Goal: Communication & Community: Share content

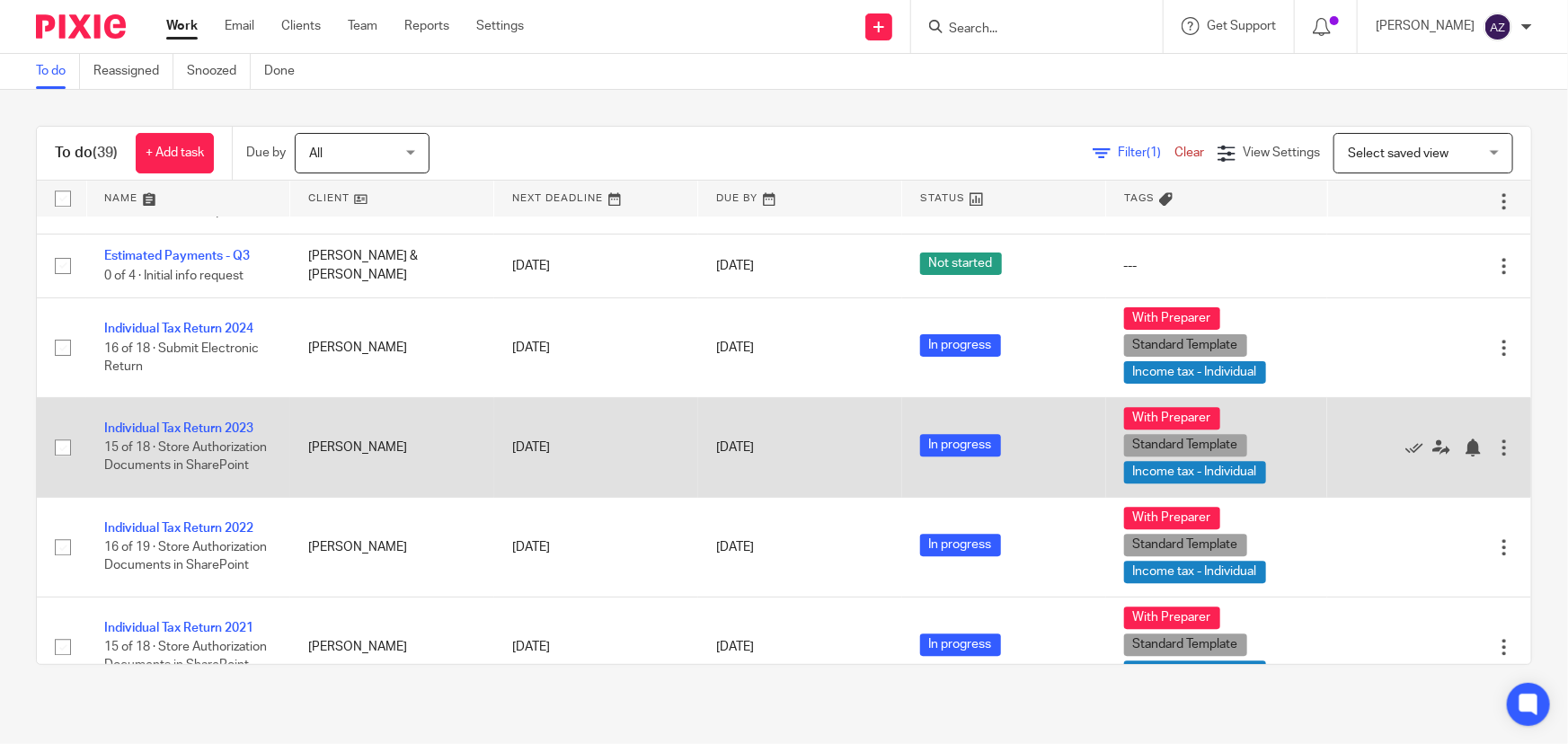
scroll to position [2442, 0]
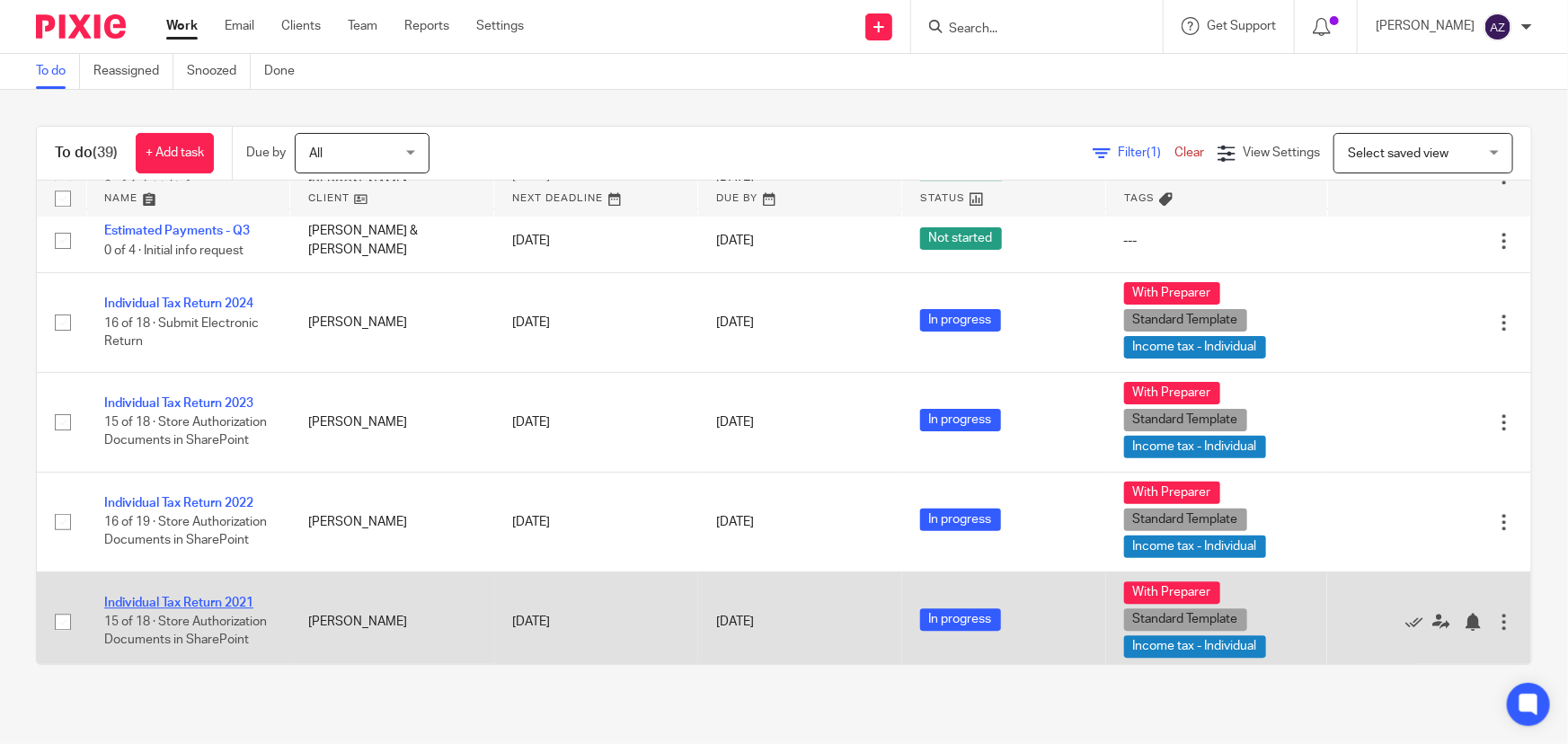
click at [209, 597] on link "Individual Tax Return 2021" at bounding box center [179, 603] width 149 height 13
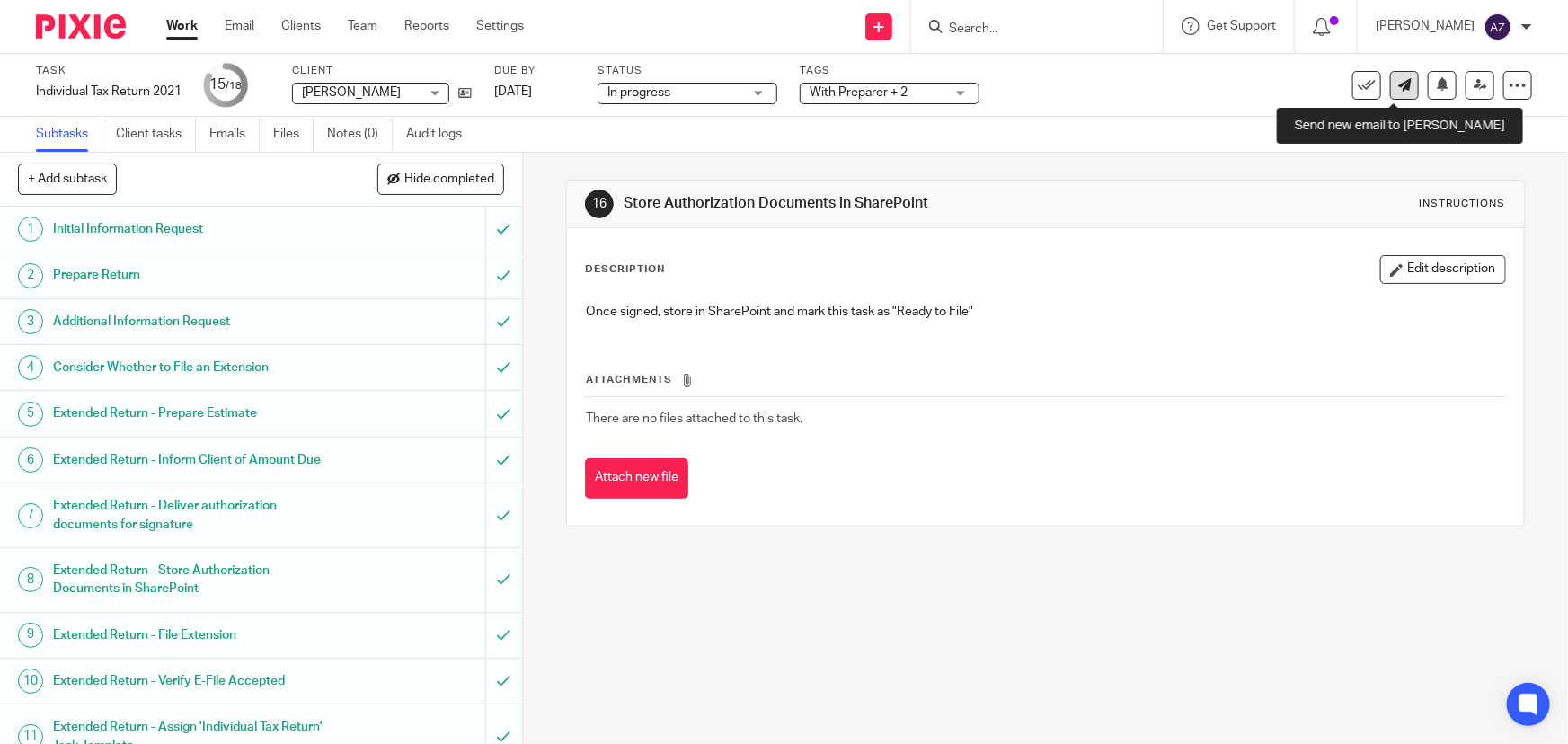
click at [1398, 89] on icon at bounding box center [1405, 85] width 14 height 14
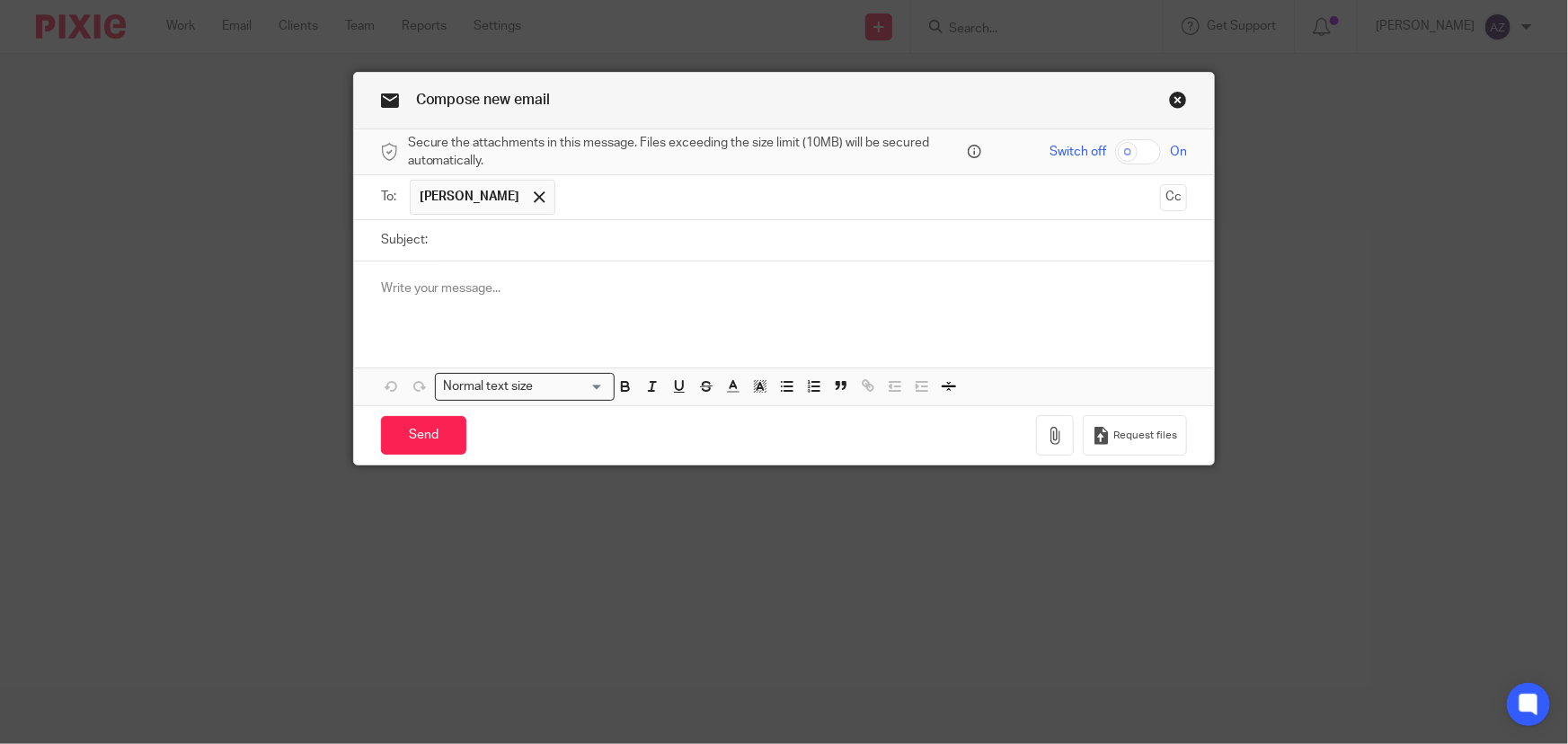
click at [535, 234] on input "Subject:" at bounding box center [813, 240] width 752 height 41
type input "2021 Tax Return"
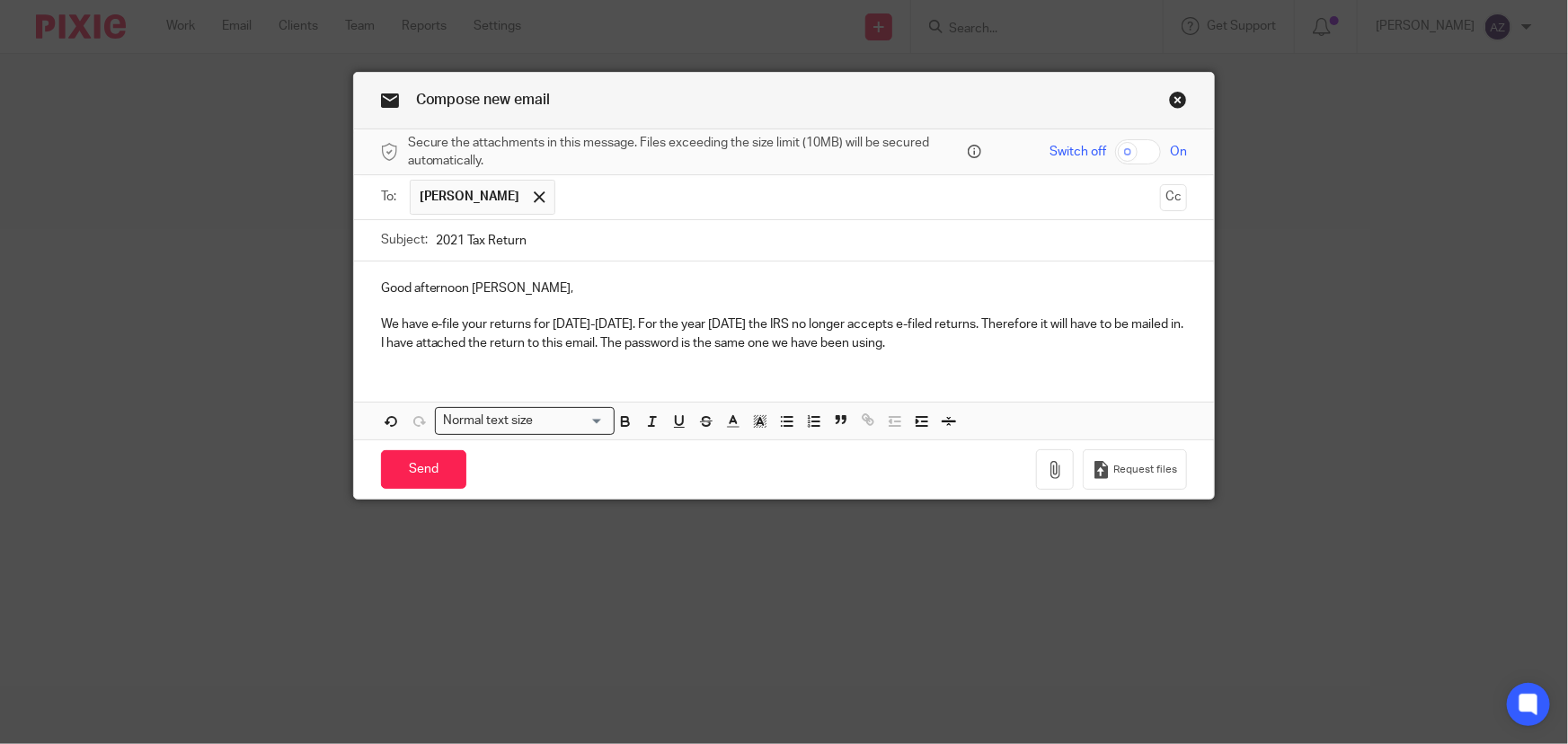
click at [1124, 151] on input "checkbox" at bounding box center [1139, 151] width 46 height 25
checkbox input "true"
click at [1055, 470] on icon "button" at bounding box center [1056, 470] width 18 height 18
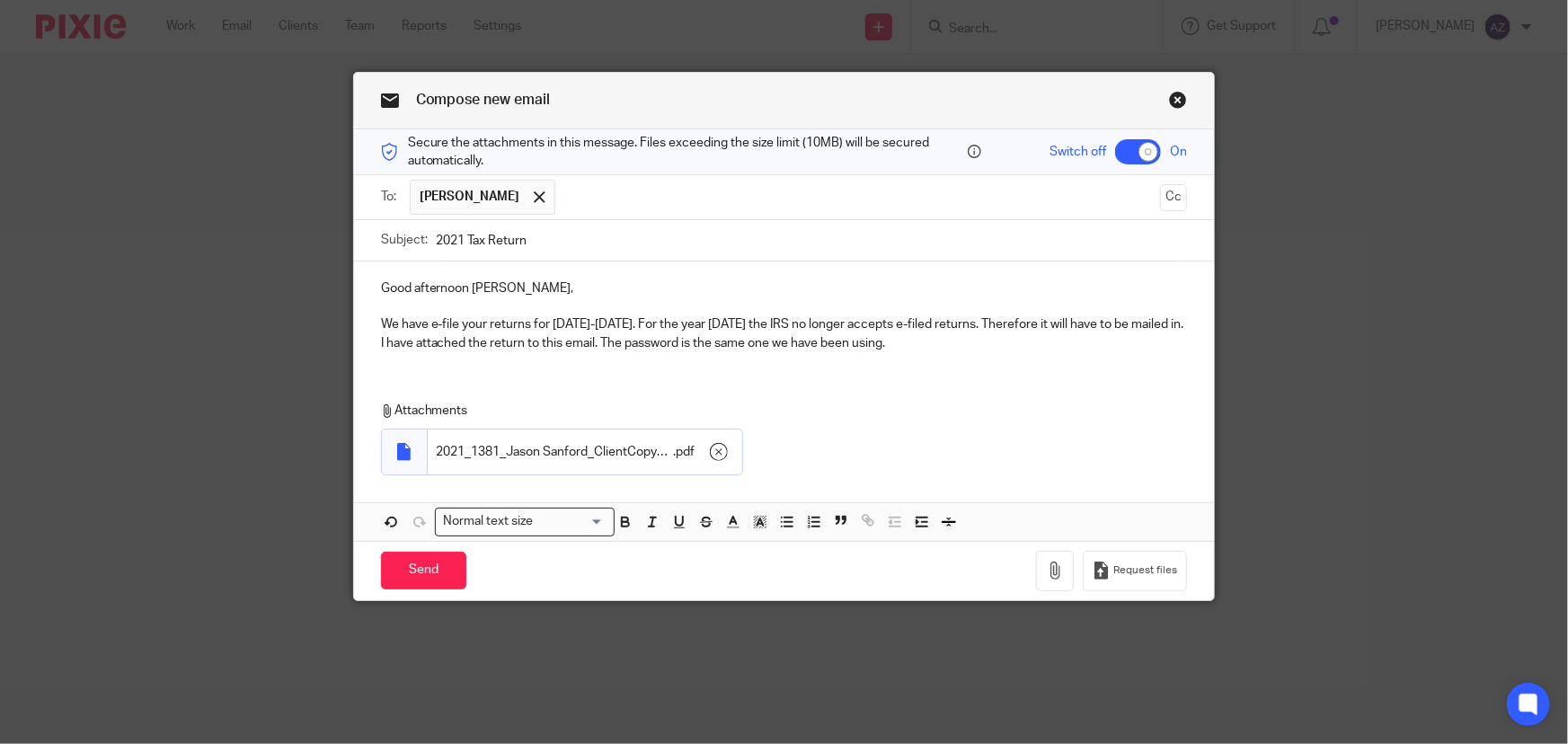
click at [1178, 99] on link "Close this dialog window" at bounding box center [1178, 103] width 18 height 24
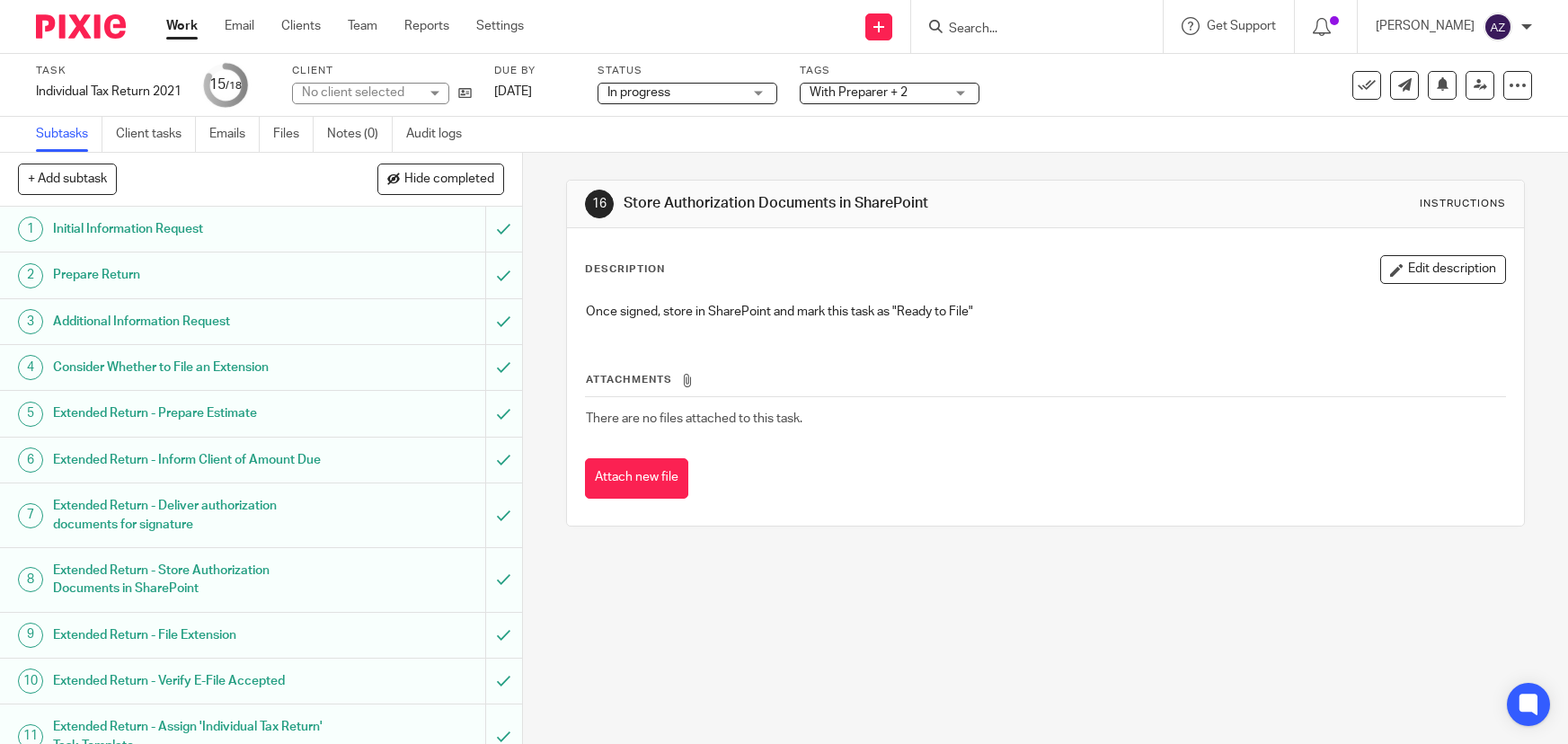
click at [981, 18] on form at bounding box center [1043, 27] width 192 height 22
click at [987, 21] on input "Search" at bounding box center [1028, 29] width 162 height 17
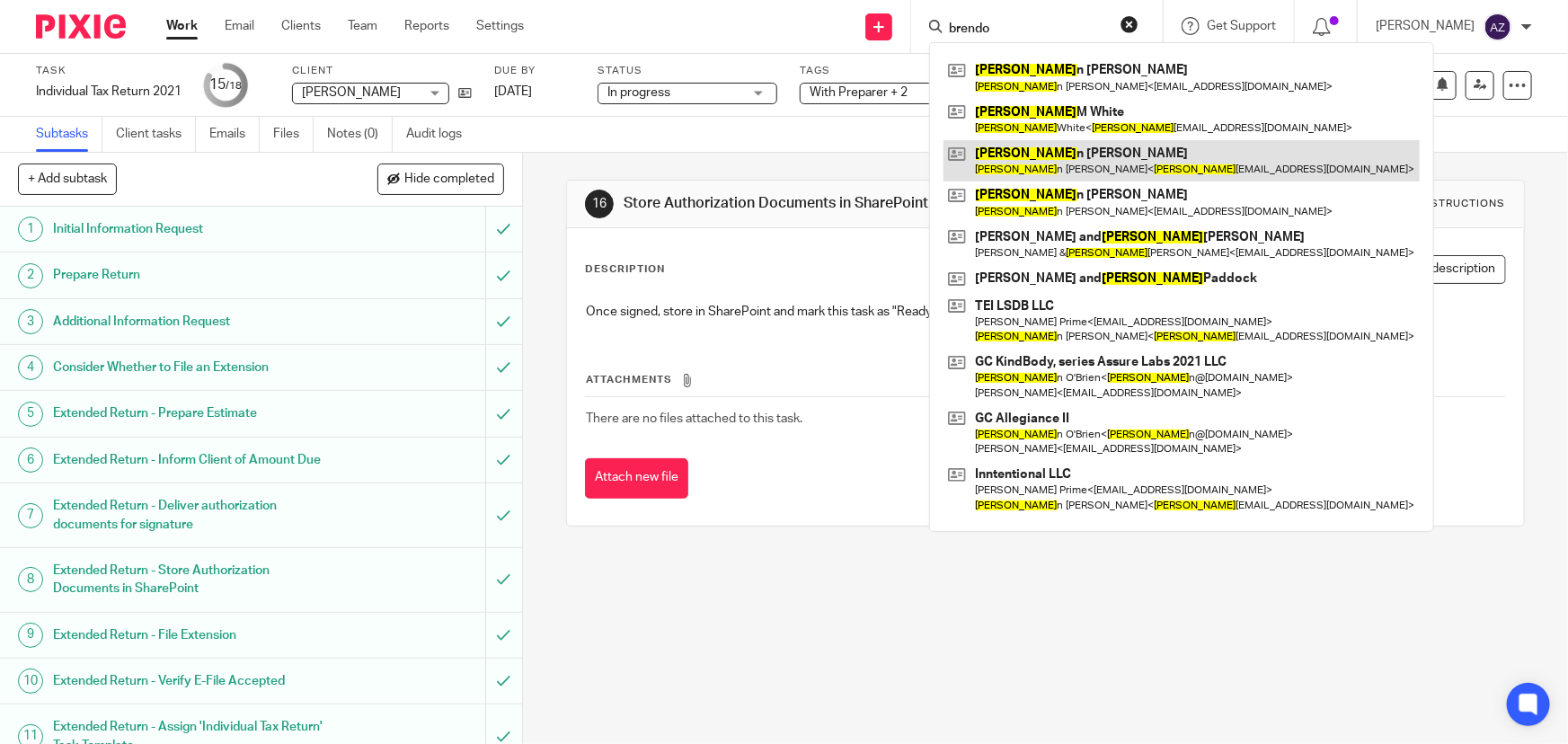
type input "brendo"
click at [1051, 172] on link at bounding box center [1181, 160] width 476 height 41
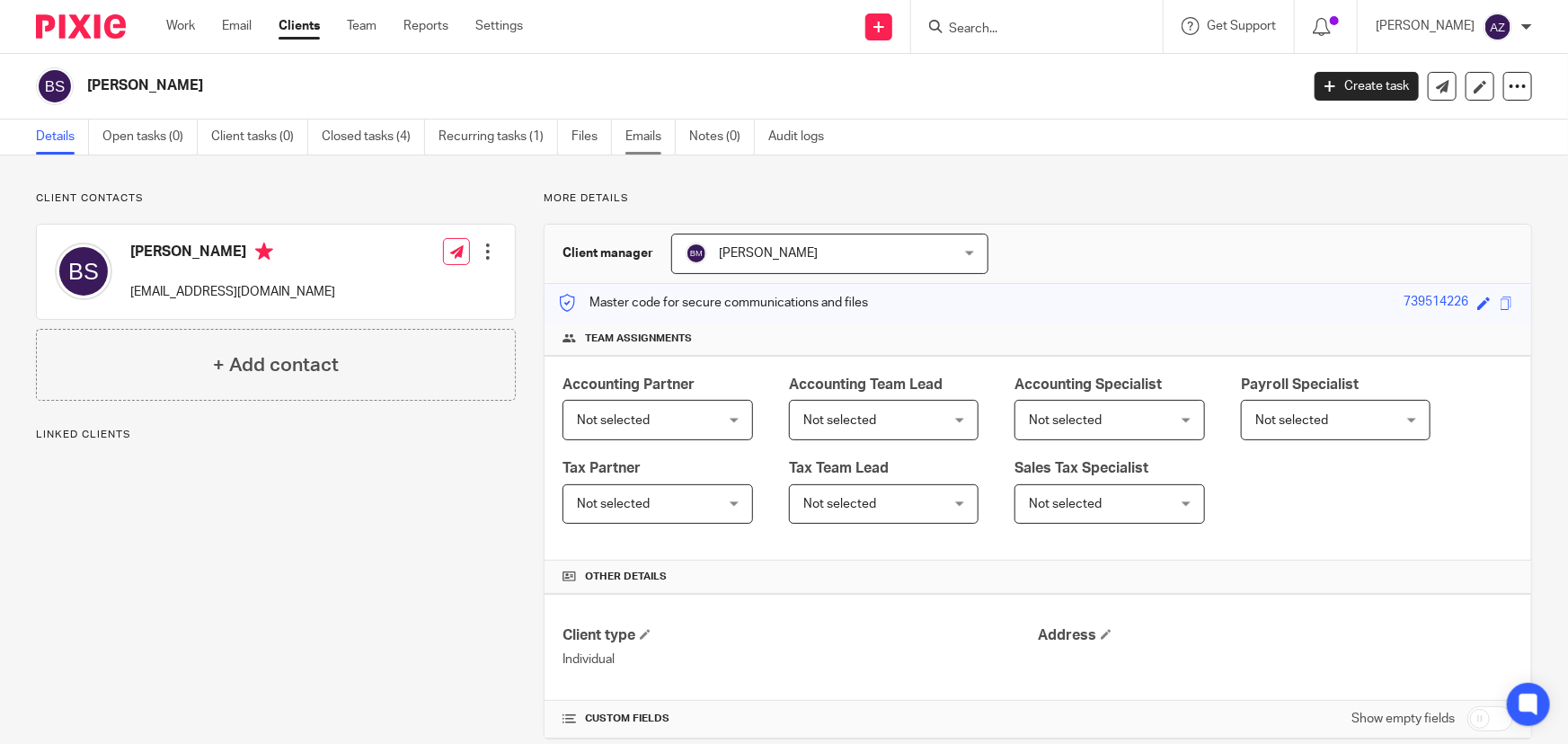
click at [643, 139] on link "Emails" at bounding box center [650, 137] width 51 height 35
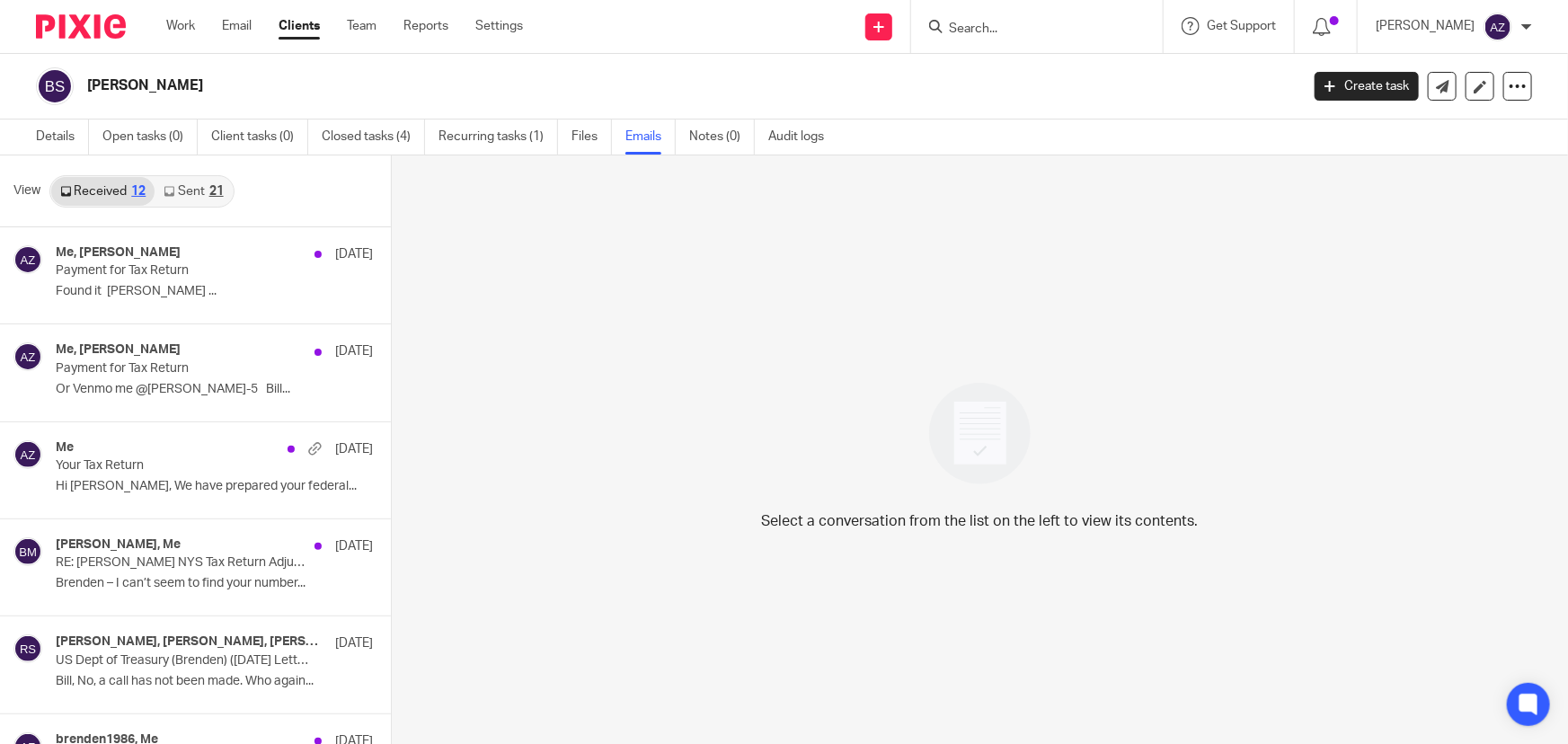
click at [189, 182] on link "Sent 21" at bounding box center [193, 191] width 77 height 29
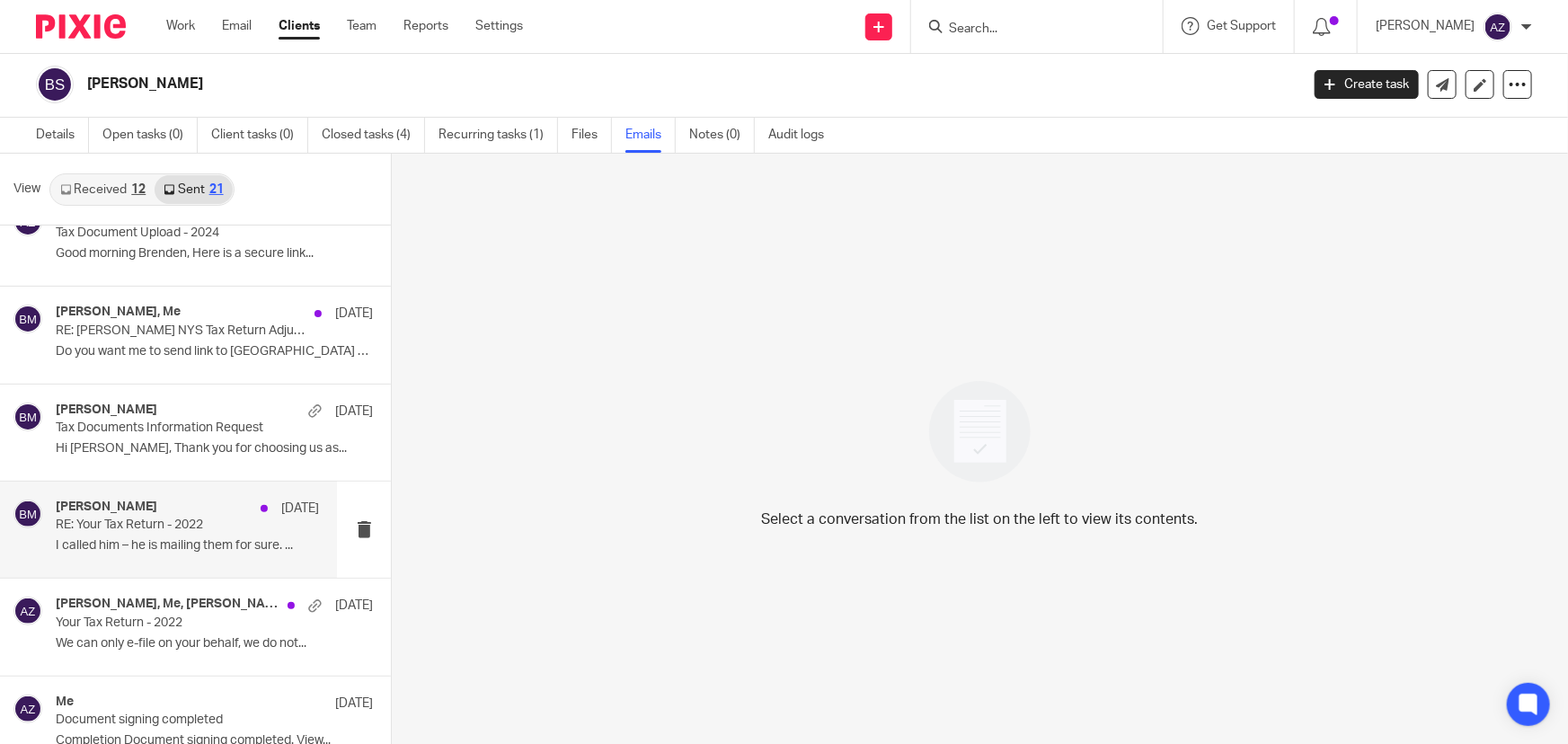
scroll to position [817, 0]
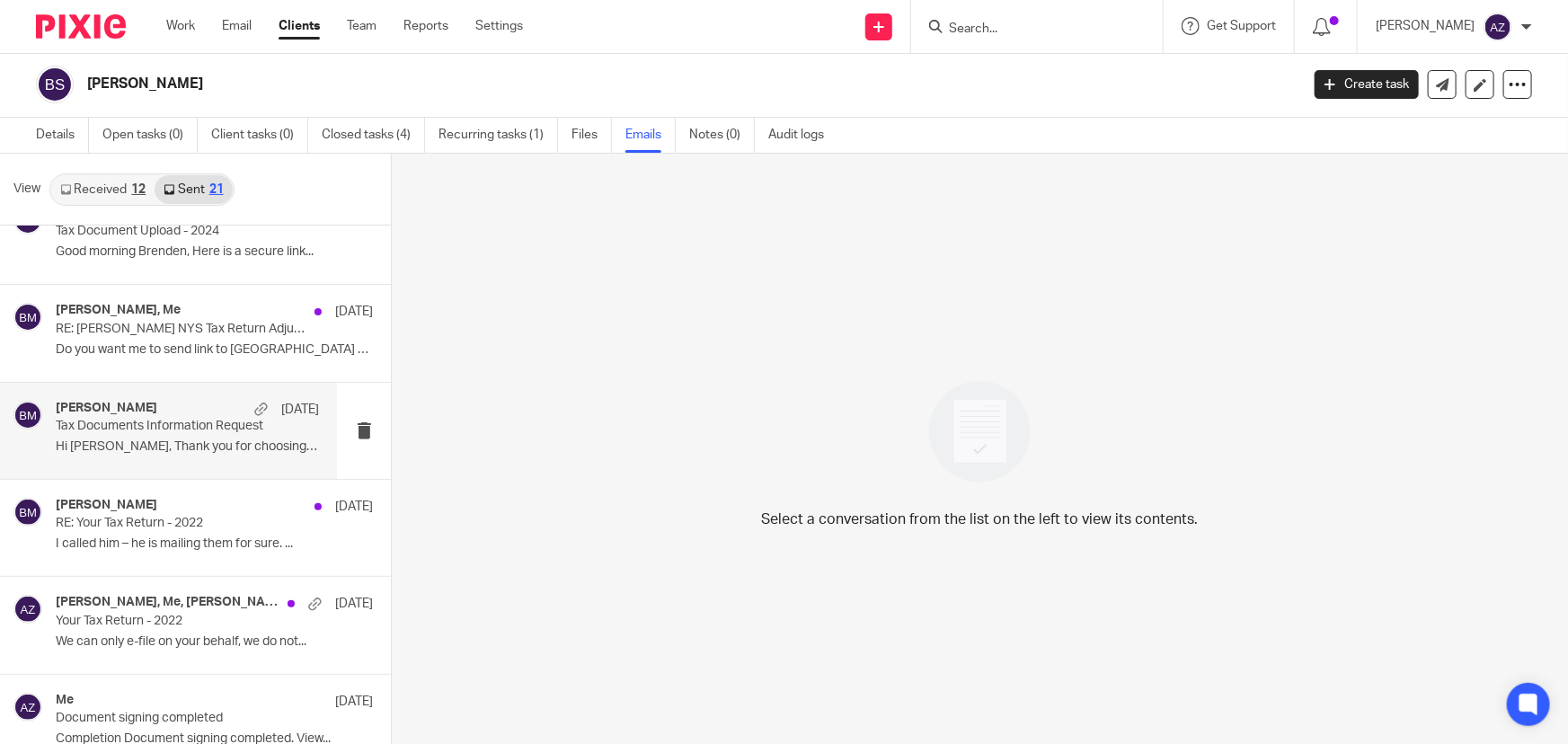
click at [172, 457] on div "Bill McGowan Jan 15 Tax Documents Information Request Hi Brenden, Thank you for…" at bounding box center [187, 430] width 263 height 60
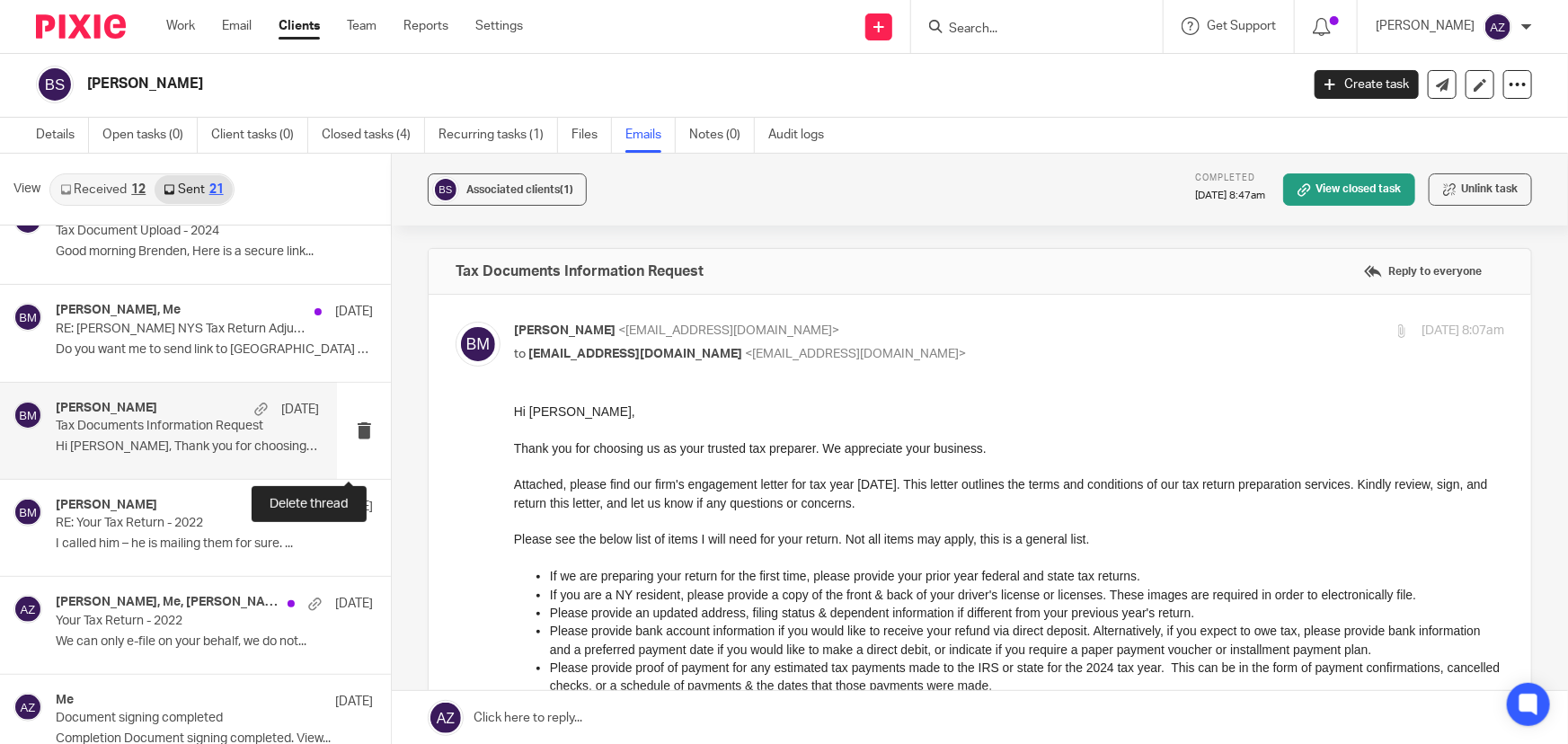
scroll to position [0, 0]
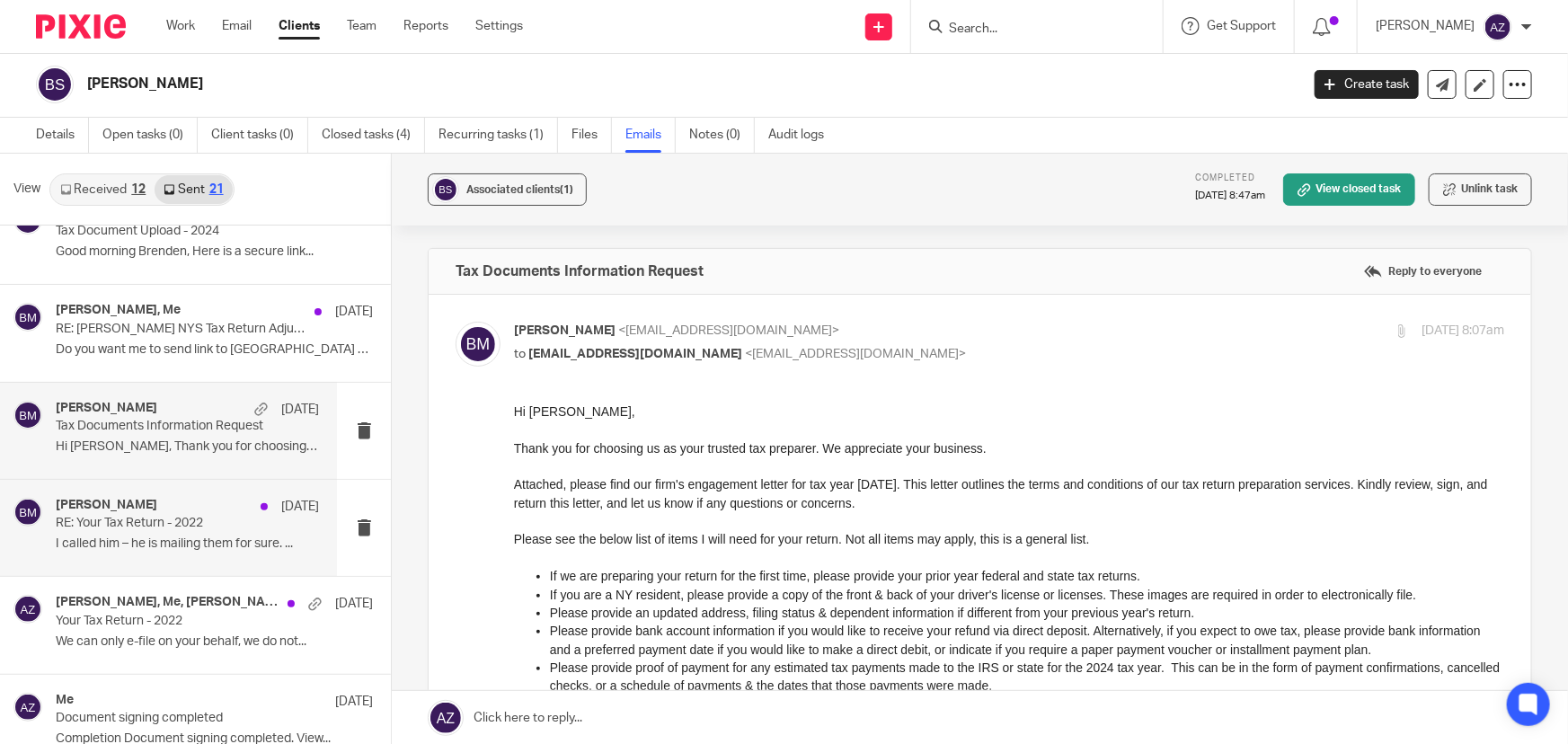
click at [155, 539] on p "I called him – he is mailing them for sure. ..." at bounding box center [187, 543] width 263 height 16
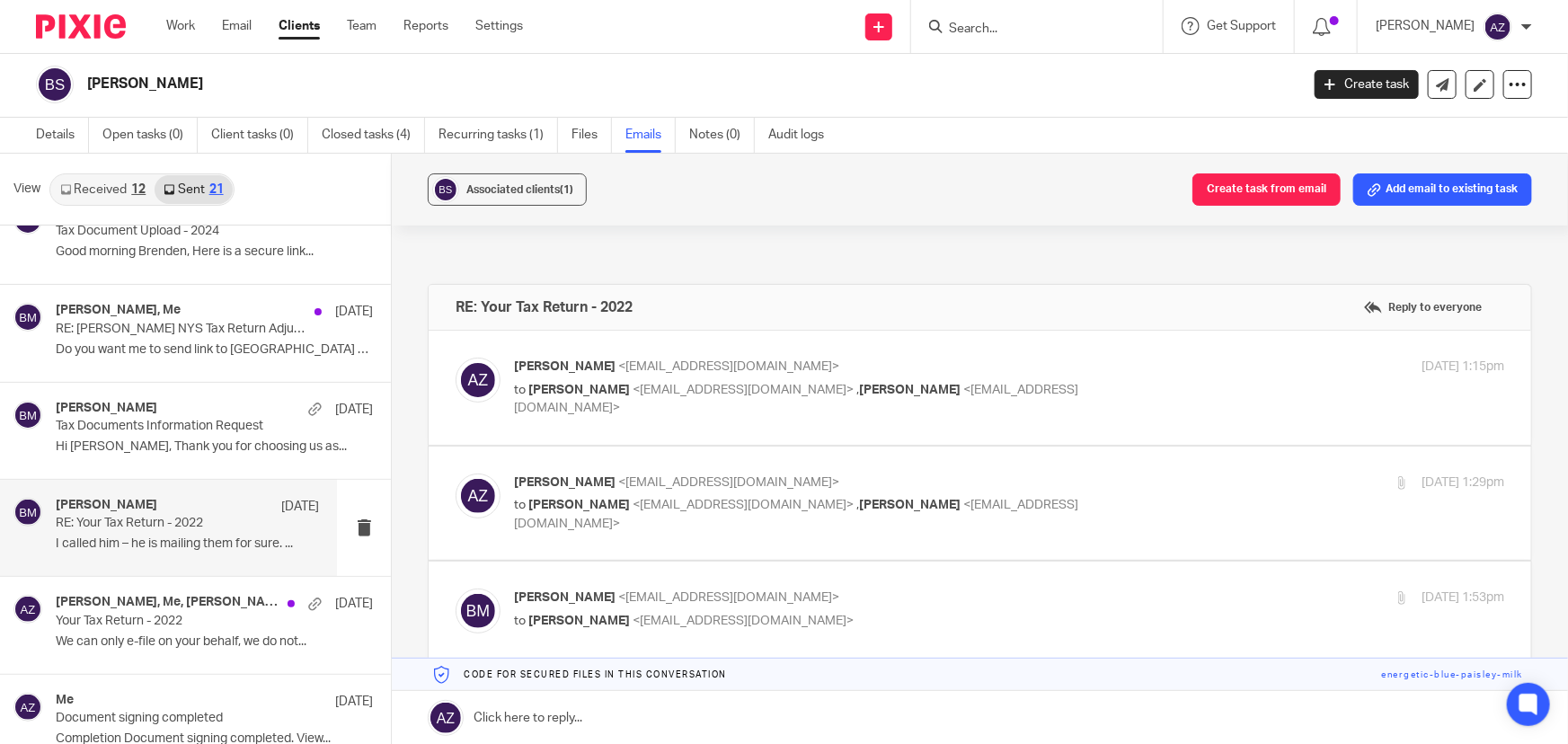
click at [1024, 389] on p "to Brenden Stoll <brenden1986@gmail.com> , Bill McGowan <bill@getexact.com>" at bounding box center [844, 400] width 661 height 37
checkbox input "true"
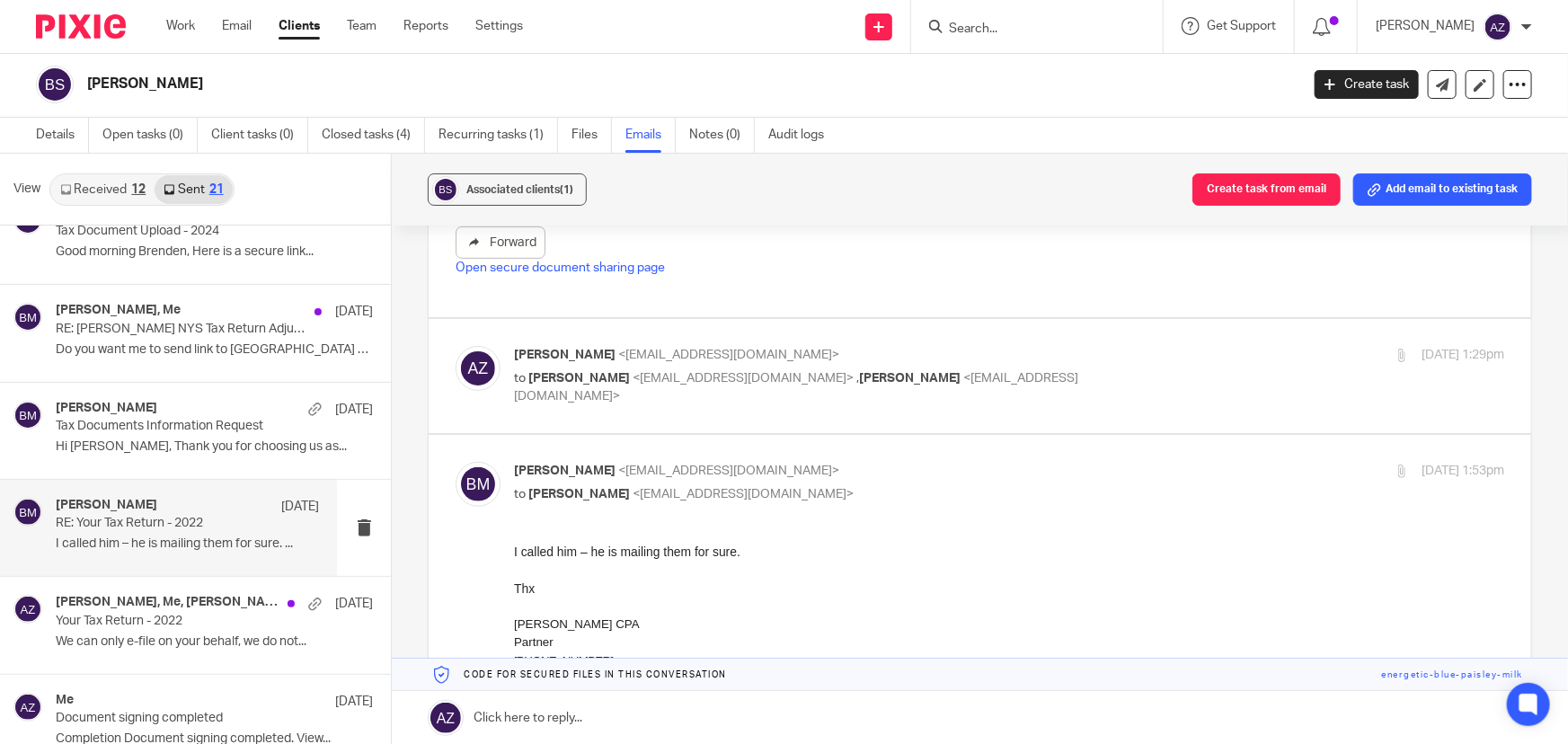
scroll to position [408, 0]
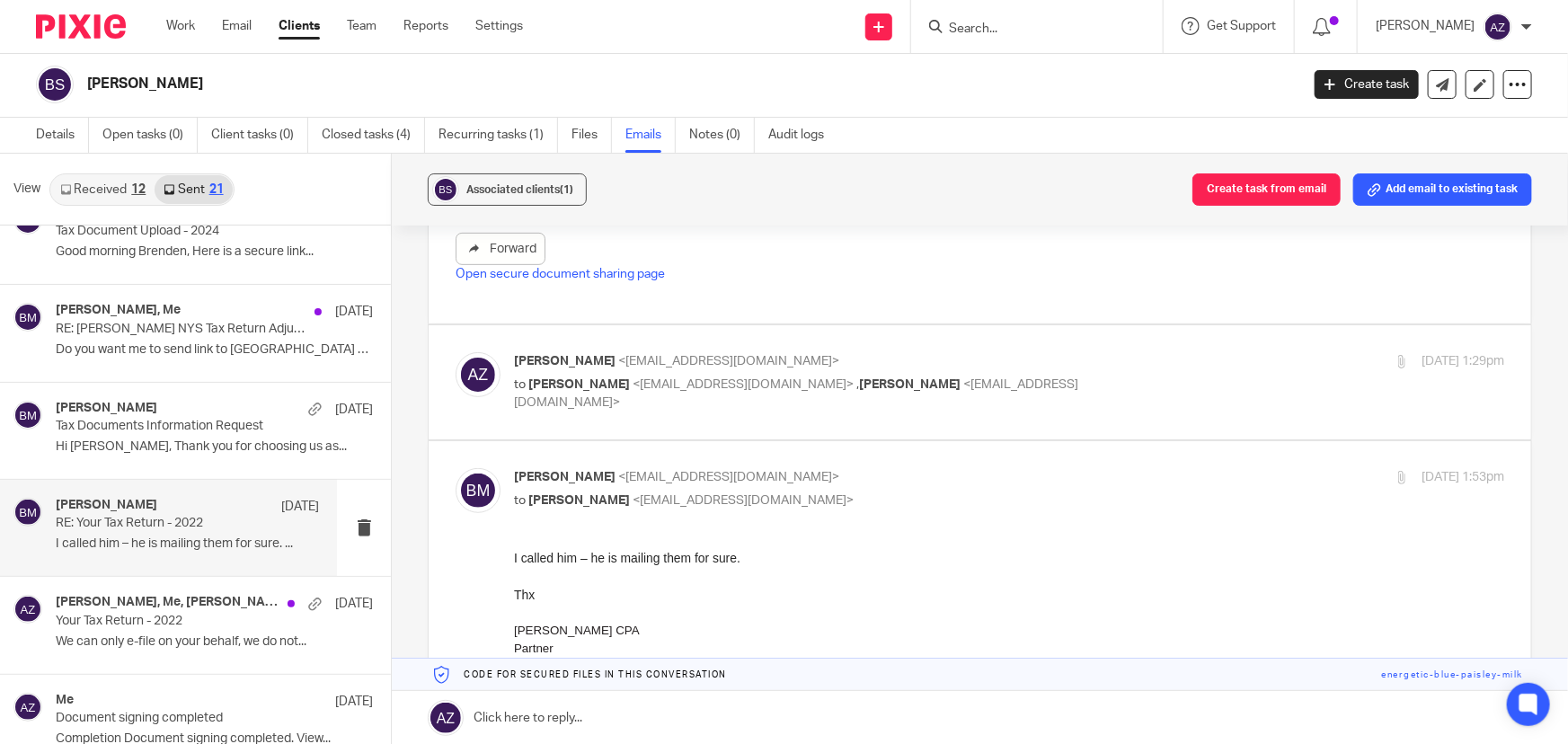
click at [1052, 376] on p "to Brenden Stoll <brenden1986@gmail.com> , Bill McGowan <bill@getexact.com>" at bounding box center [844, 394] width 661 height 37
checkbox input "true"
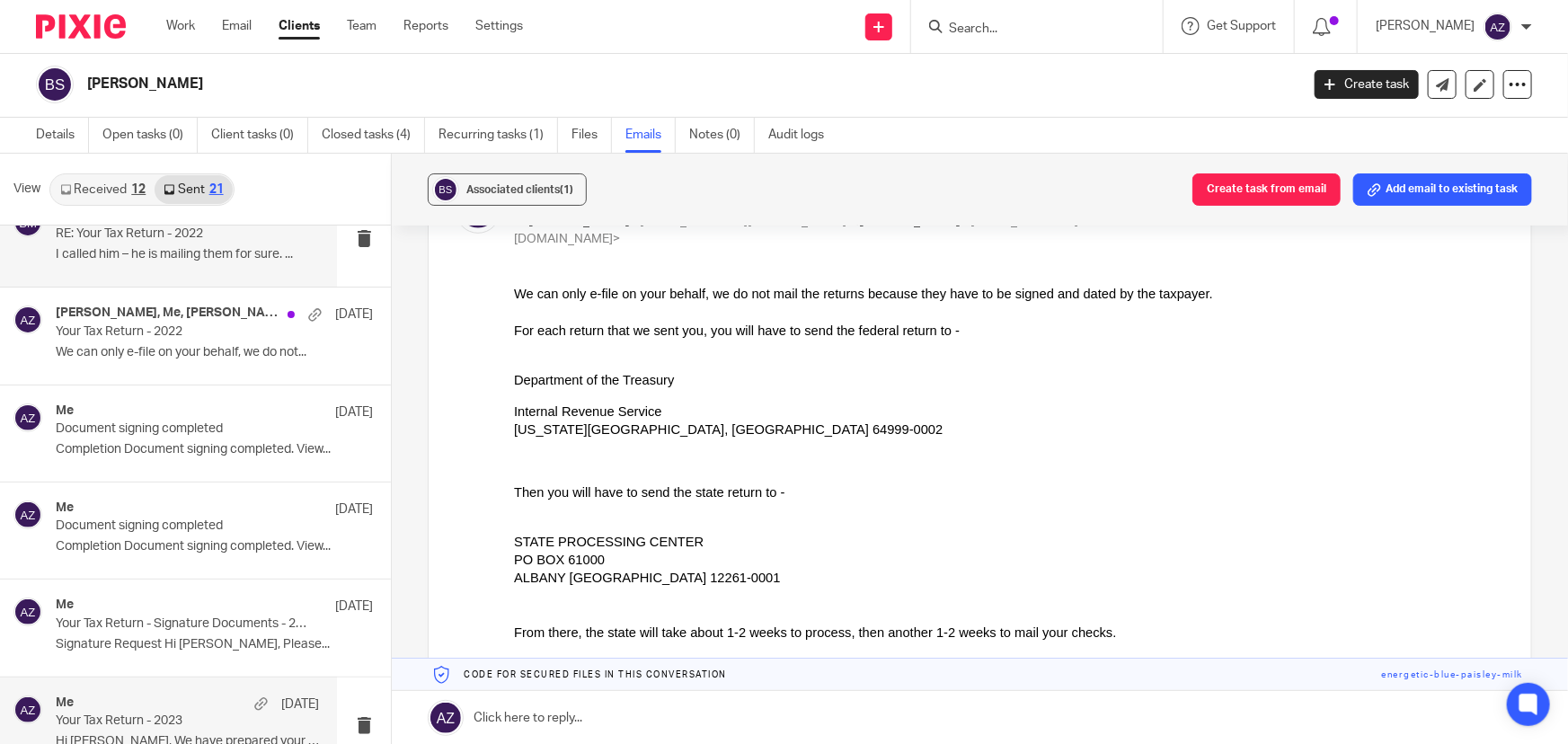
scroll to position [1143, 0]
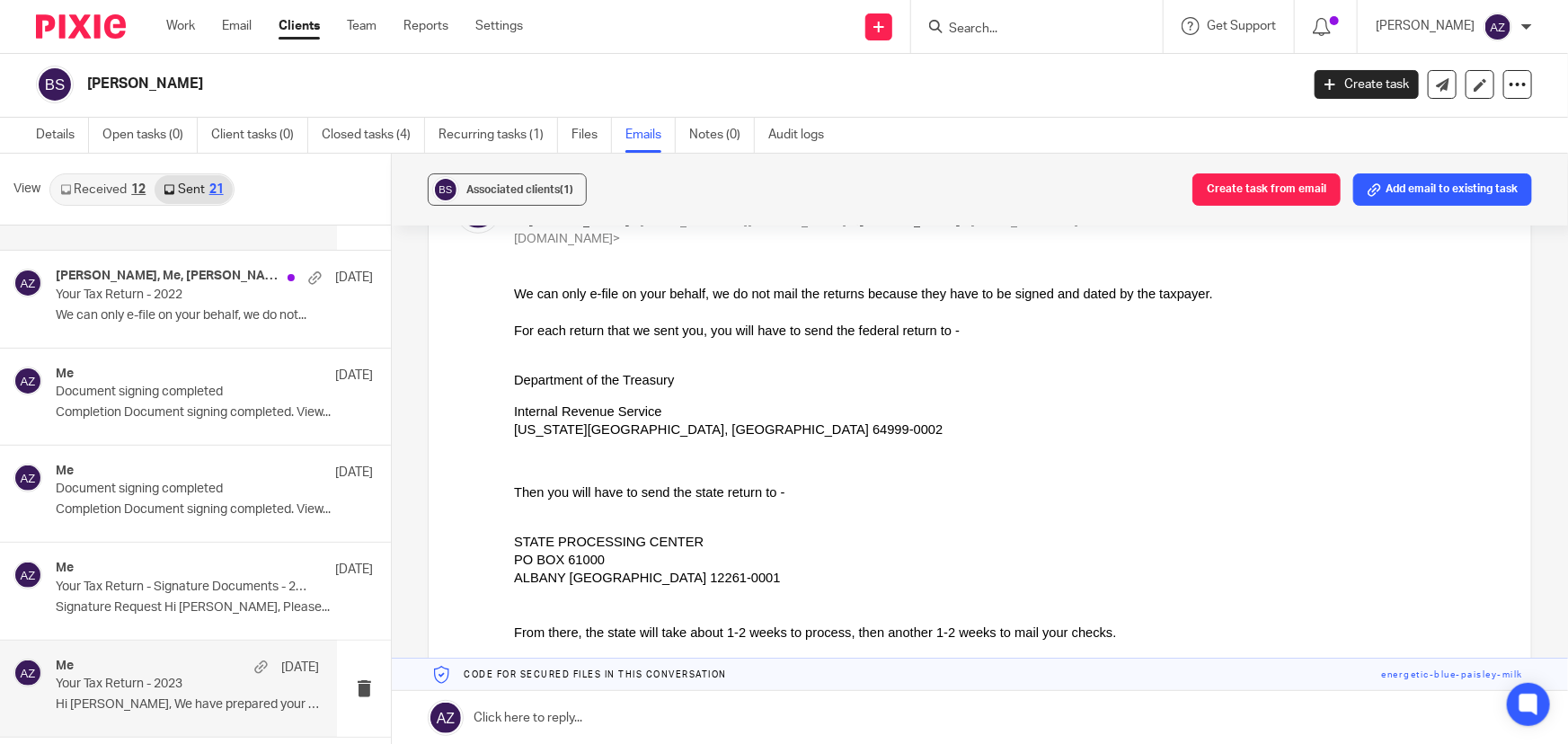
click at [176, 680] on p "Your Tax Return - 2023" at bounding box center [160, 684] width 211 height 16
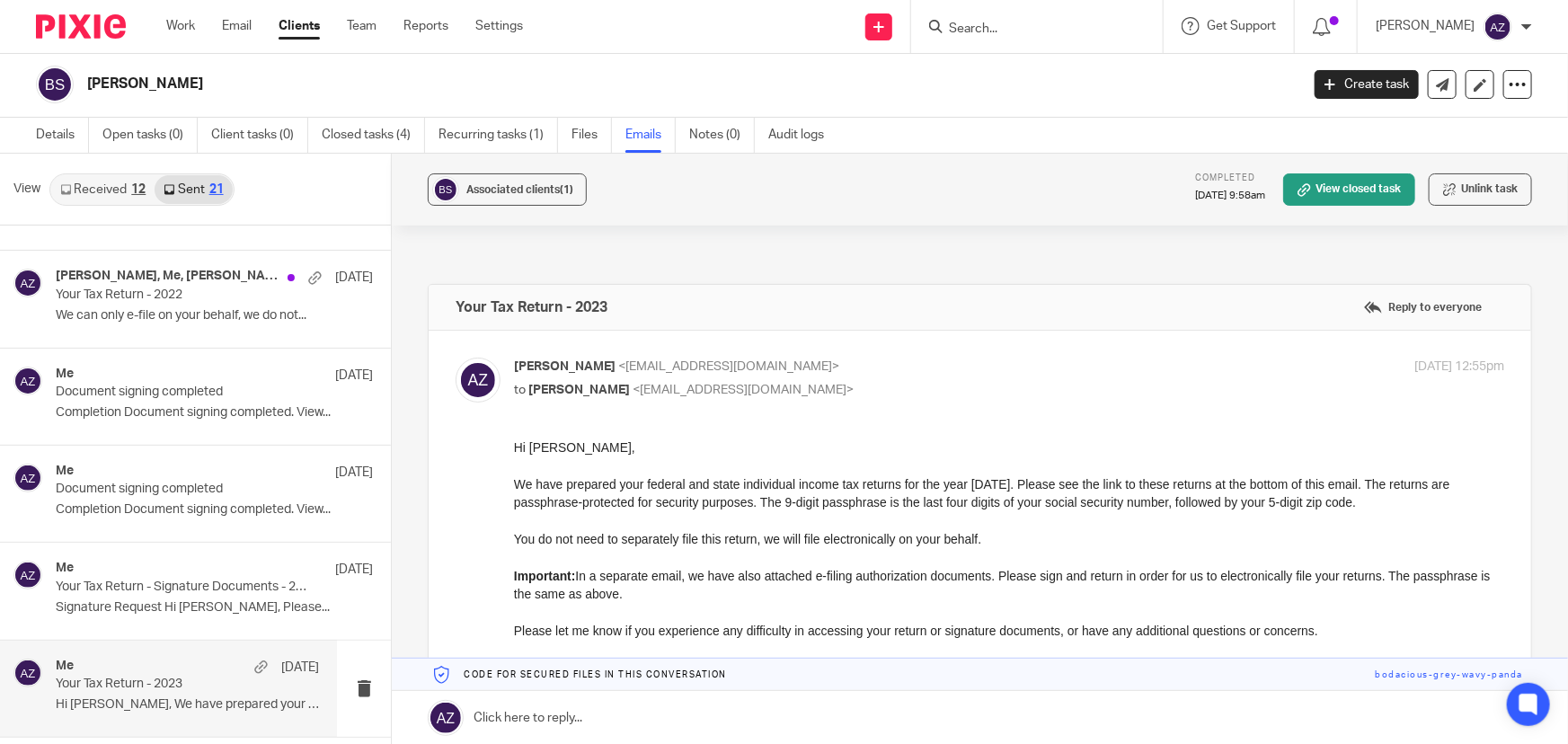
scroll to position [0, 0]
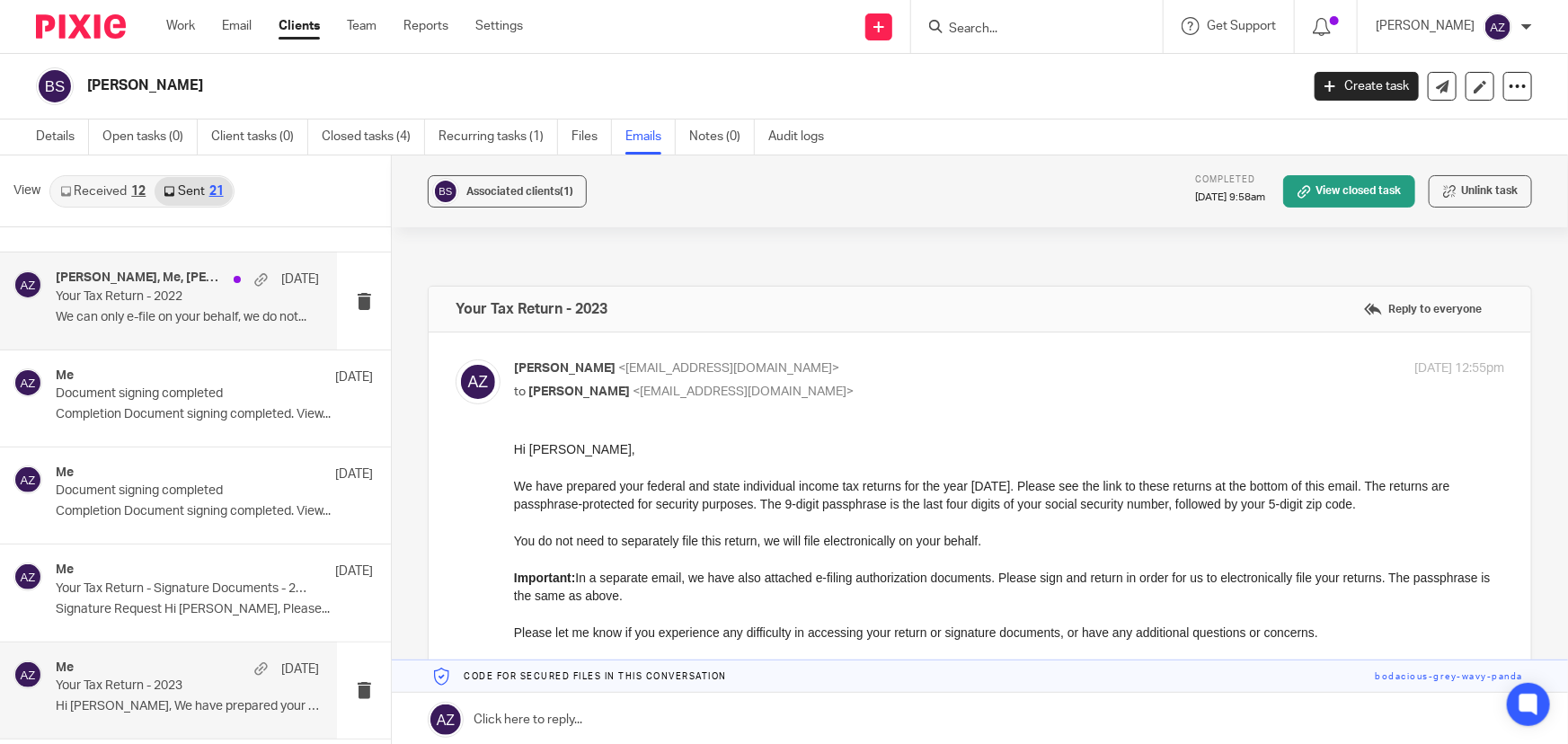
click at [169, 319] on p "We can only e-file on your behalf, we do not..." at bounding box center [187, 318] width 263 height 16
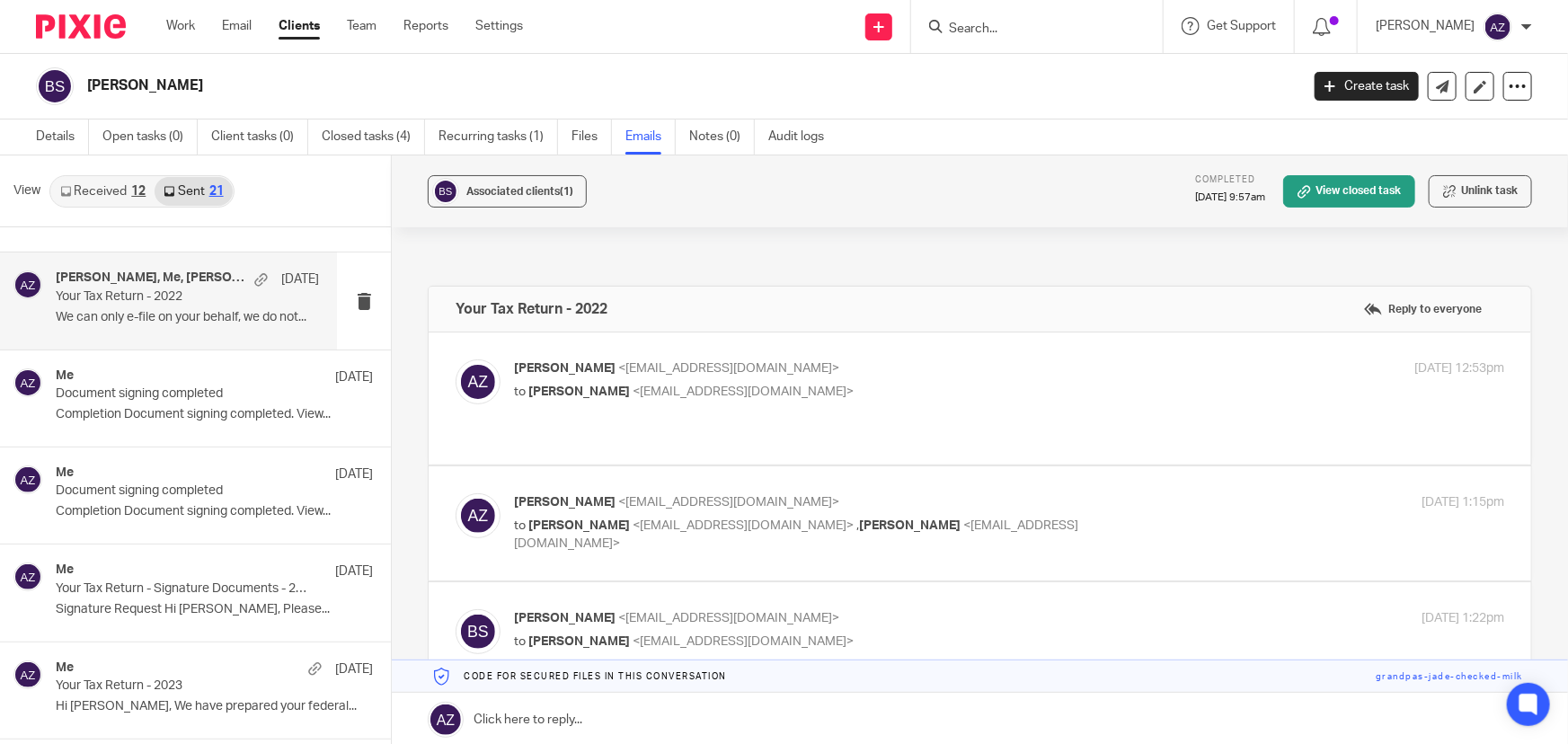
click at [1069, 517] on p "to Brenden Stoll <brenden1986@gmail.com> , Bill McGowan <bill@getexact.com>" at bounding box center [844, 535] width 661 height 37
checkbox input "true"
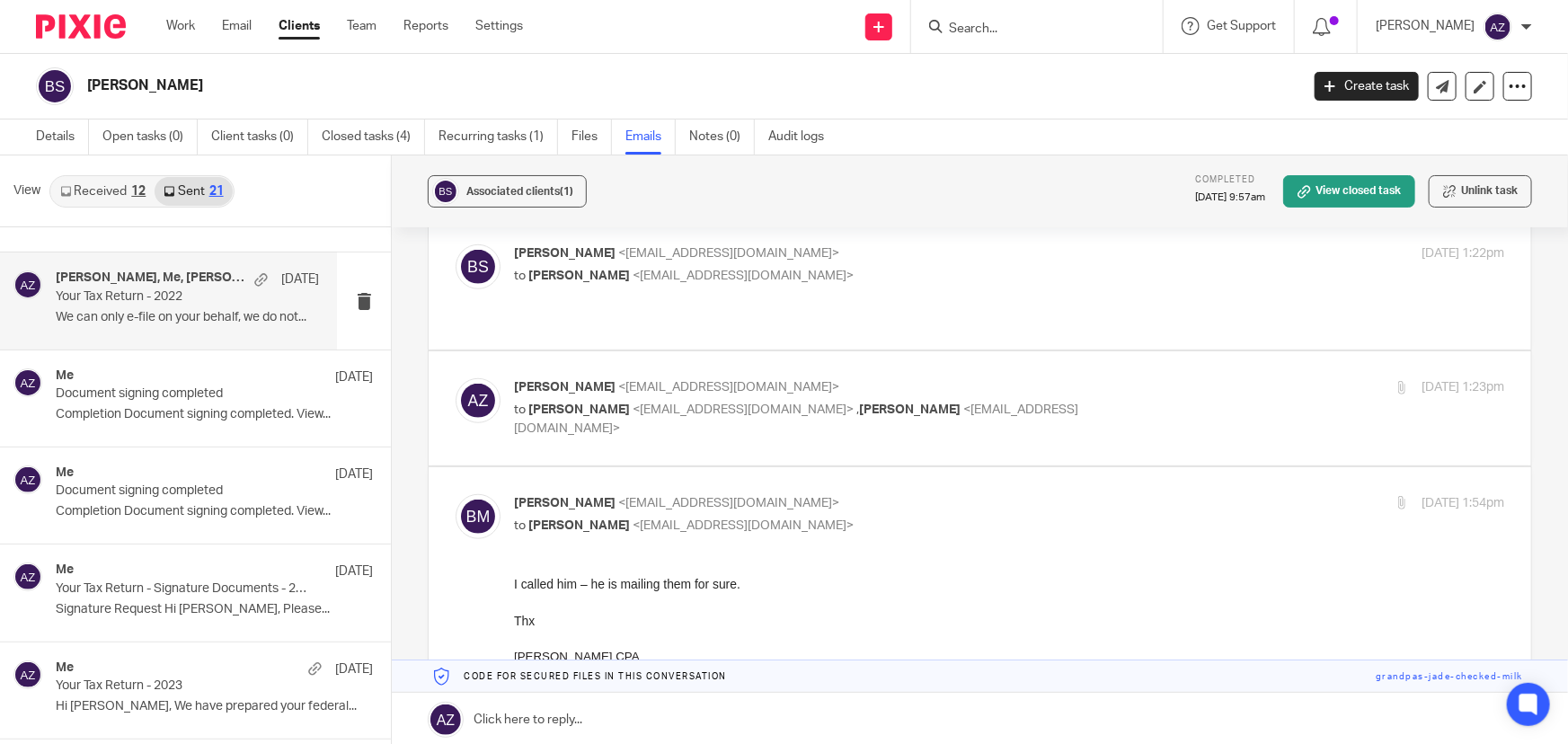
scroll to position [653, 0]
click at [910, 243] on p "Brenden Stoll <brenden1986@gmail.com>" at bounding box center [844, 252] width 661 height 18
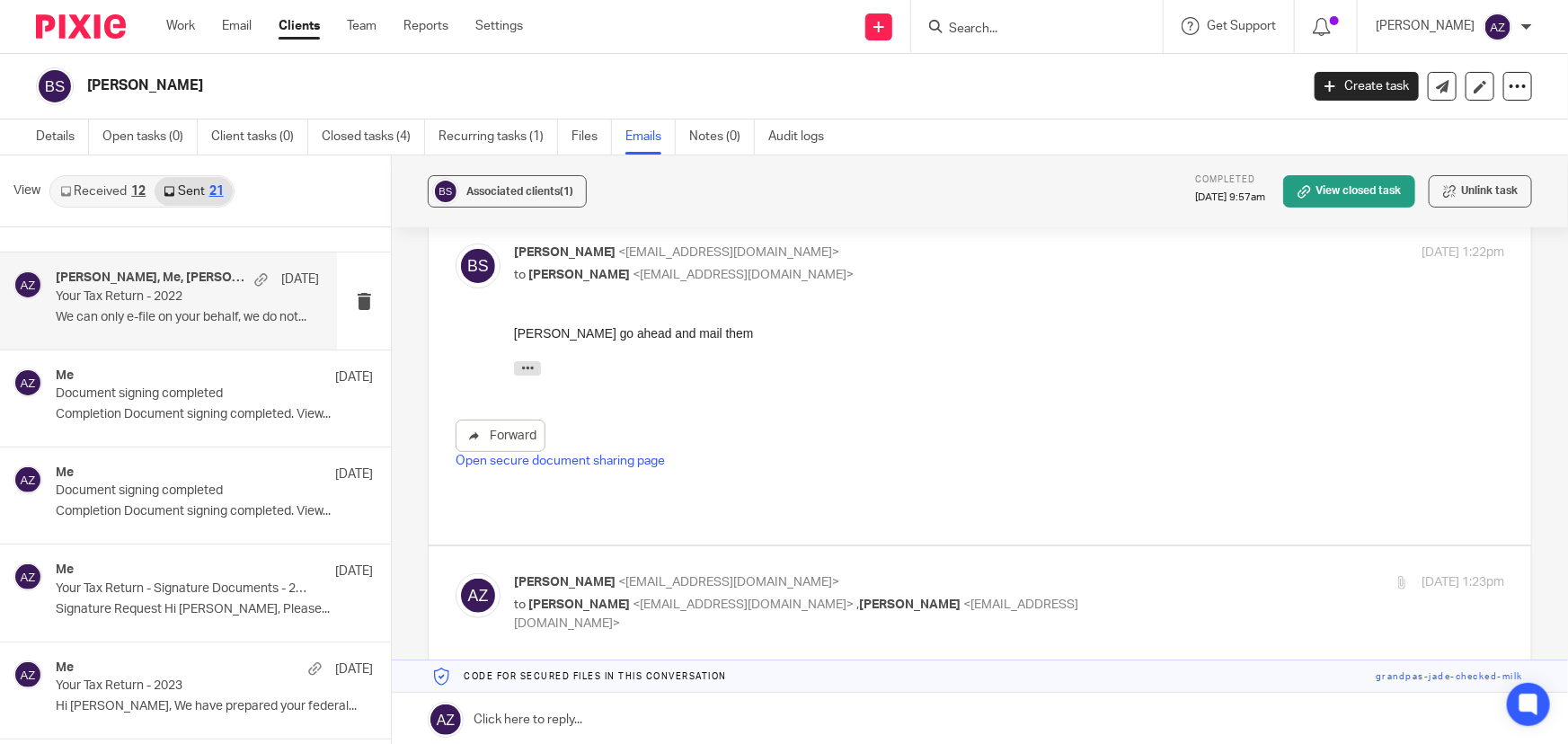
scroll to position [0, 0]
click at [907, 266] on p "to Alex Zdrowak <azdrowak@getexact.com>" at bounding box center [844, 275] width 661 height 18
checkbox input "false"
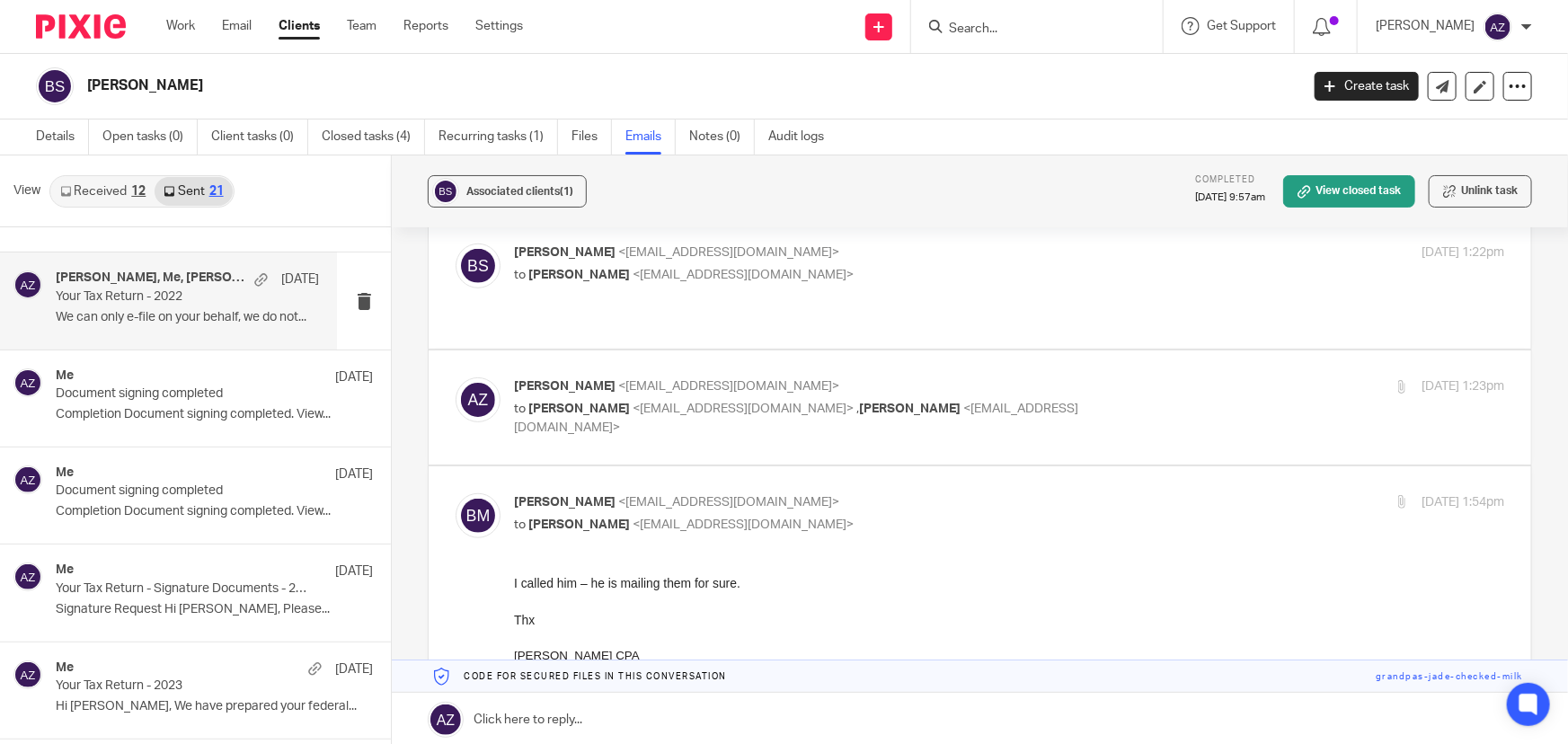
click at [1022, 396] on div "Alex Zdrowak <azdrowak@getexact.com> to Brenden Stoll <brenden1986@gmail.com> ,…" at bounding box center [980, 407] width 1049 height 60
click at [1021, 400] on p "to Brenden Stoll <brenden1986@gmail.com> , Bill McGowan <bill@getexact.com>" at bounding box center [844, 418] width 661 height 37
checkbox input "true"
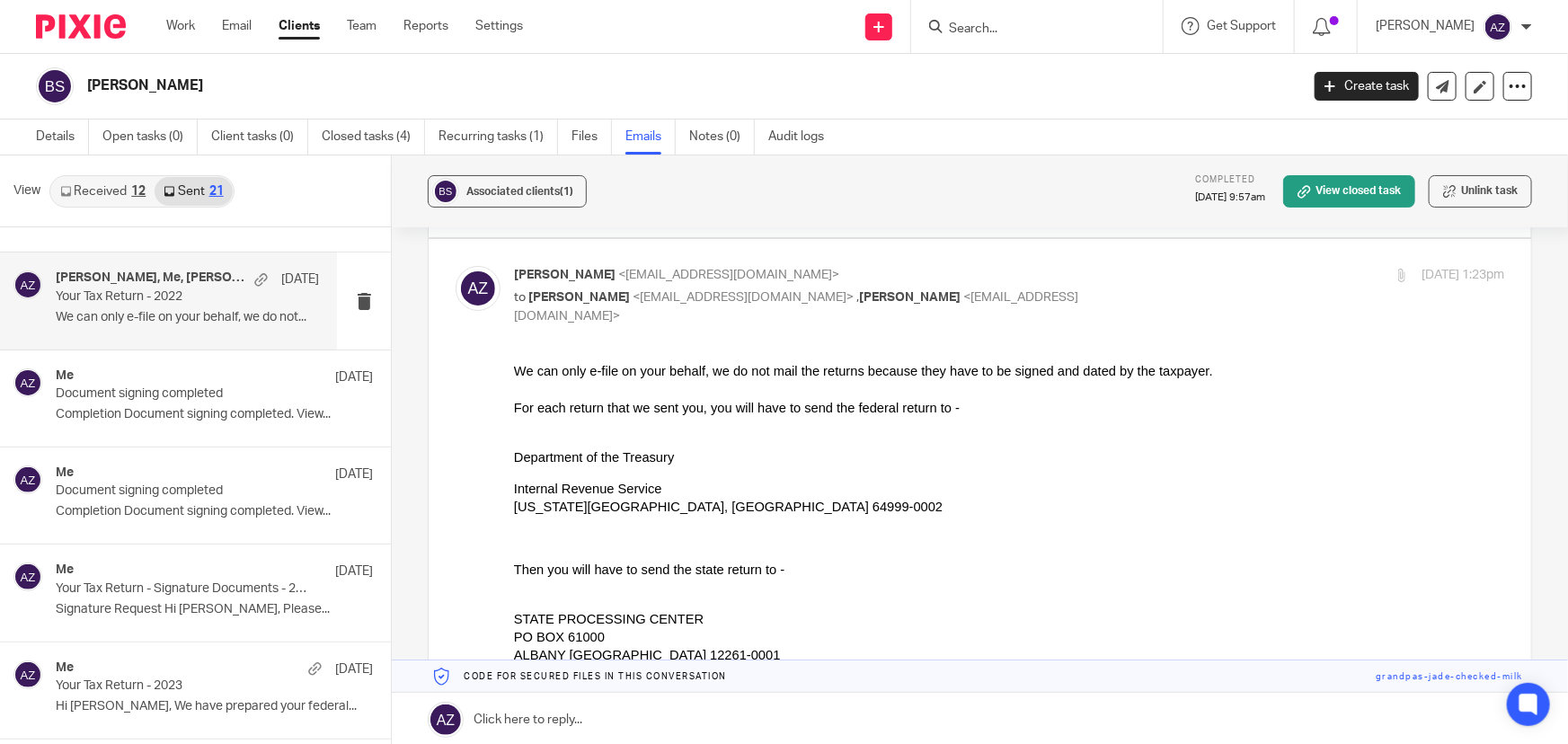
scroll to position [817, 0]
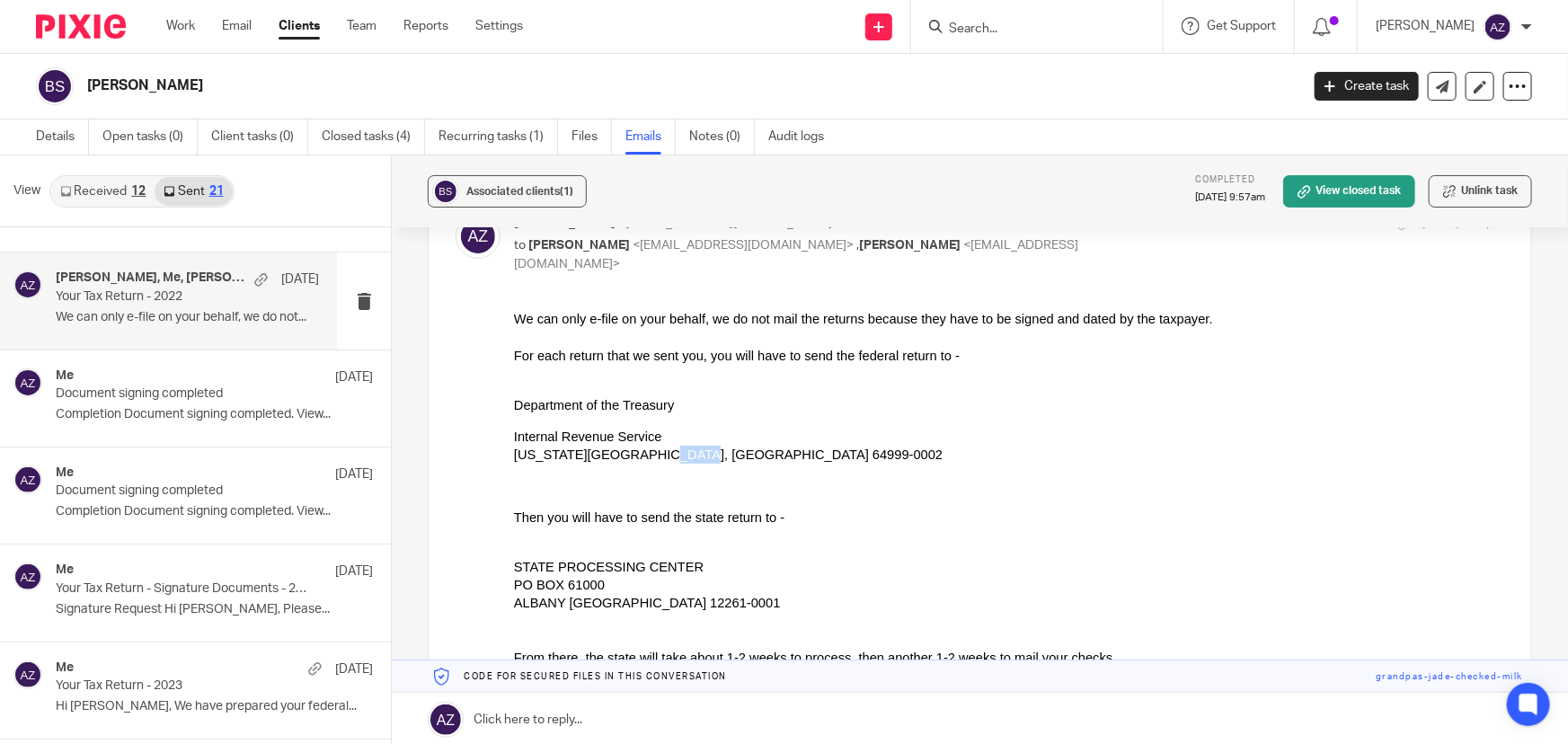
drag, startPoint x: 673, startPoint y: 452, endPoint x: 631, endPoint y: 444, distance: 42.8
click at [633, 445] on div "Internal Revenue Service Kansas City, MO 64999-0002" at bounding box center [1009, 445] width 990 height 37
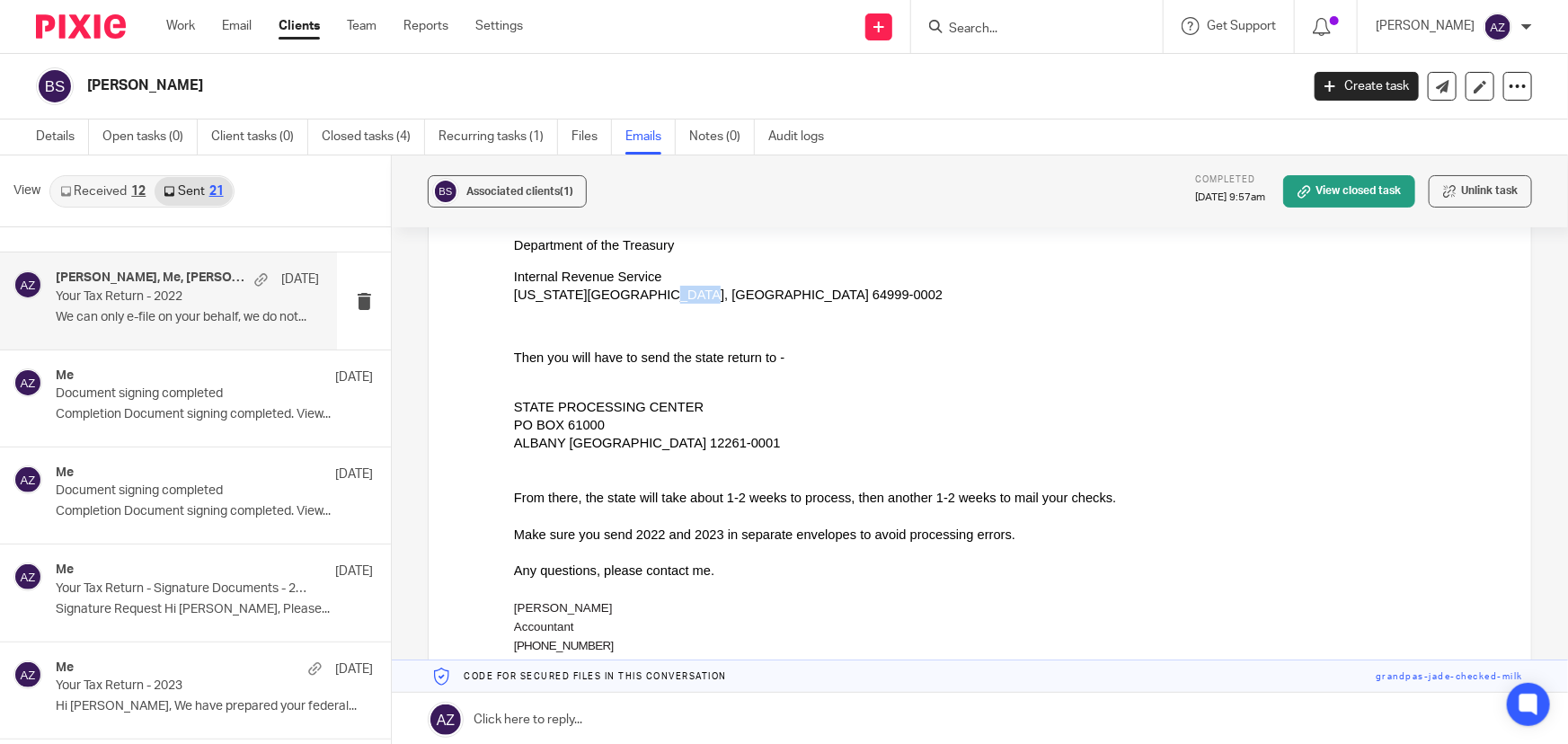
scroll to position [979, 0]
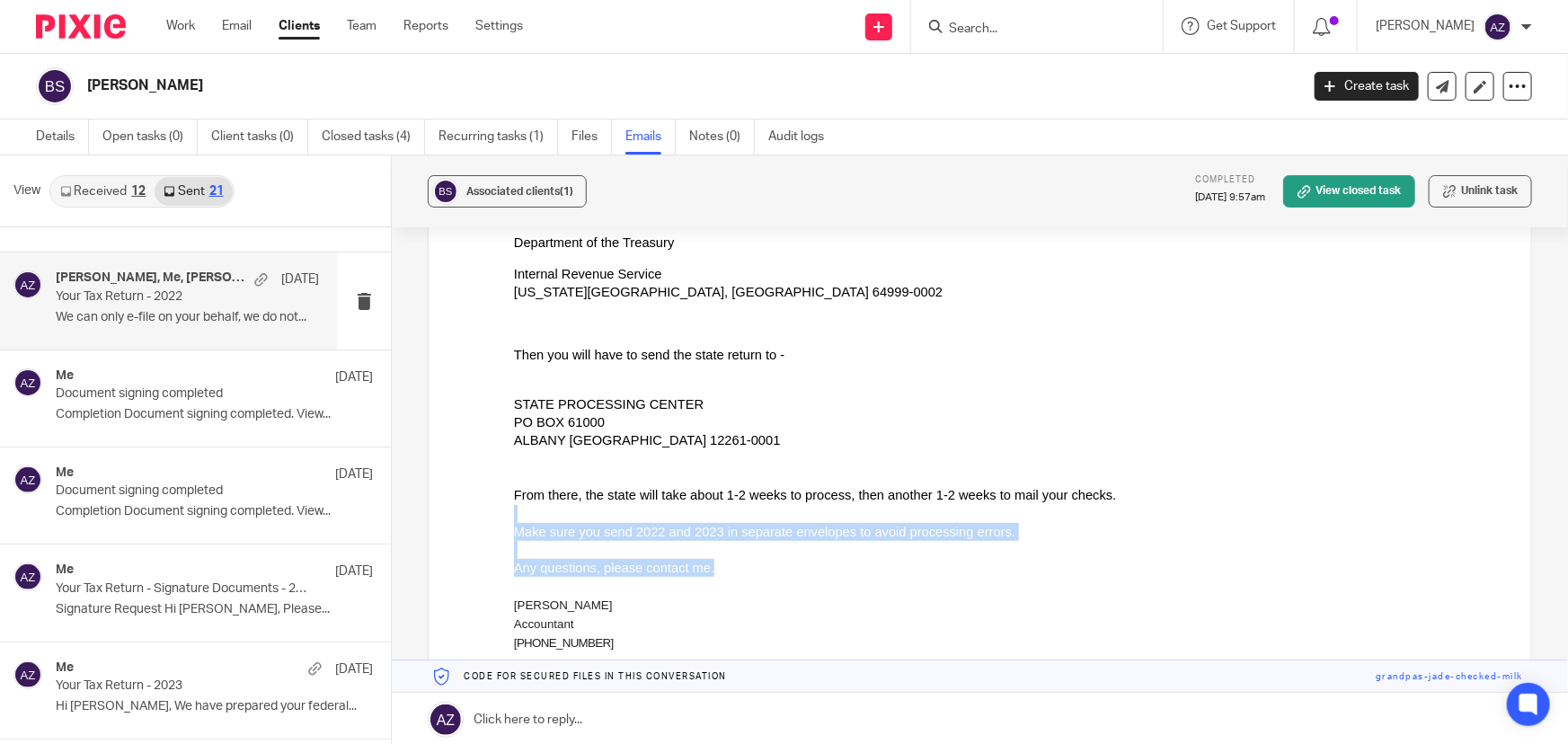
drag, startPoint x: 710, startPoint y: 571, endPoint x: 634, endPoint y: 517, distance: 93.2
click at [708, 564] on div "Any questions, please contact me." at bounding box center [1009, 567] width 990 height 18
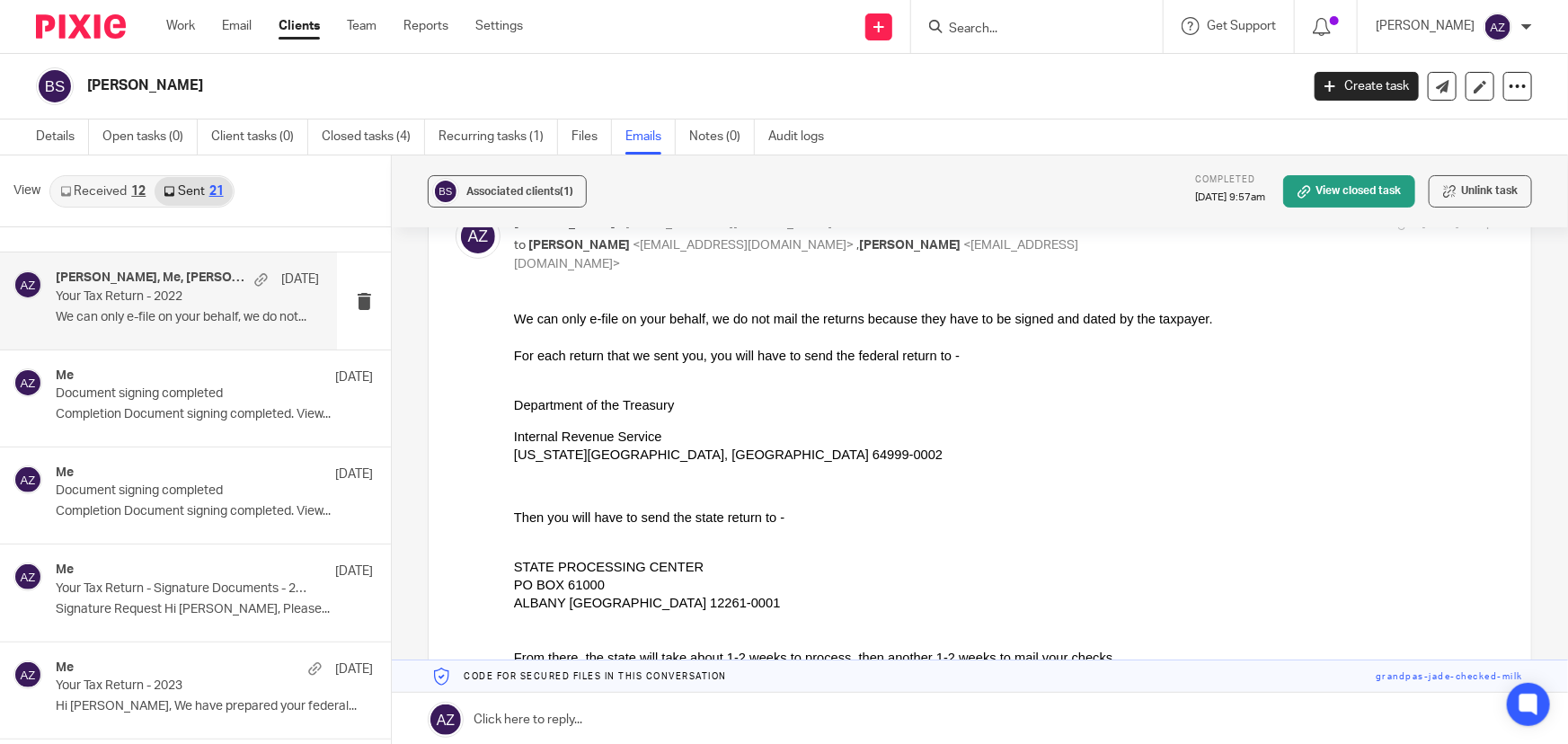
scroll to position [735, 0]
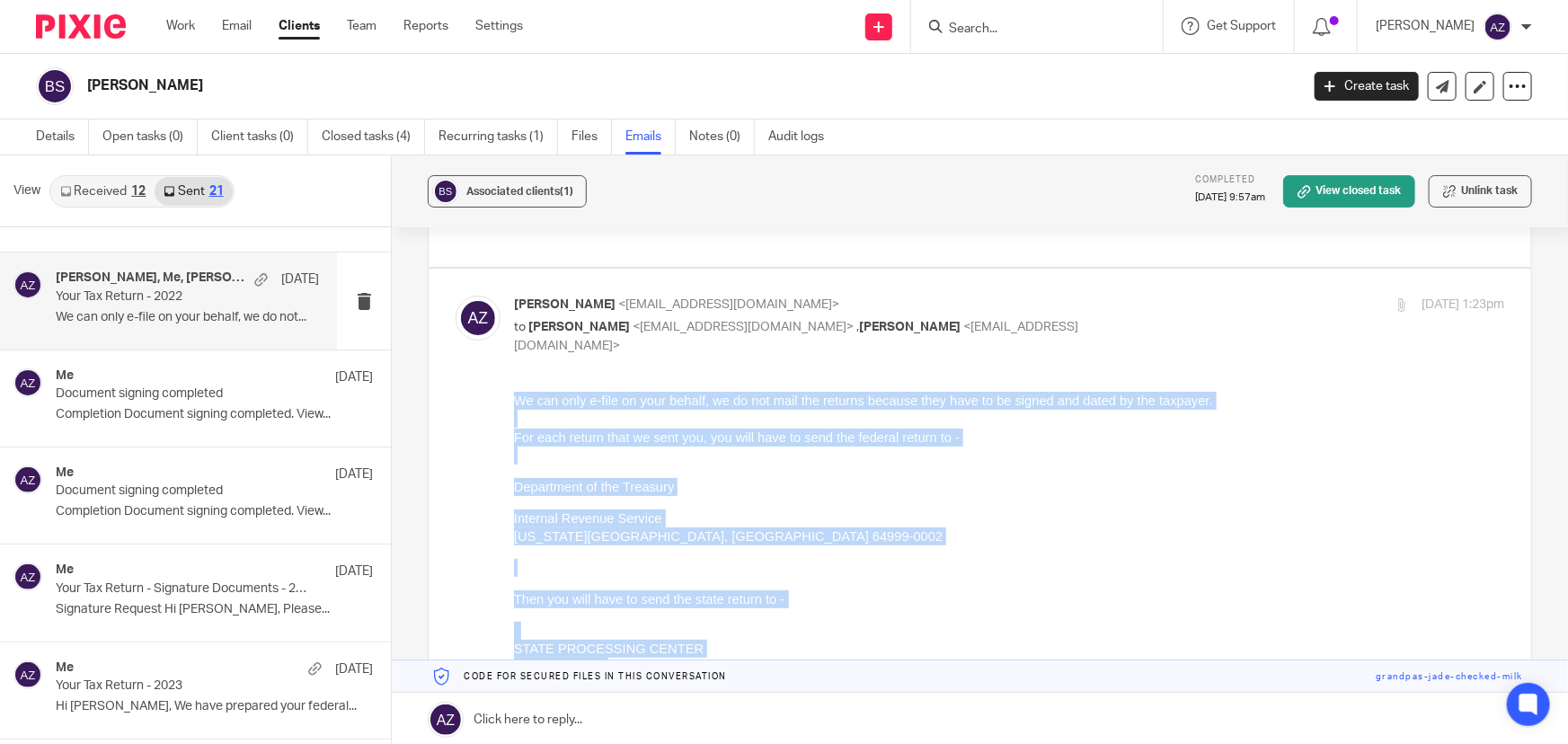
drag, startPoint x: 700, startPoint y: 818, endPoint x: 485, endPoint y: 406, distance: 464.7
click html "We can only e-file on your behalf, we do not mail the returns because they have…"
copy div "We can only e-file on your behalf, we do not mail the returns because they have…"
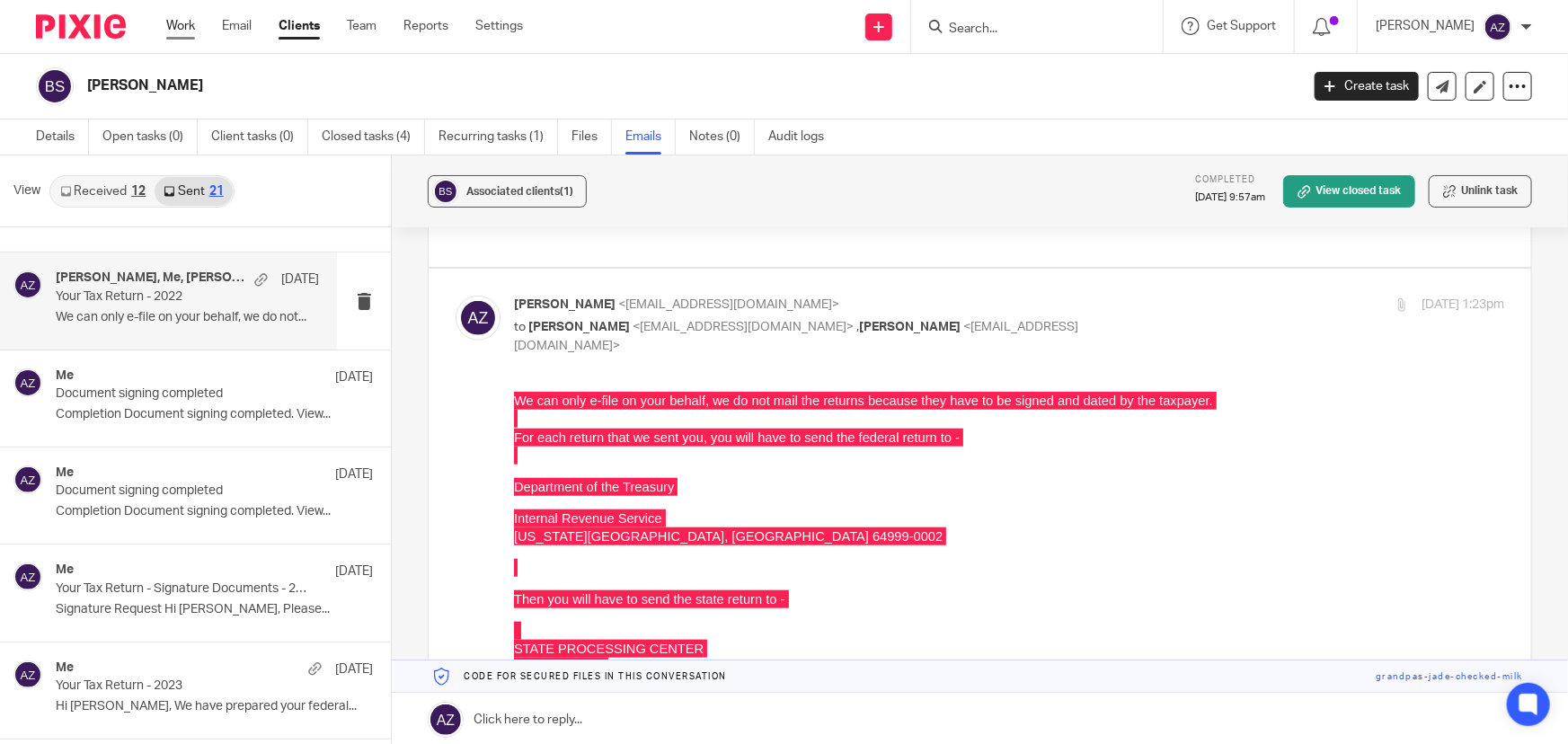
click at [183, 28] on link "Work" at bounding box center [180, 27] width 29 height 18
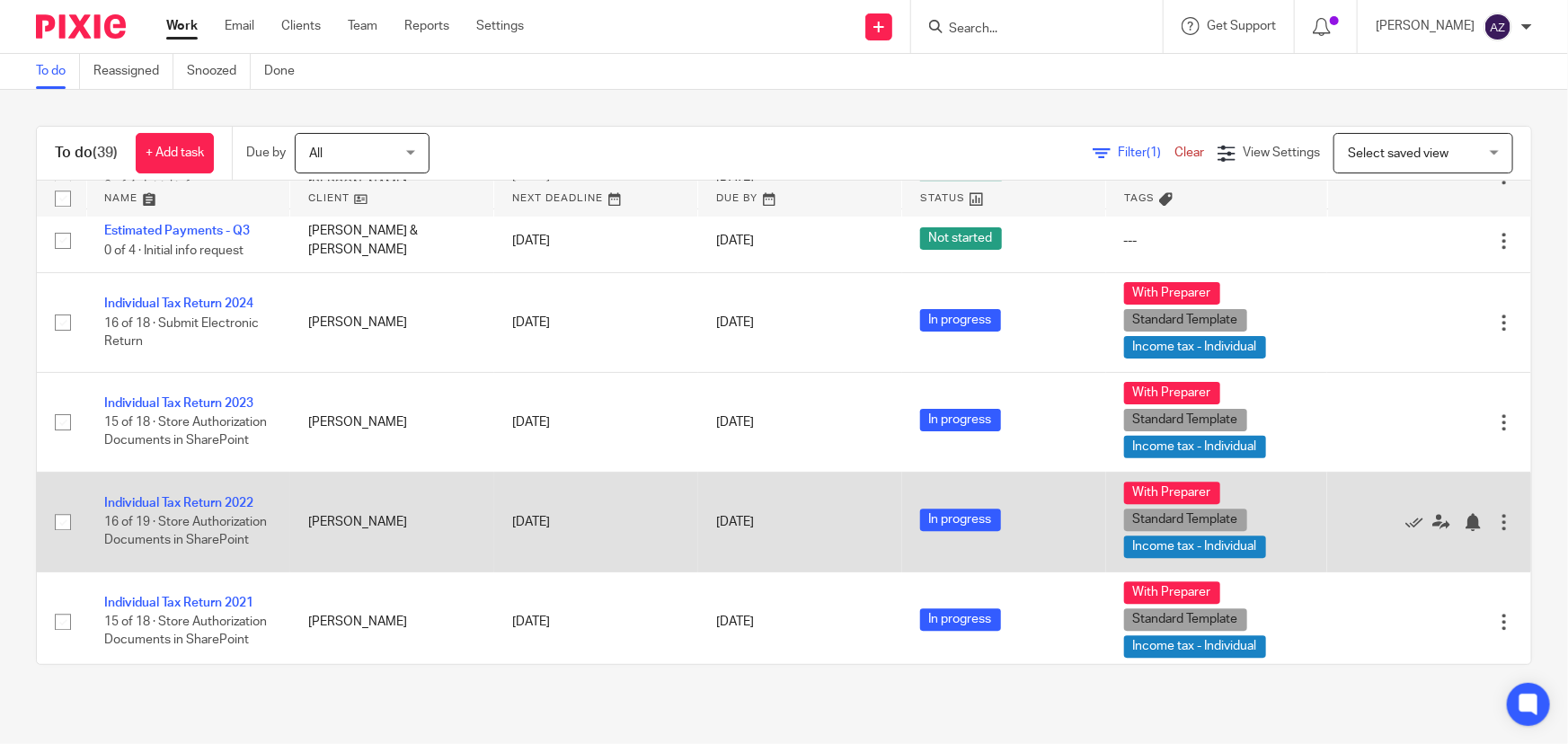
scroll to position [2442, 0]
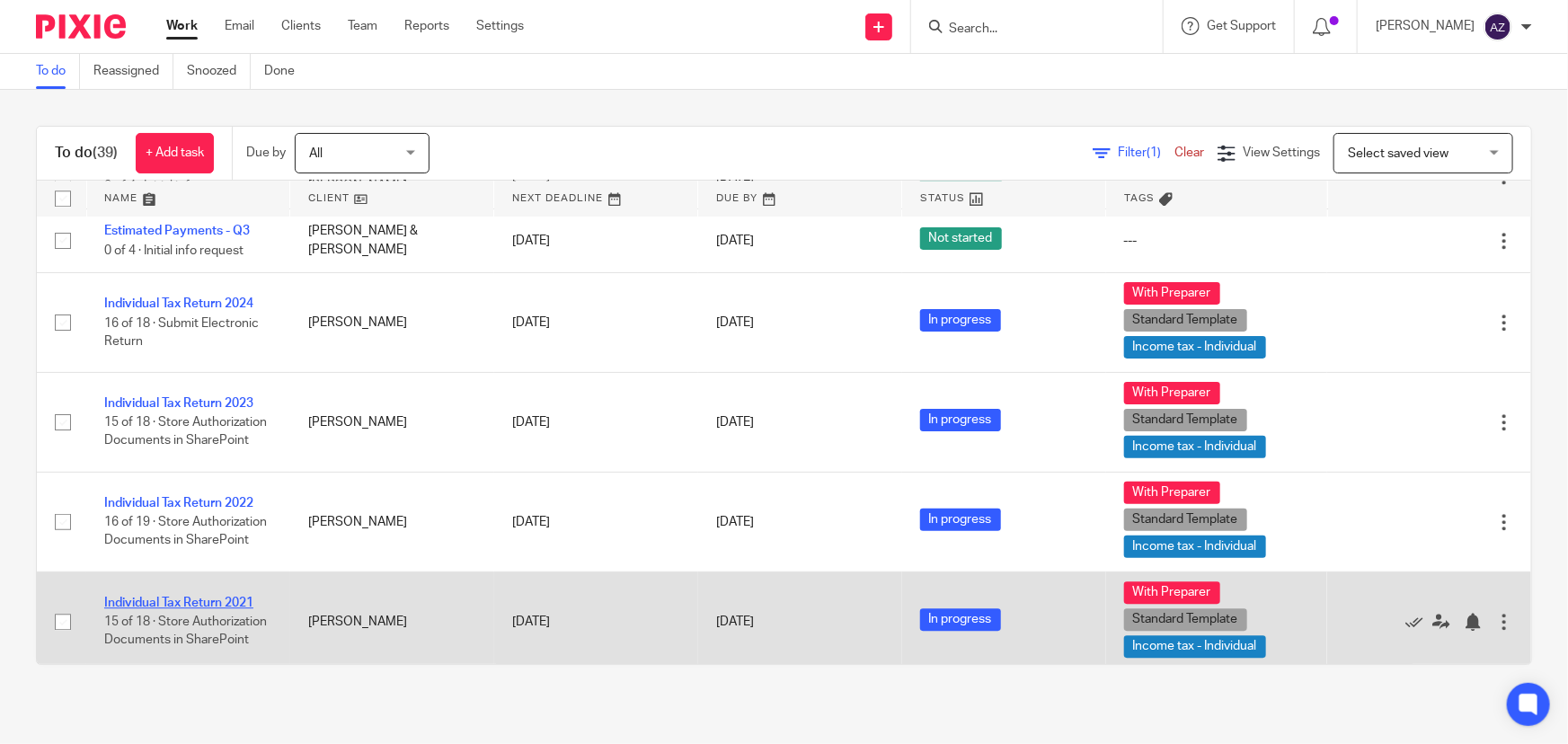
click at [207, 597] on link "Individual Tax Return 2021" at bounding box center [179, 603] width 149 height 13
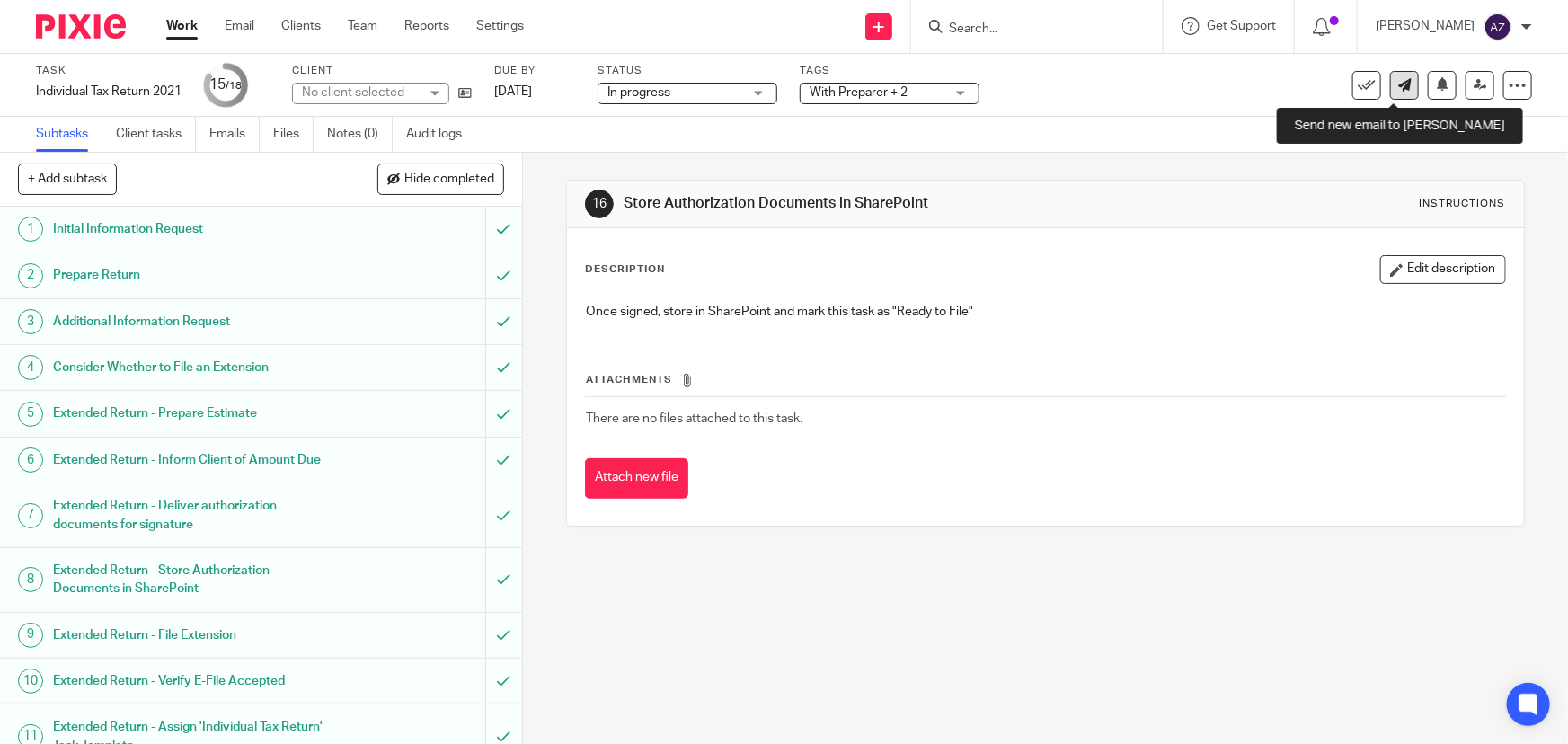
click at [1390, 98] on link at bounding box center [1404, 85] width 29 height 29
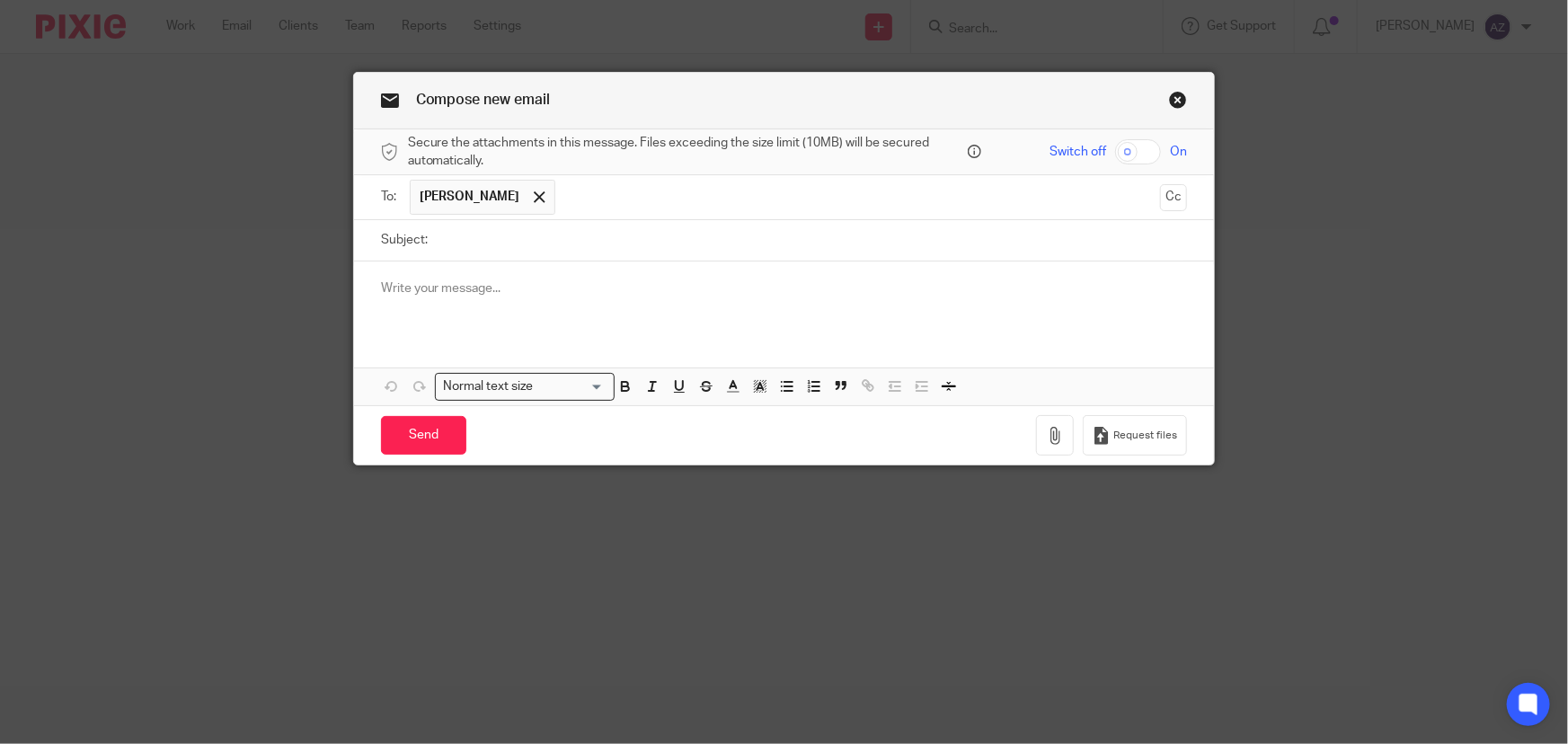
click at [476, 276] on div at bounding box center [784, 296] width 861 height 70
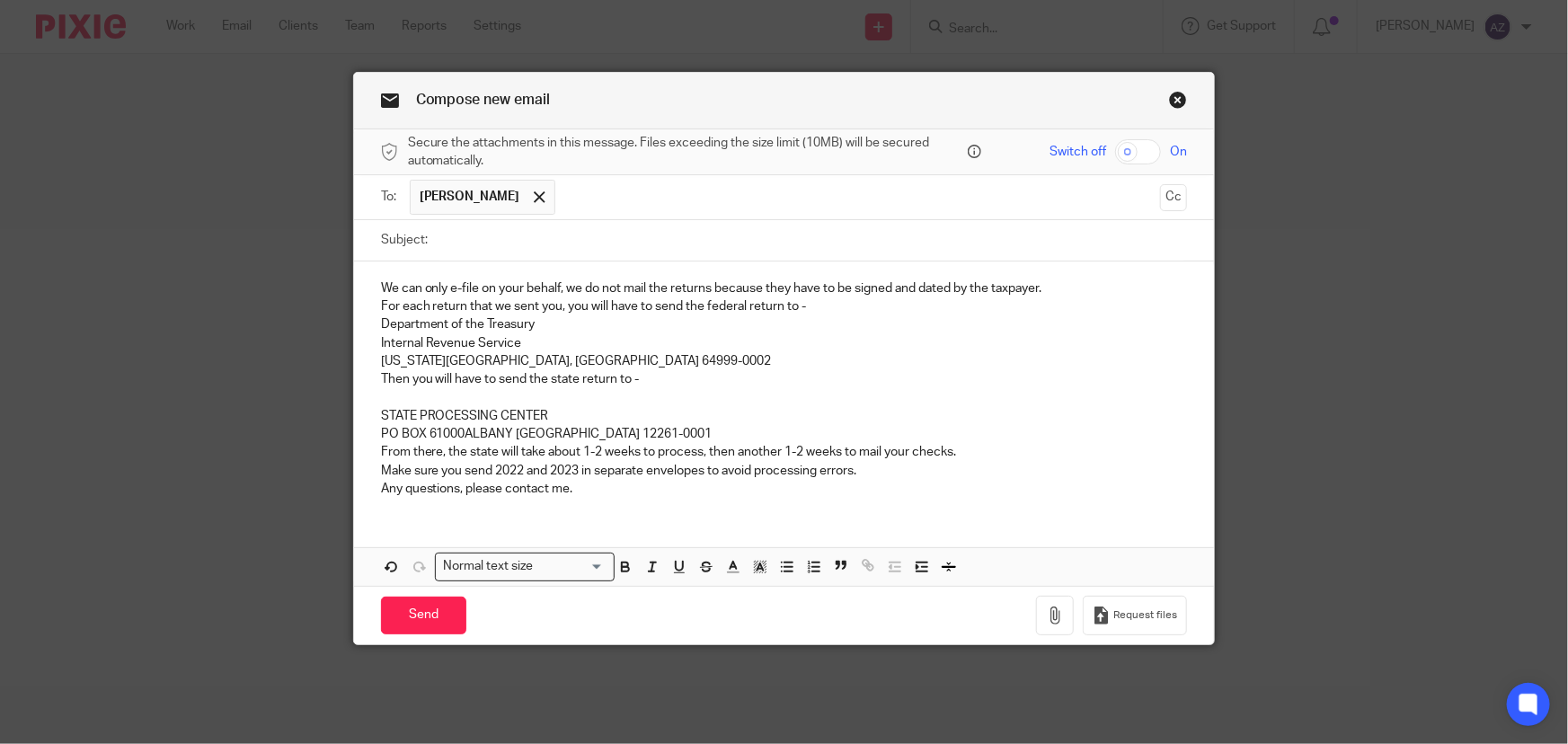
click at [820, 313] on p "For each return that we sent you, you will have to send the federal return to -" at bounding box center [785, 307] width 807 height 18
click at [1057, 290] on p "We can only e-file on your behalf, we do not mail the returns because they have…" at bounding box center [785, 288] width 807 height 18
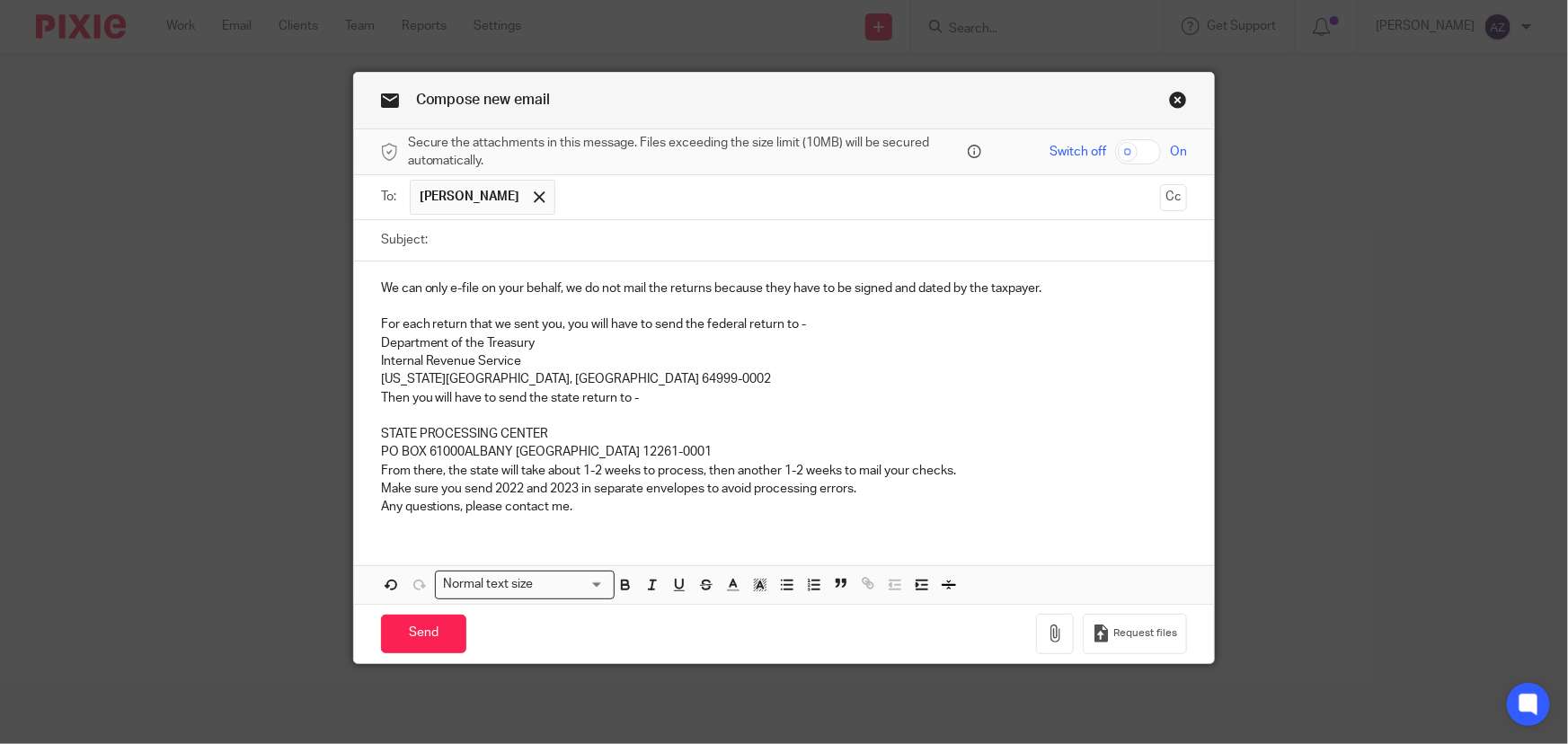
click at [815, 323] on p "For each return that we sent you, you will have to send the federal return to -" at bounding box center [785, 324] width 807 height 18
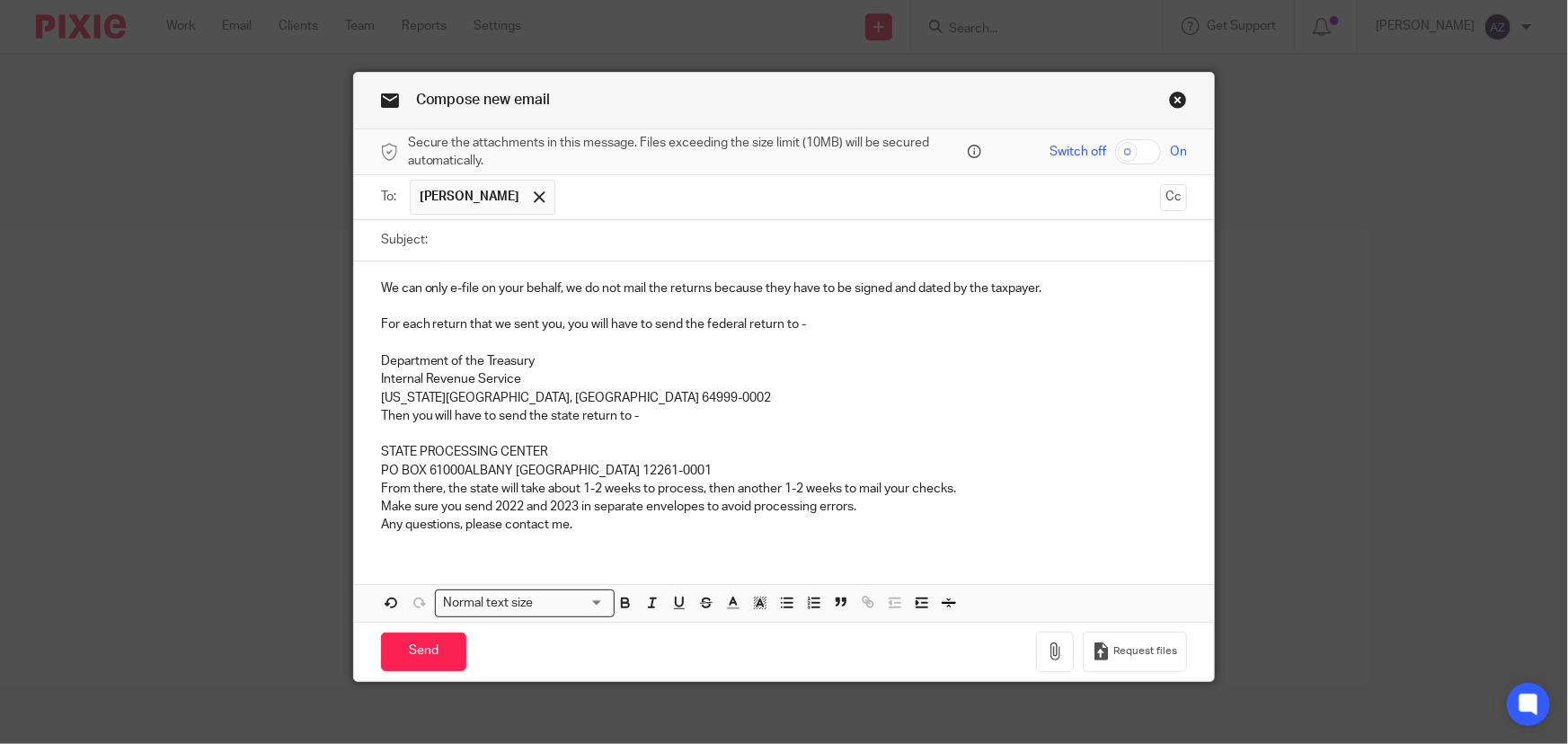
click at [410, 320] on p "For each return that we sent you, you will have to send the federal return to -" at bounding box center [785, 324] width 807 height 18
drag, startPoint x: 578, startPoint y: 325, endPoint x: 485, endPoint y: 330, distance: 93.1
click at [485, 330] on p "For the 2021 return that we sent you, you will have to send the federal return …" at bounding box center [785, 324] width 807 height 18
click at [758, 418] on p "Then you will have to send the state return to -" at bounding box center [785, 416] width 807 height 18
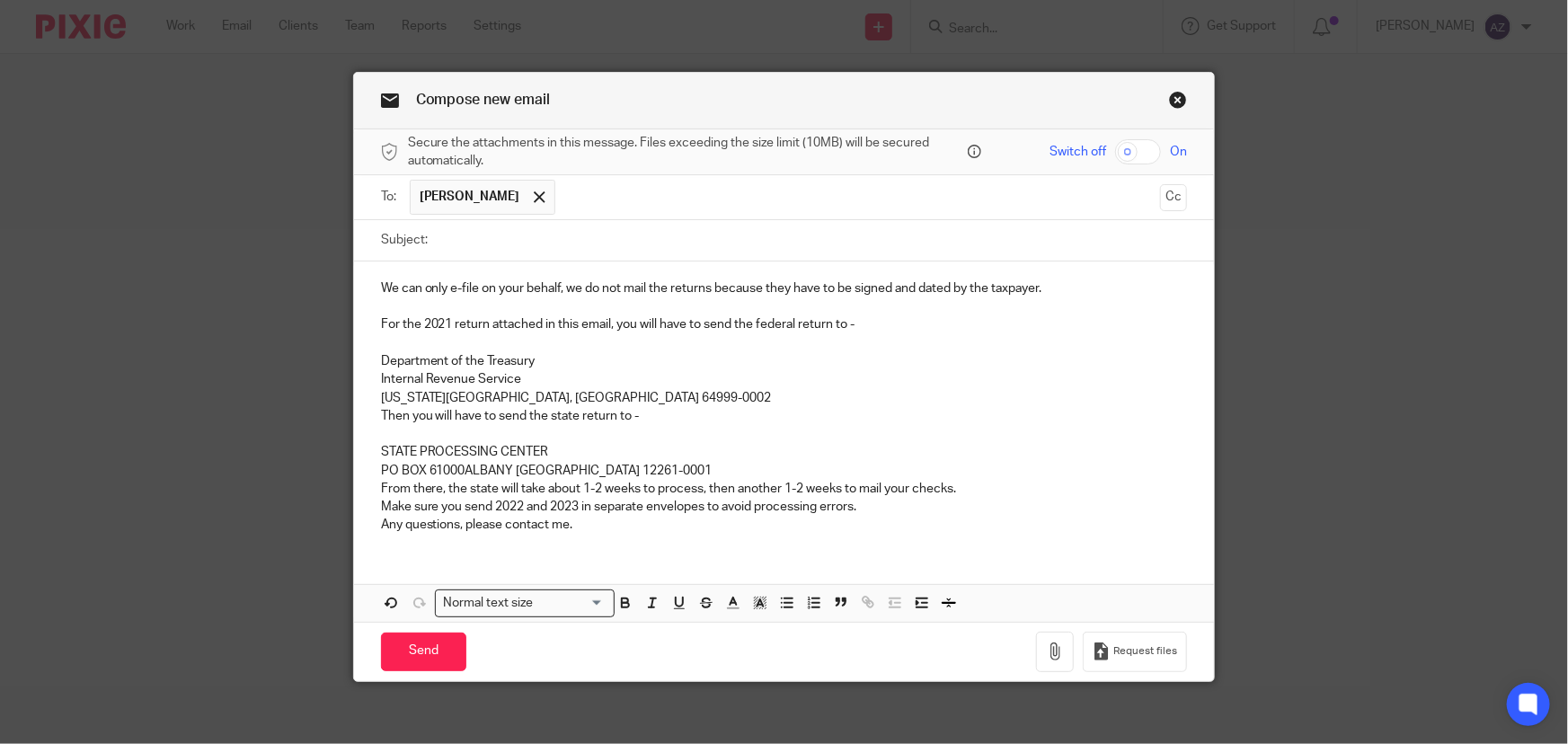
click at [557, 393] on p "Internal Revenue Service Kansas City, MO 64999-0002" at bounding box center [785, 389] width 807 height 37
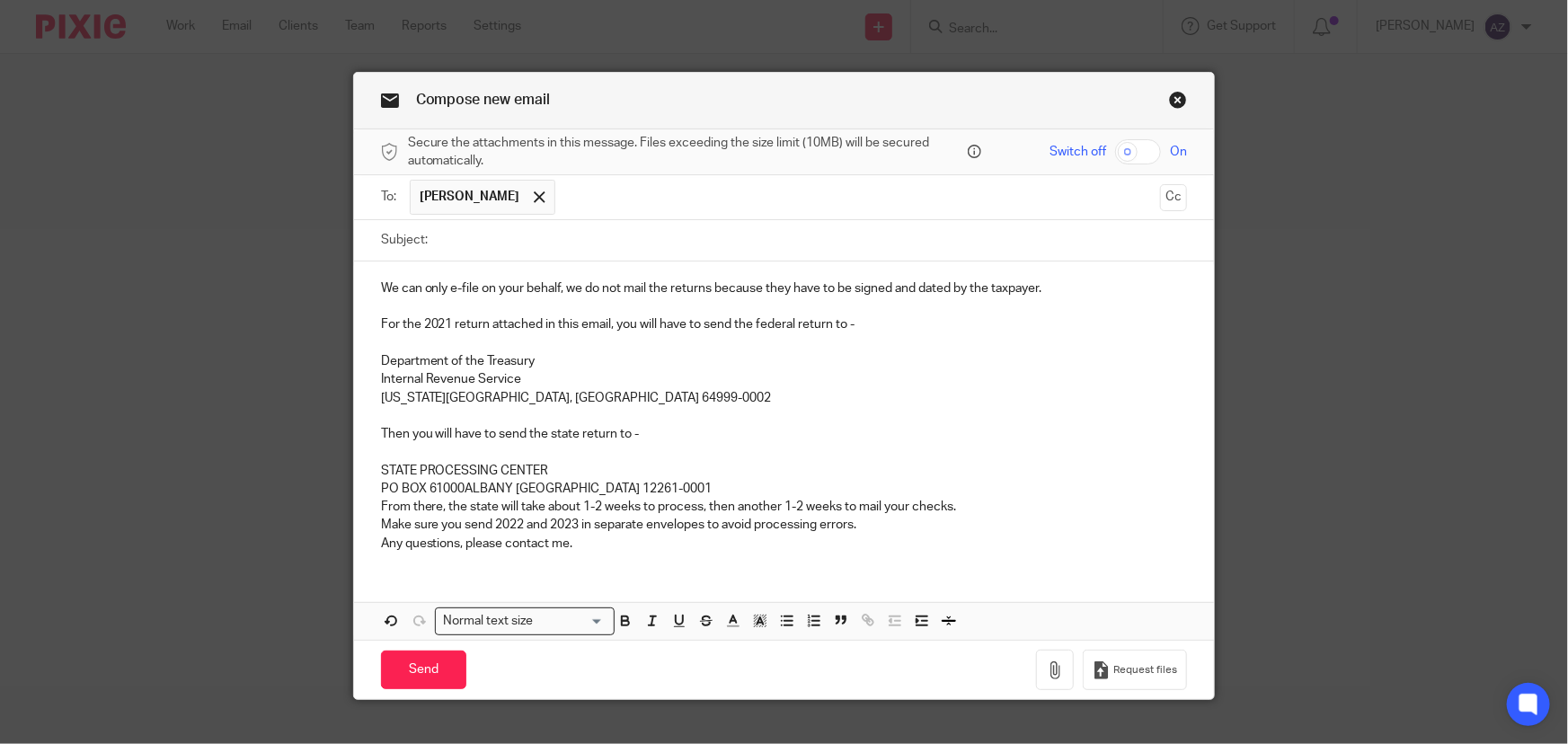
click at [608, 485] on p "STATE PROCESSING CENTER PO BOX 61000 ALBANY NY 12261-0001" at bounding box center [785, 480] width 807 height 37
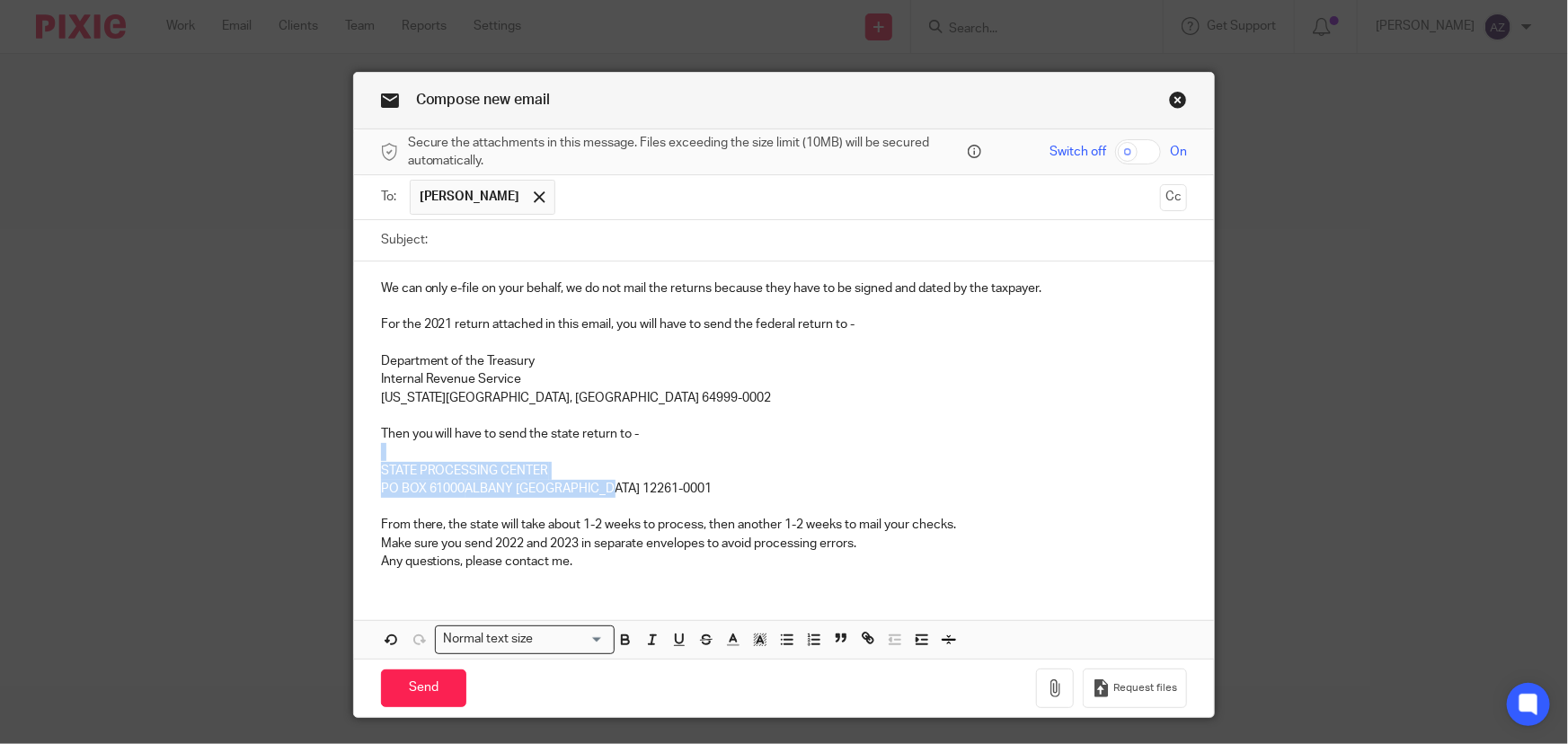
drag, startPoint x: 479, startPoint y: 474, endPoint x: 327, endPoint y: 448, distance: 154.2
click at [327, 448] on div "Compose new email Secure the attachments in this message. Files exceeding the s…" at bounding box center [784, 372] width 1568 height 744
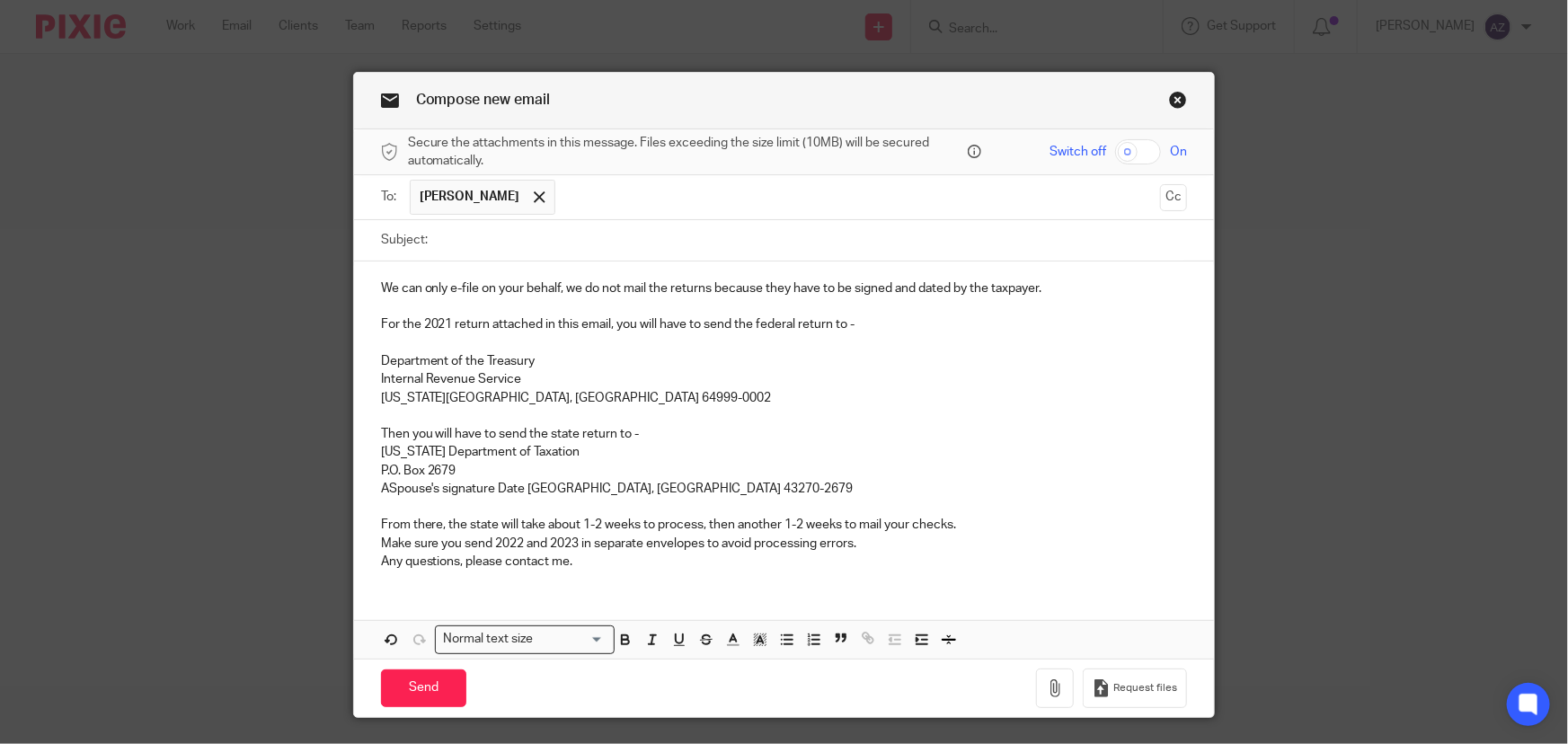
click at [682, 436] on p "Then you will have to send the state return to -" at bounding box center [785, 434] width 807 height 18
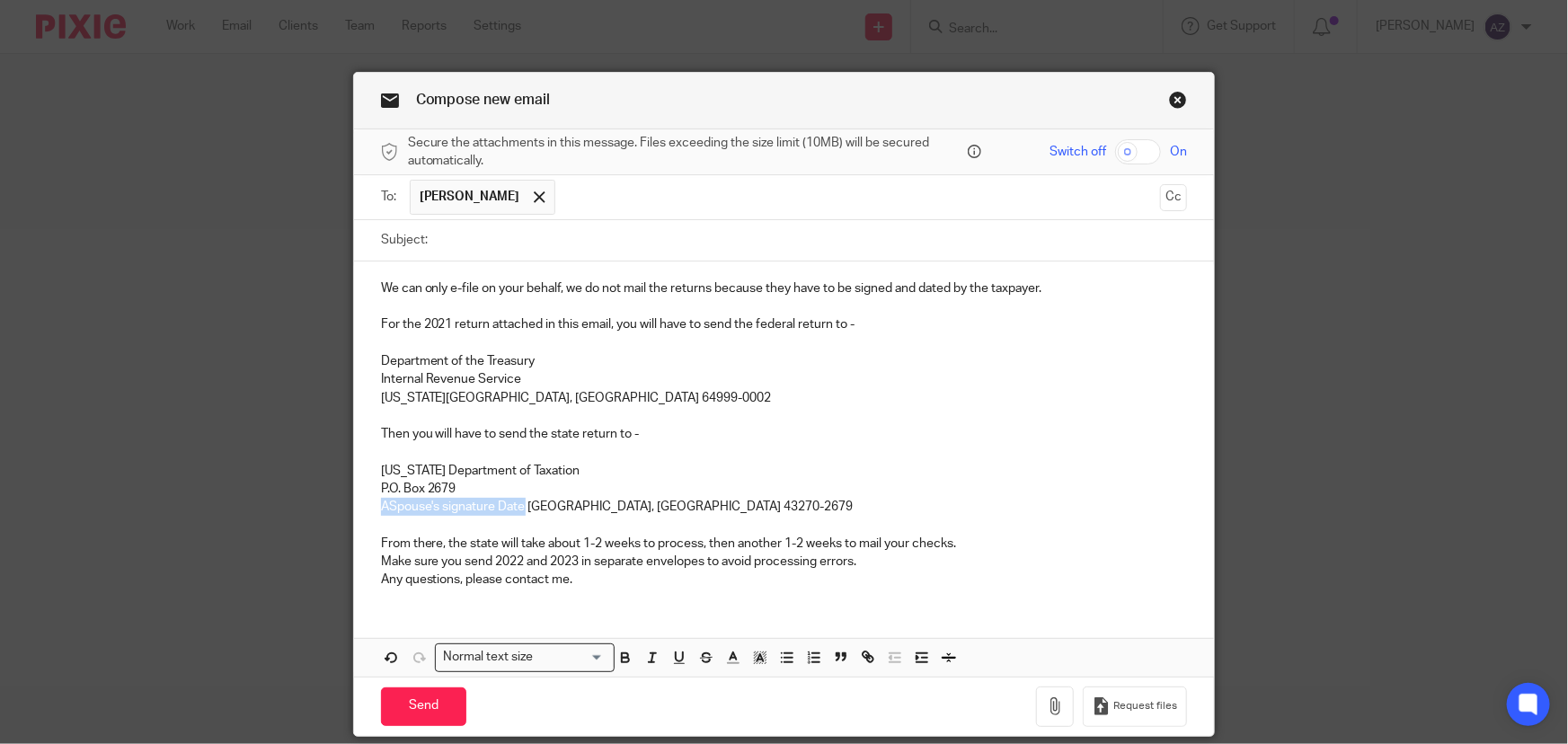
drag, startPoint x: 521, startPoint y: 505, endPoint x: 356, endPoint y: 511, distance: 165.1
click at [356, 511] on div "We can only e-file on your behalf, we do not mail the returns because they have…" at bounding box center [784, 432] width 861 height 342
click at [556, 466] on p "Ohio Department of Taxation" at bounding box center [785, 471] width 807 height 18
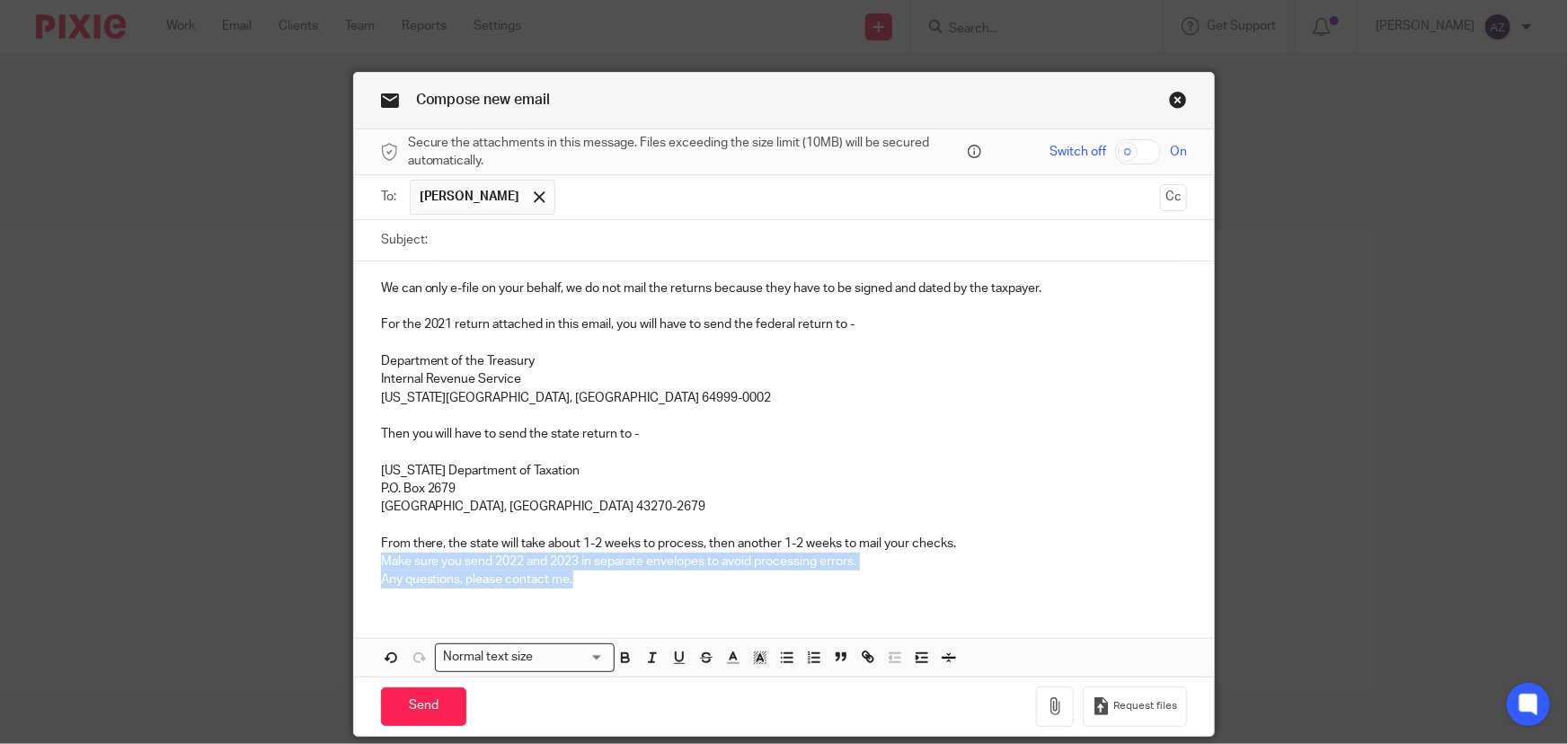
drag, startPoint x: 580, startPoint y: 579, endPoint x: 358, endPoint y: 557, distance: 223.1
click at [358, 557] on div "We can only e-file on your behalf, we do not mail the returns because they have…" at bounding box center [784, 432] width 861 height 342
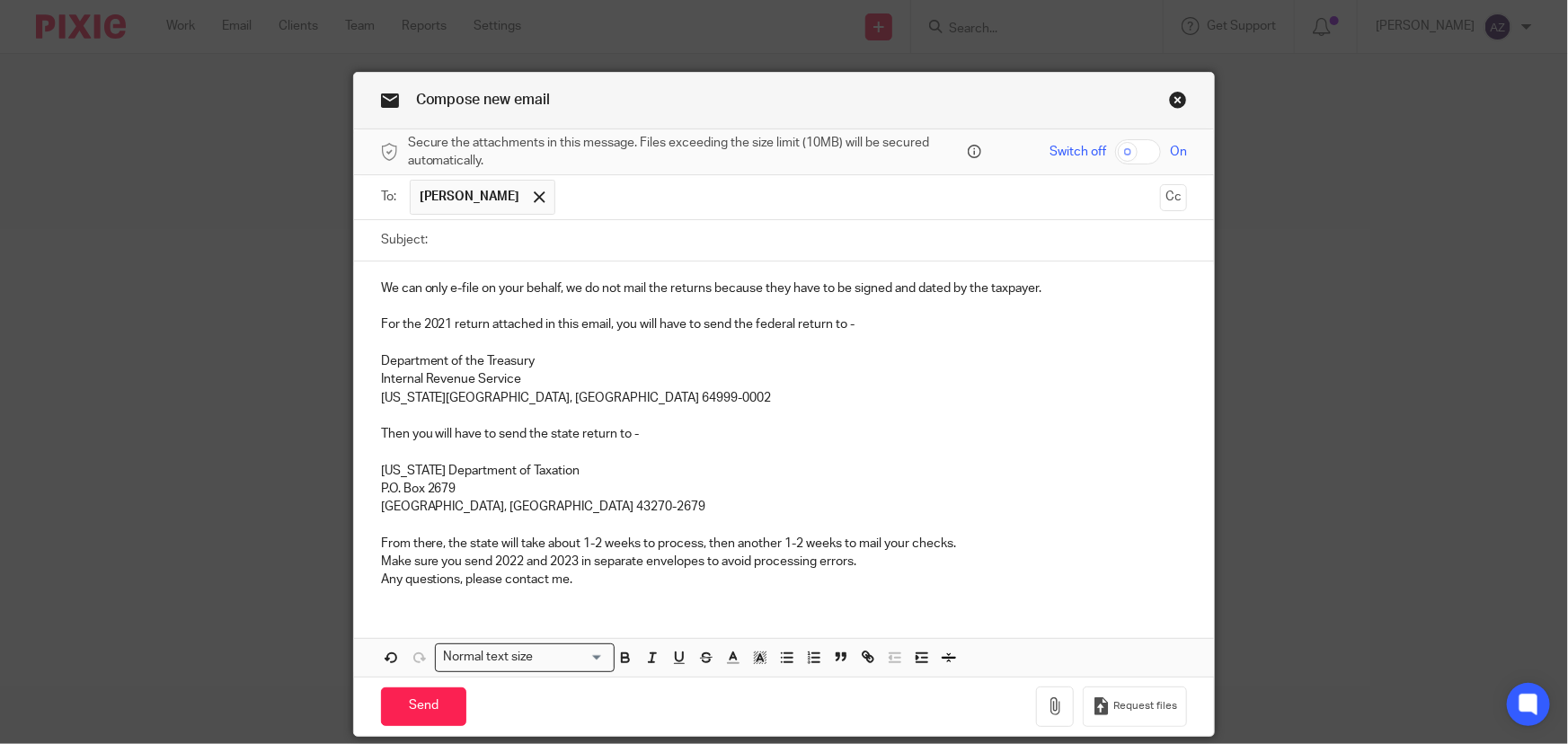
click at [616, 539] on p "From there, the state will take about 1-2 weeks to process, then another 1-2 we…" at bounding box center [785, 543] width 807 height 18
drag, startPoint x: 877, startPoint y: 567, endPoint x: 356, endPoint y: 557, distance: 521.1
click at [356, 557] on div "We can only e-file on your behalf, we do not mail the returns because they have…" at bounding box center [784, 432] width 861 height 342
drag, startPoint x: 1051, startPoint y: 287, endPoint x: 359, endPoint y: 247, distance: 693.2
click at [359, 247] on form "Secure the attachments in this message. Files exceeding the size limit (10MB) w…" at bounding box center [784, 432] width 861 height 607
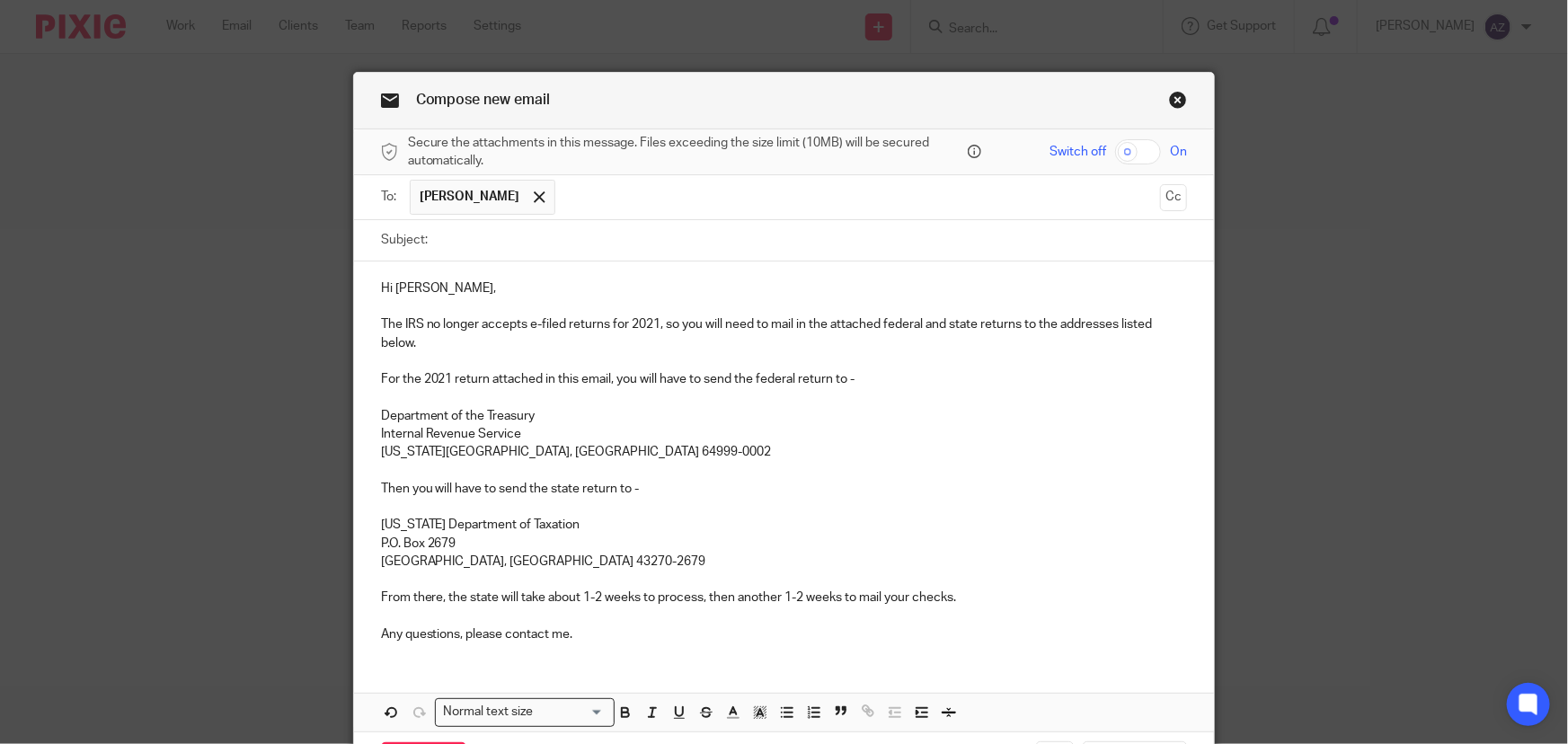
click at [371, 326] on div "Hi Jason, The IRS no longer accepts e-filed returns for 2021, so you will need …" at bounding box center [784, 459] width 861 height 395
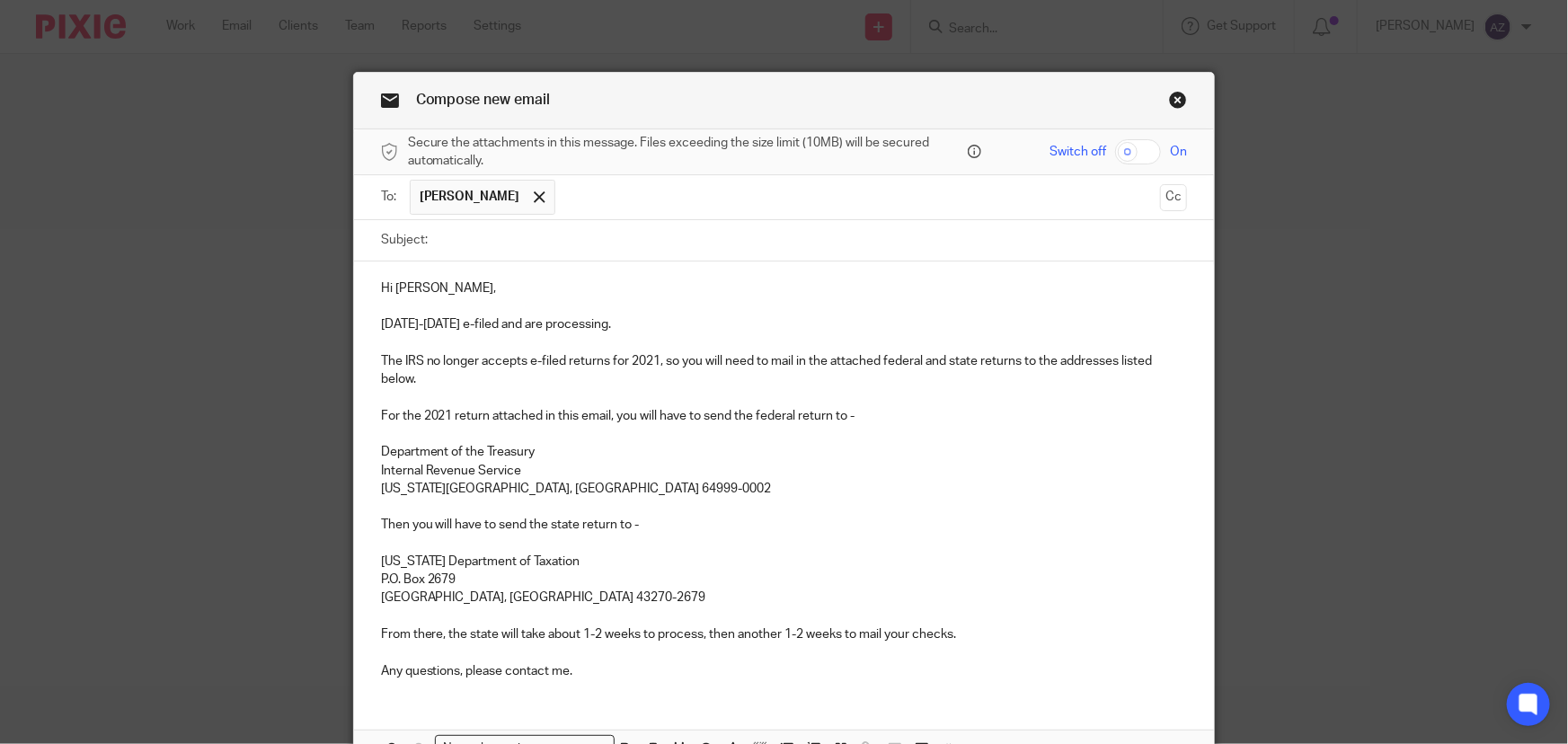
click at [440, 394] on p at bounding box center [785, 398] width 807 height 18
click at [381, 361] on p "The IRS no longer accepts e-filed returns for 2021, so you will need to mail in…" at bounding box center [785, 370] width 807 height 37
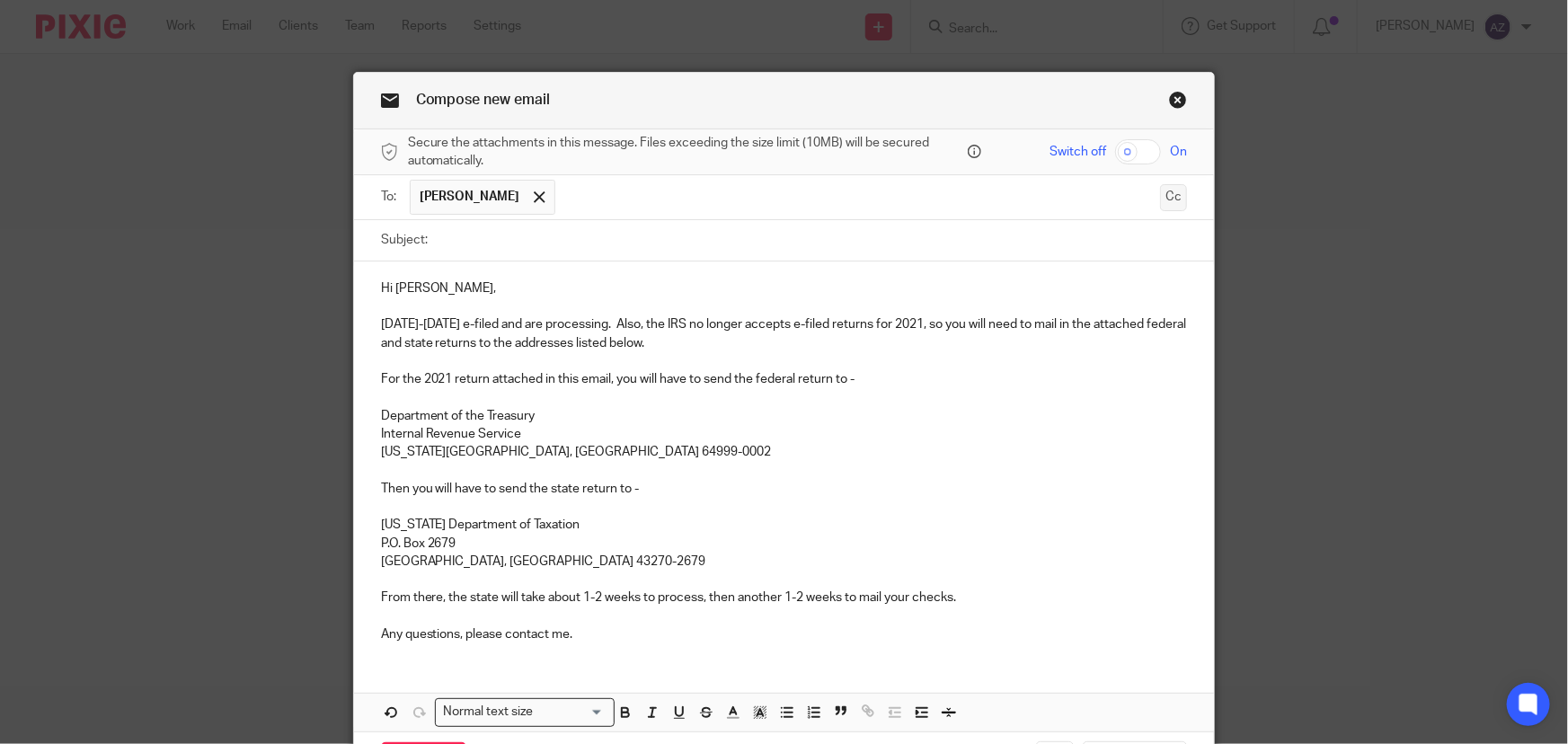
click at [1164, 200] on button "Cc" at bounding box center [1174, 197] width 27 height 27
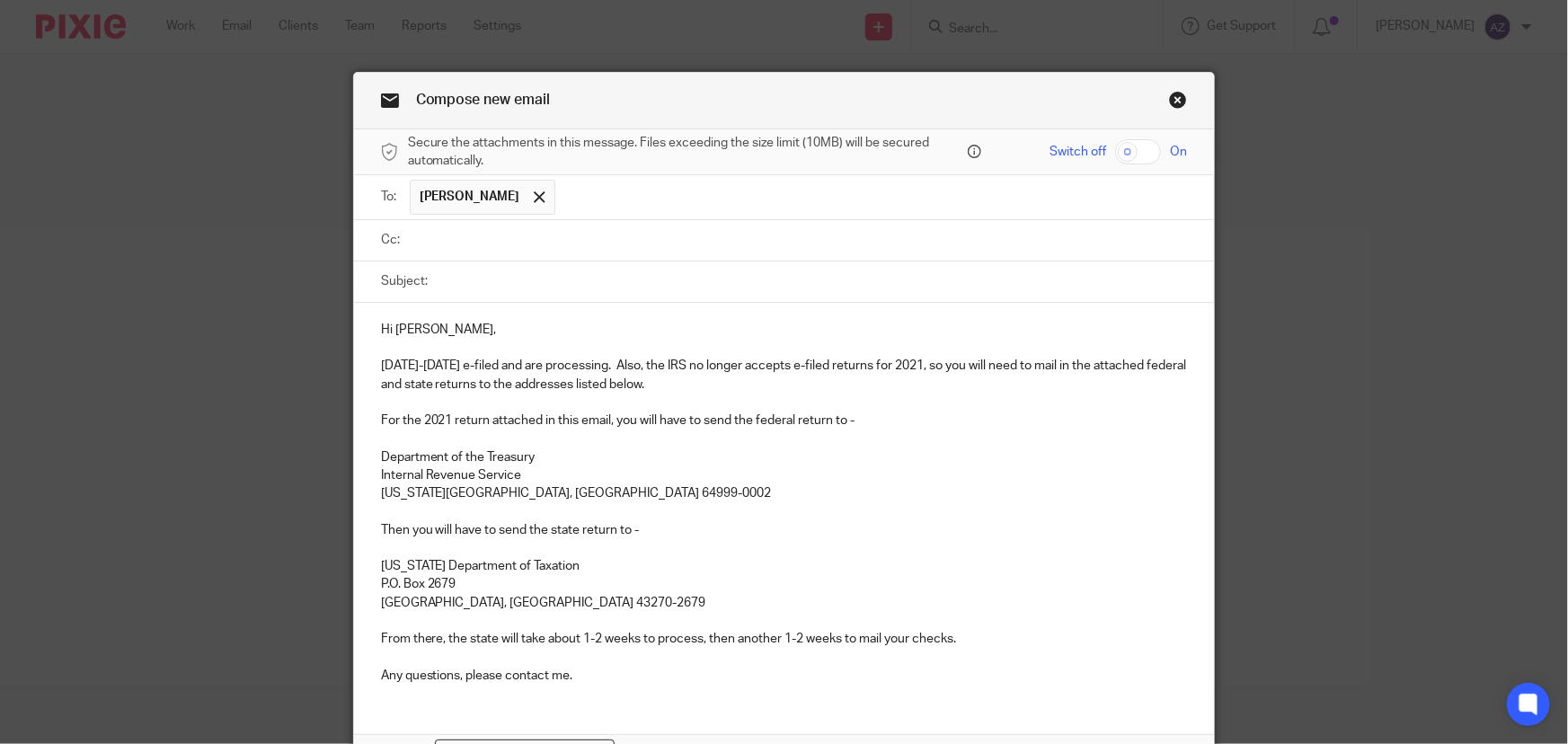
click at [591, 232] on input "text" at bounding box center [797, 240] width 766 height 20
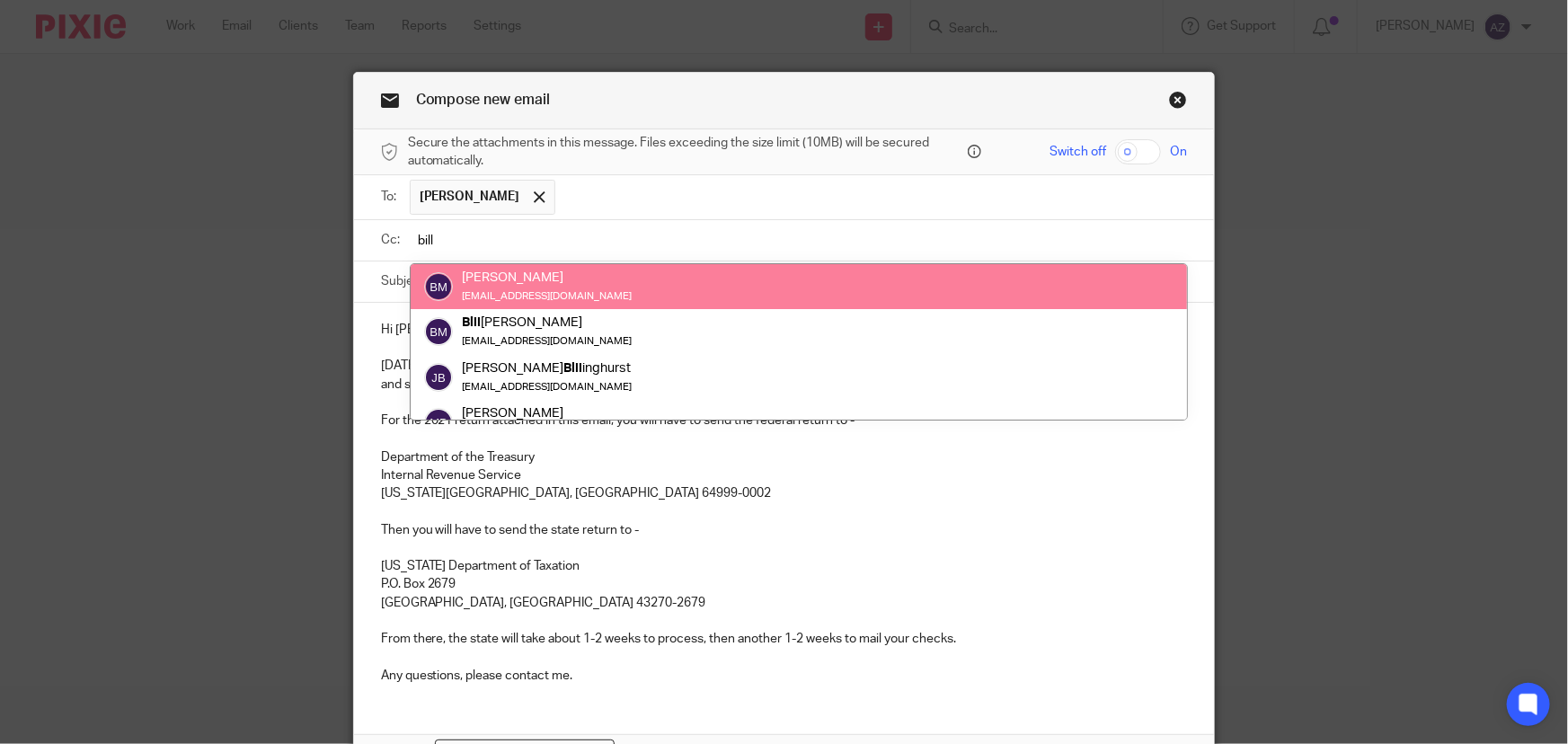
type input "bill"
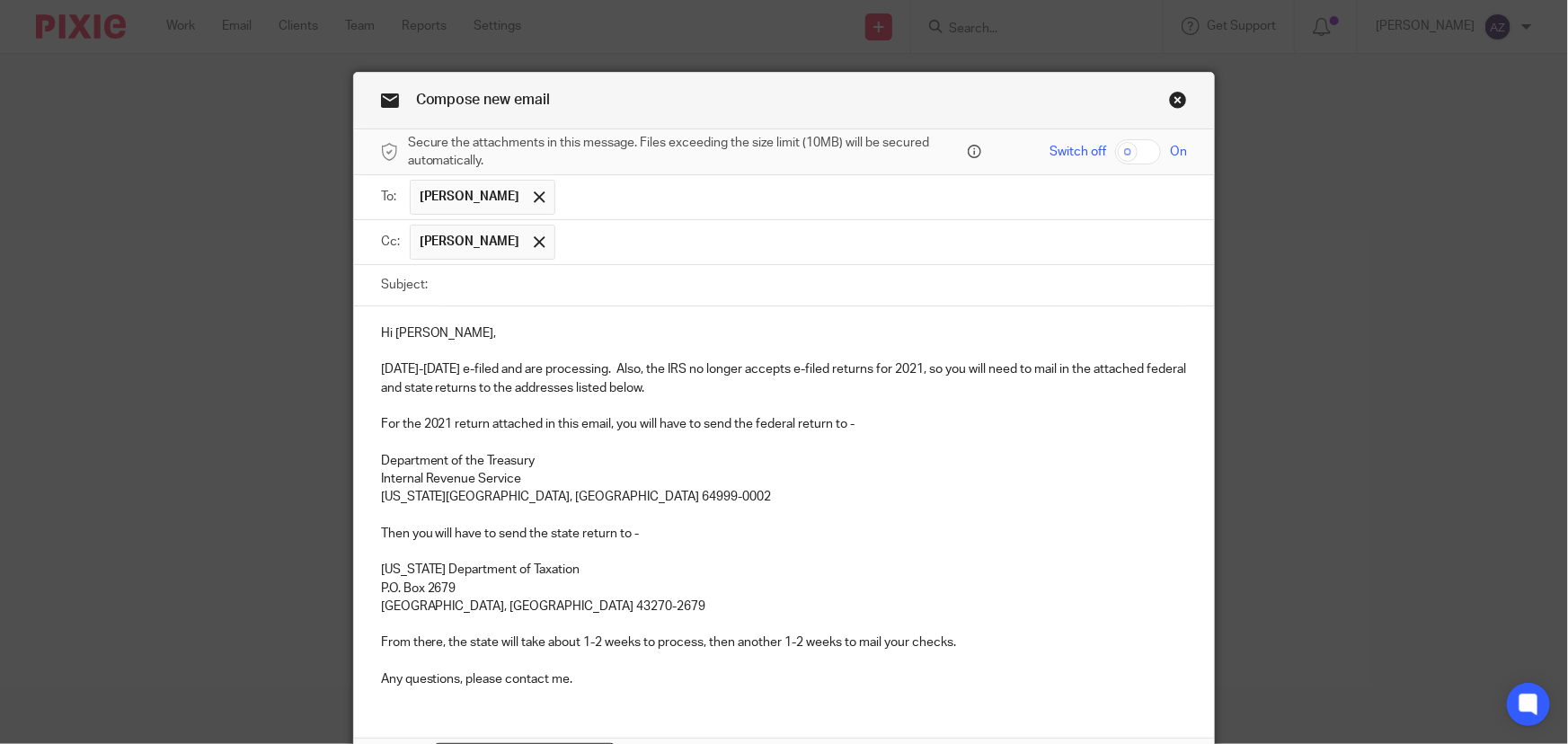
click at [1146, 153] on input "checkbox" at bounding box center [1139, 151] width 46 height 25
checkbox input "true"
click at [483, 274] on input "Subject:" at bounding box center [813, 285] width 752 height 41
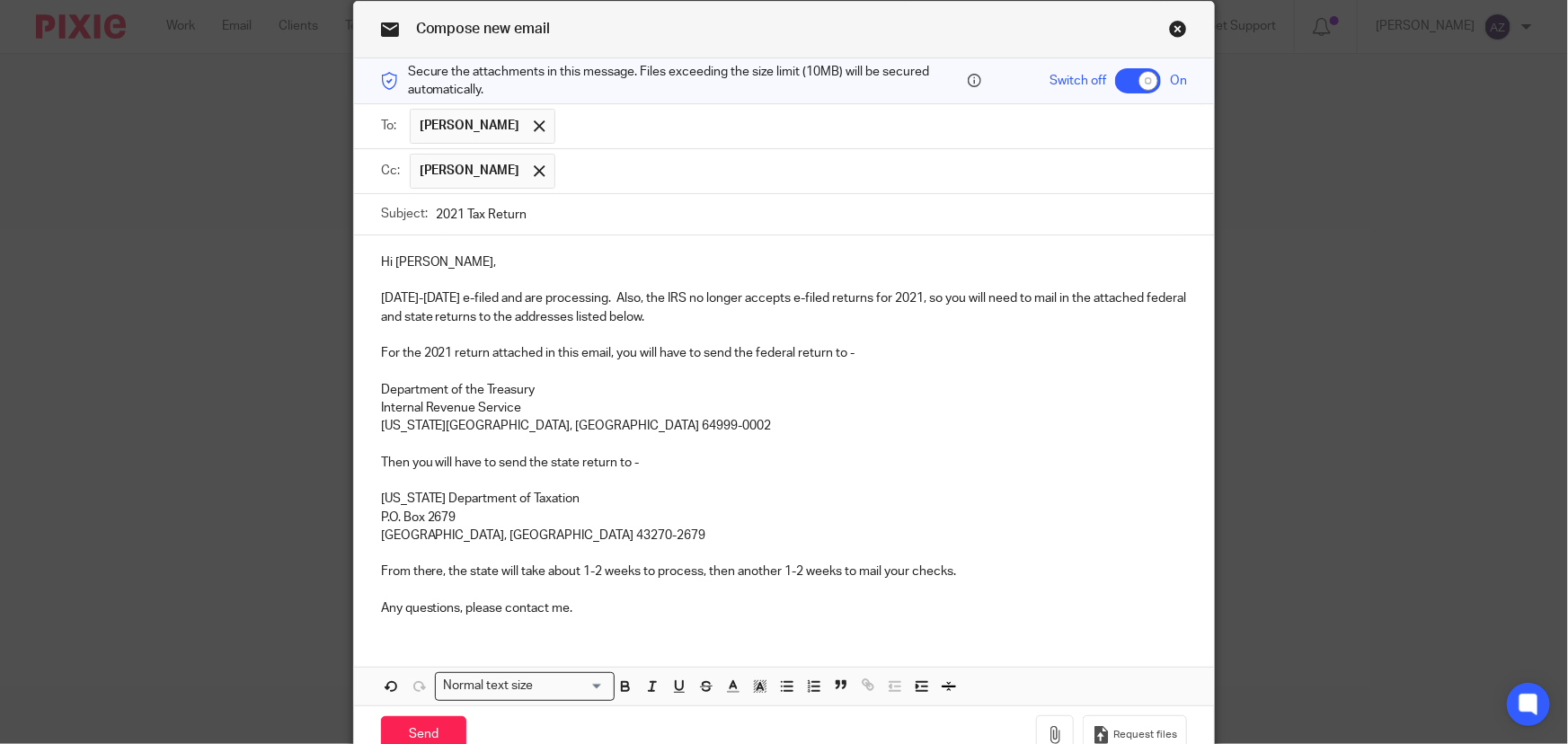
scroll to position [163, 0]
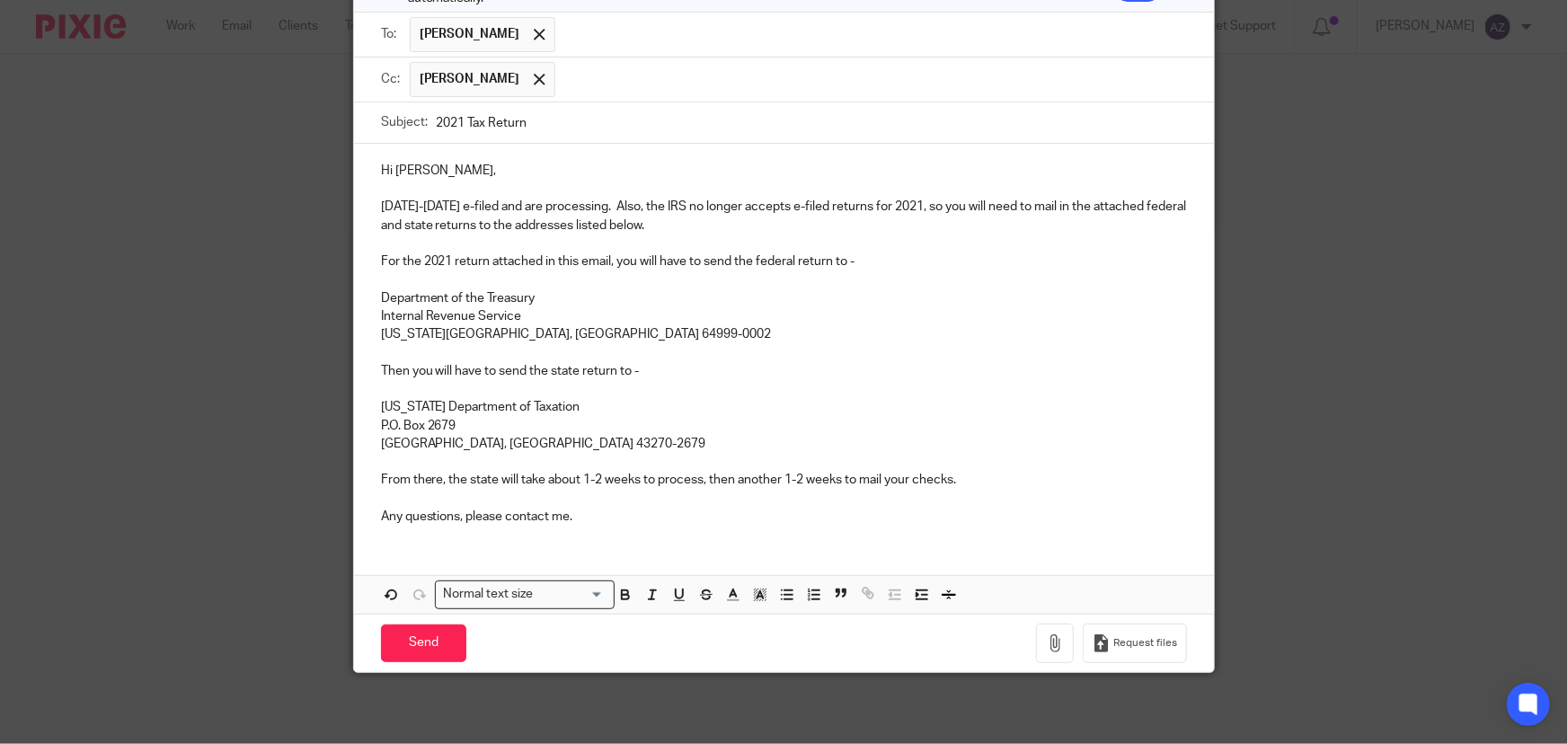
type input "2021 Tax Return"
click at [1053, 629] on button "button" at bounding box center [1055, 644] width 38 height 41
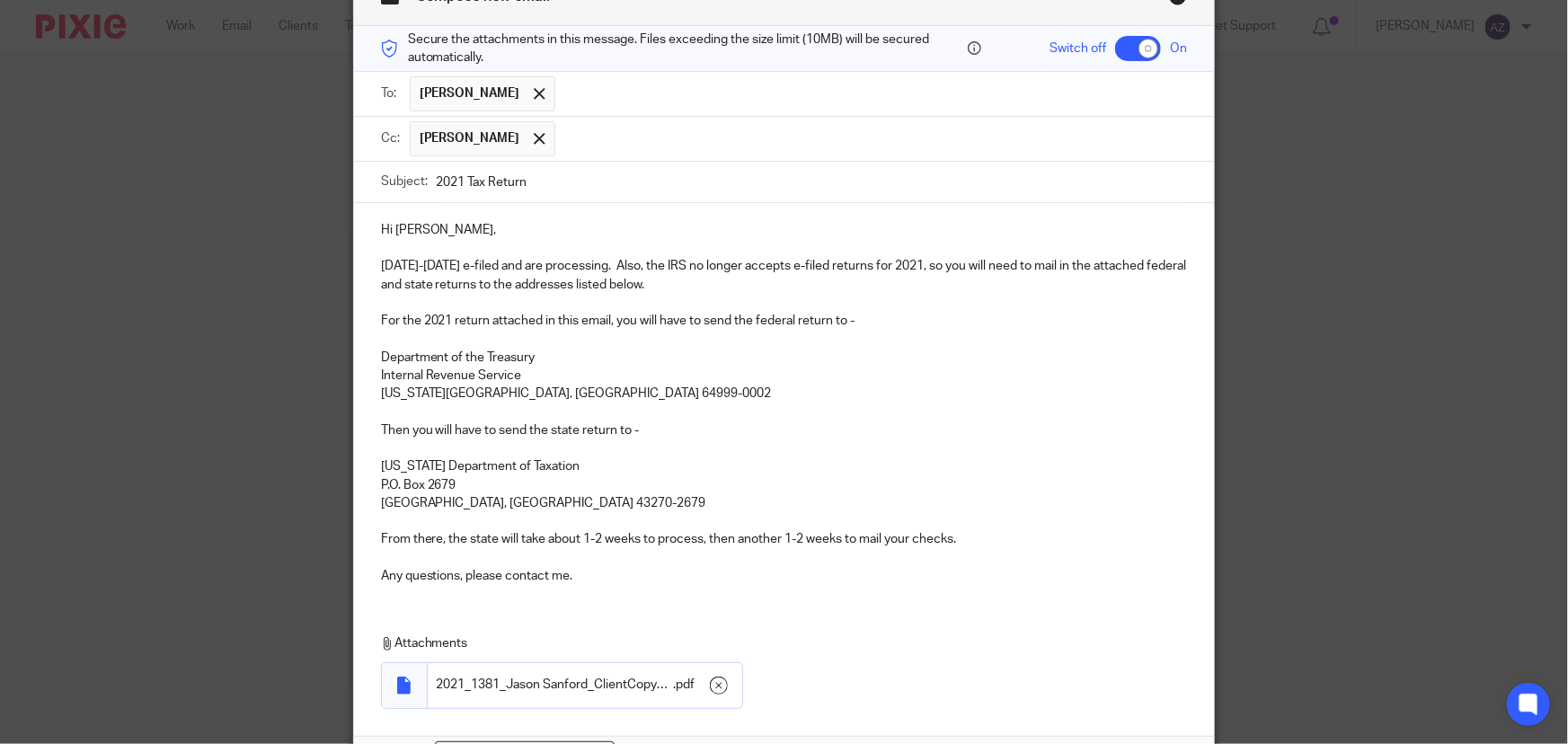
scroll to position [0, 0]
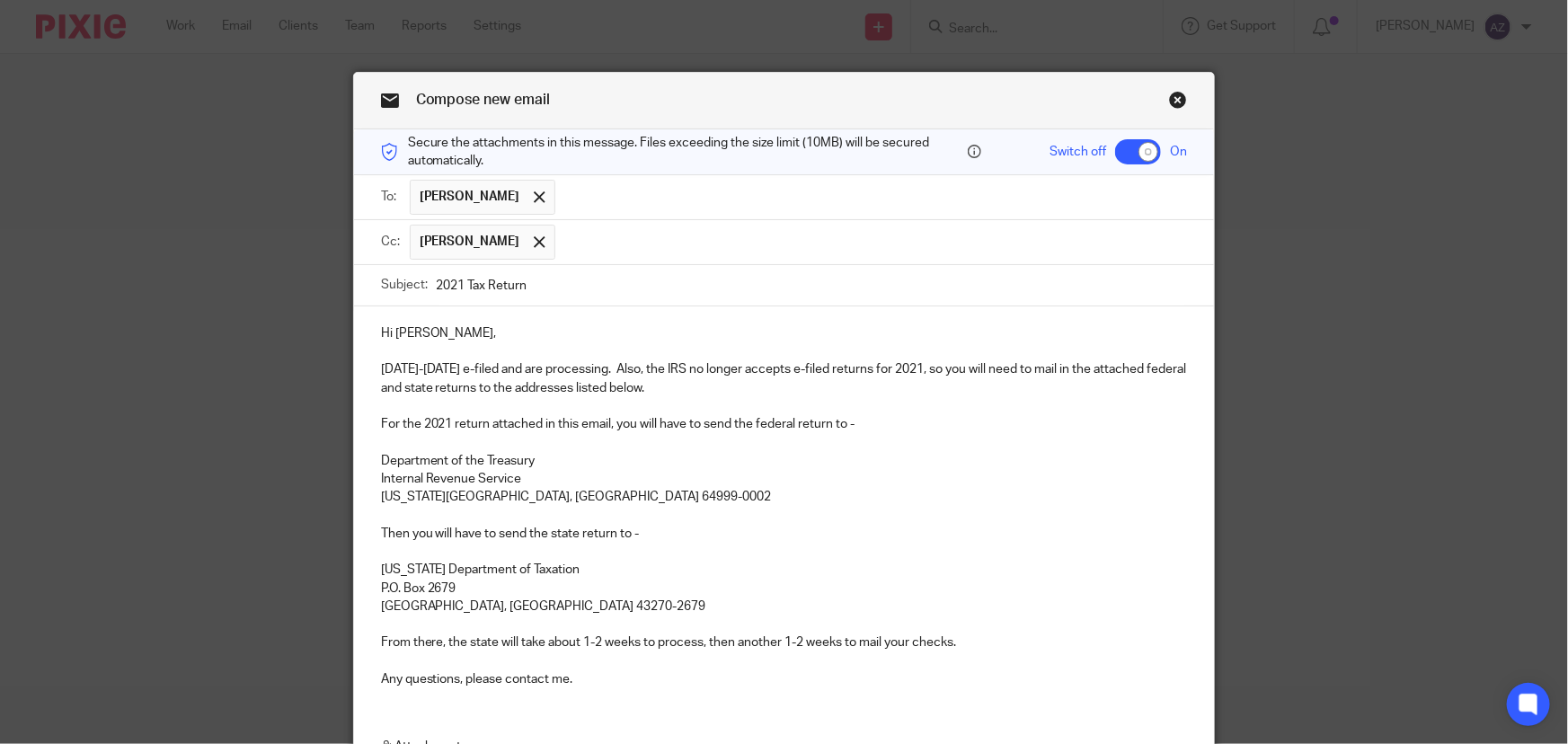
click at [579, 682] on p "Any questions, please contact me." at bounding box center [785, 680] width 807 height 18
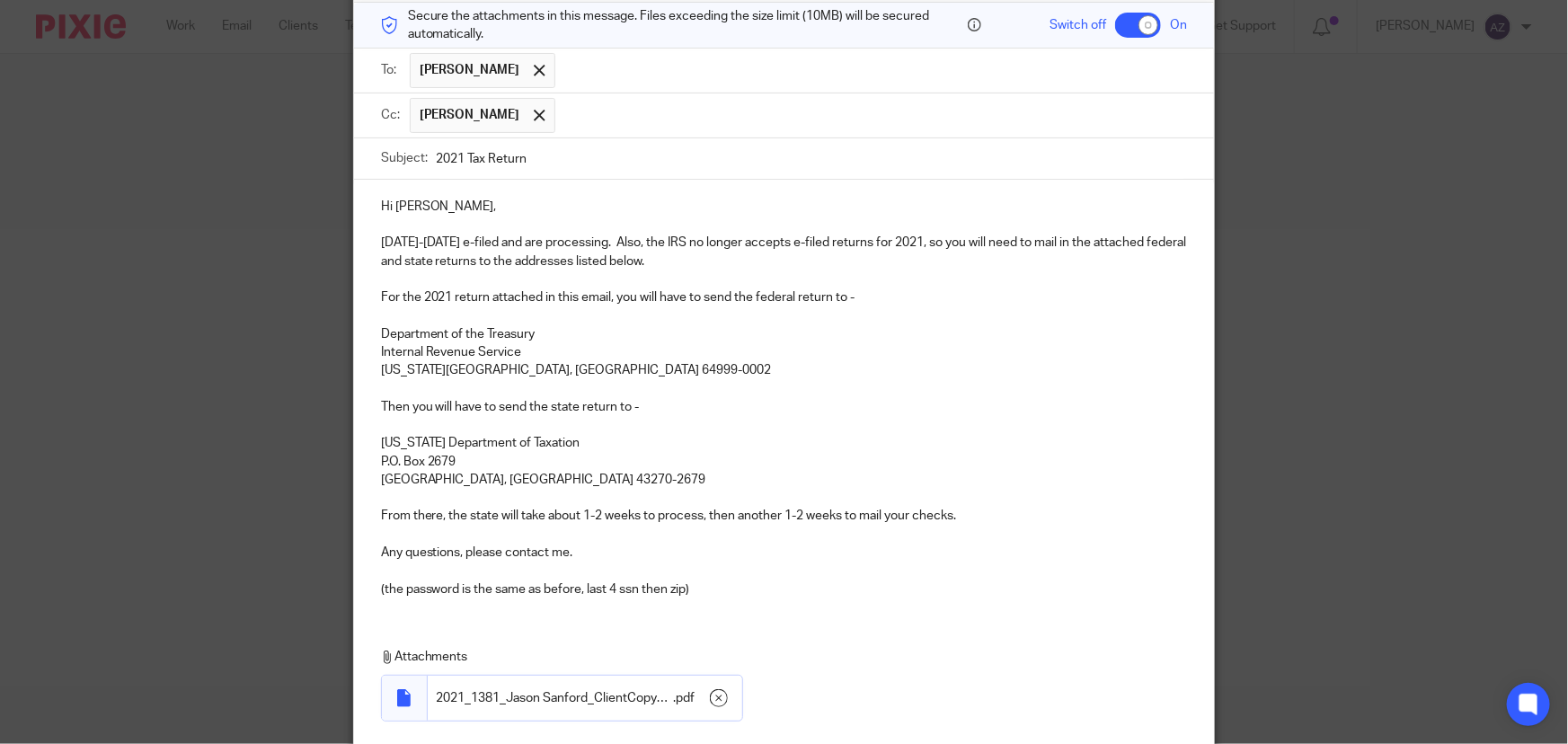
scroll to position [301, 0]
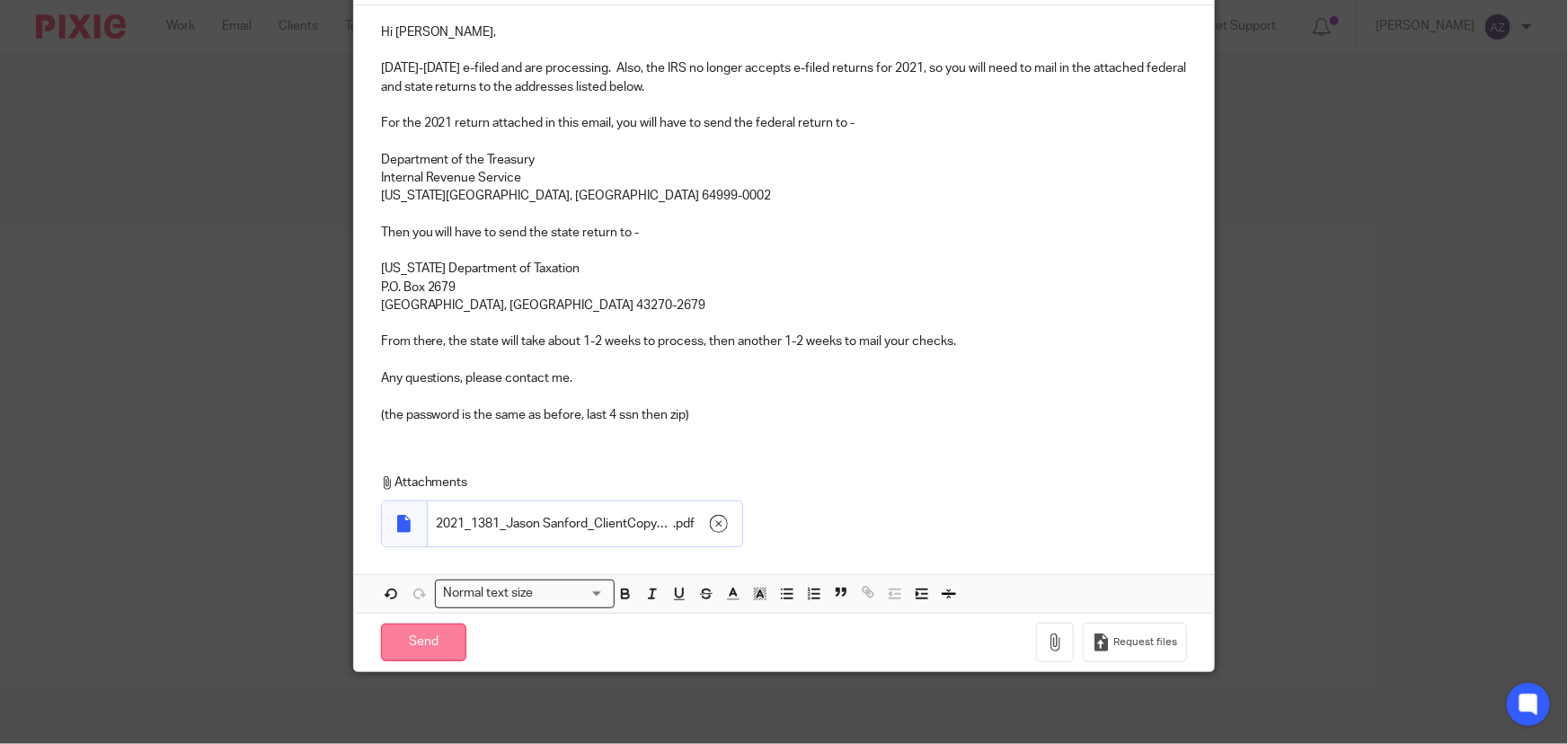
click at [430, 635] on input "Send" at bounding box center [424, 643] width 86 height 39
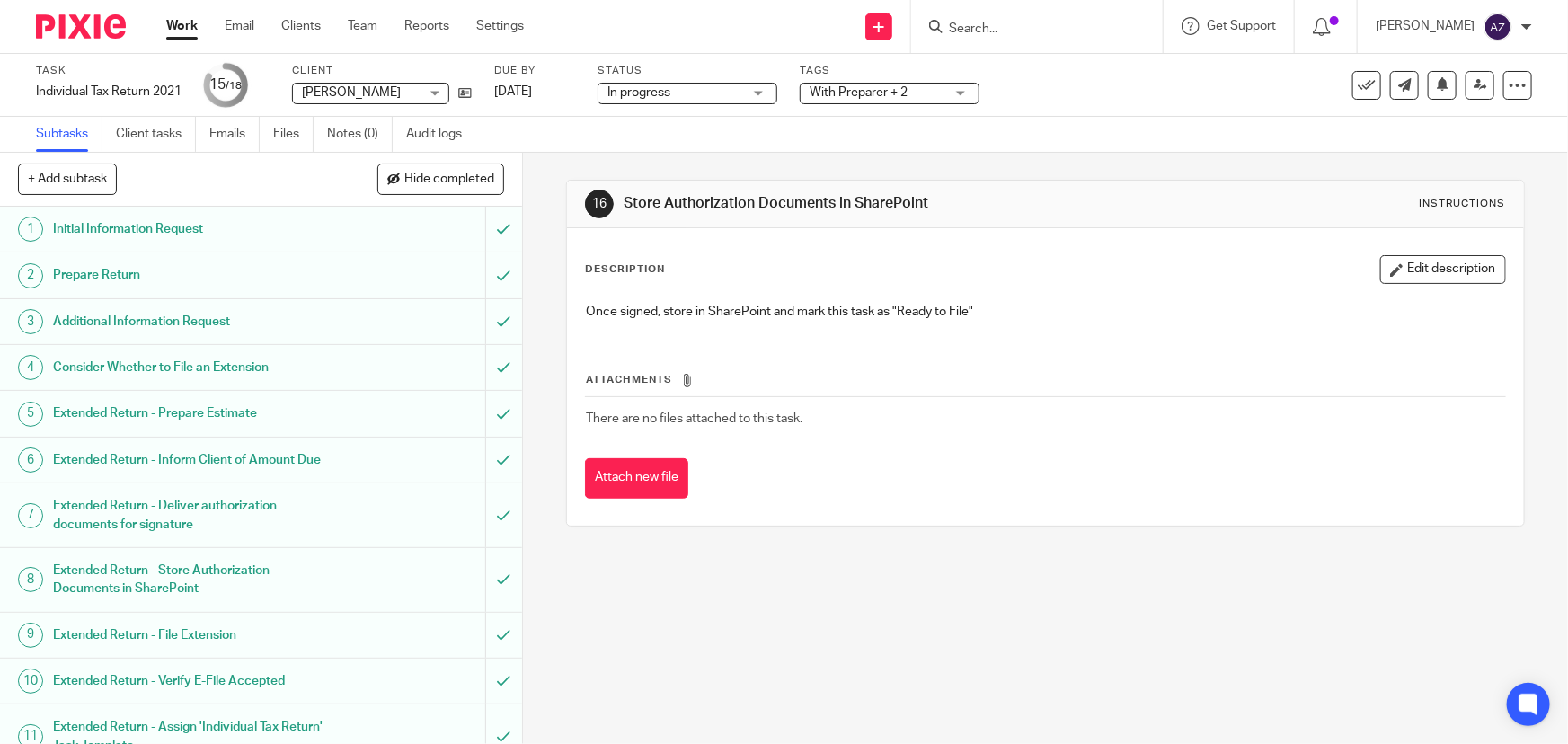
click at [668, 619] on div "16 Store Authorization Documents in SharePoint Instructions Description Edit de…" at bounding box center [1046, 448] width 1046 height 591
click at [666, 584] on div "16 Store Authorization Documents in SharePoint Instructions Description Edit de…" at bounding box center [1046, 448] width 1046 height 591
click at [1039, 32] on input "Search" at bounding box center [1028, 29] width 162 height 17
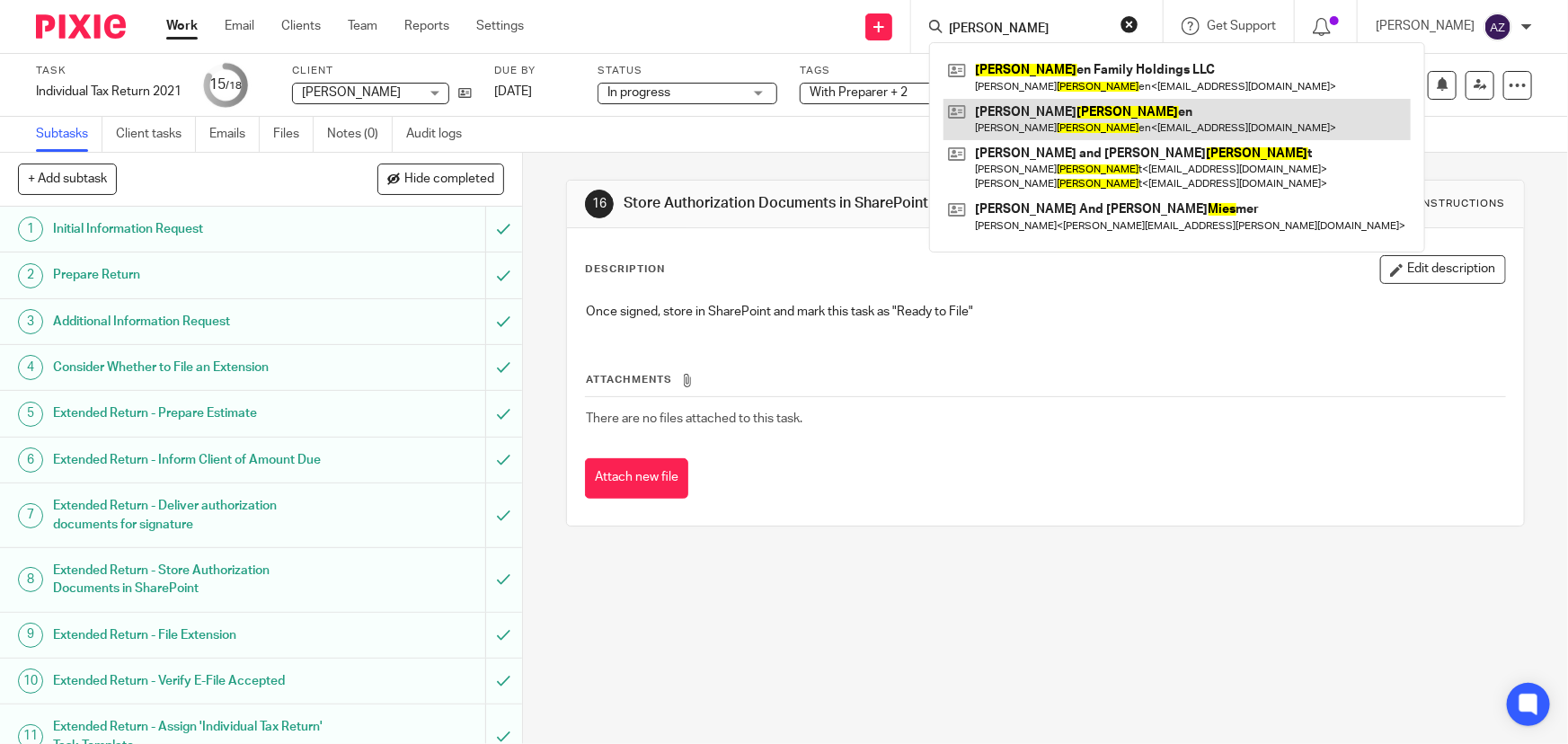
type input "[PERSON_NAME]"
click at [1054, 117] on link at bounding box center [1176, 119] width 467 height 41
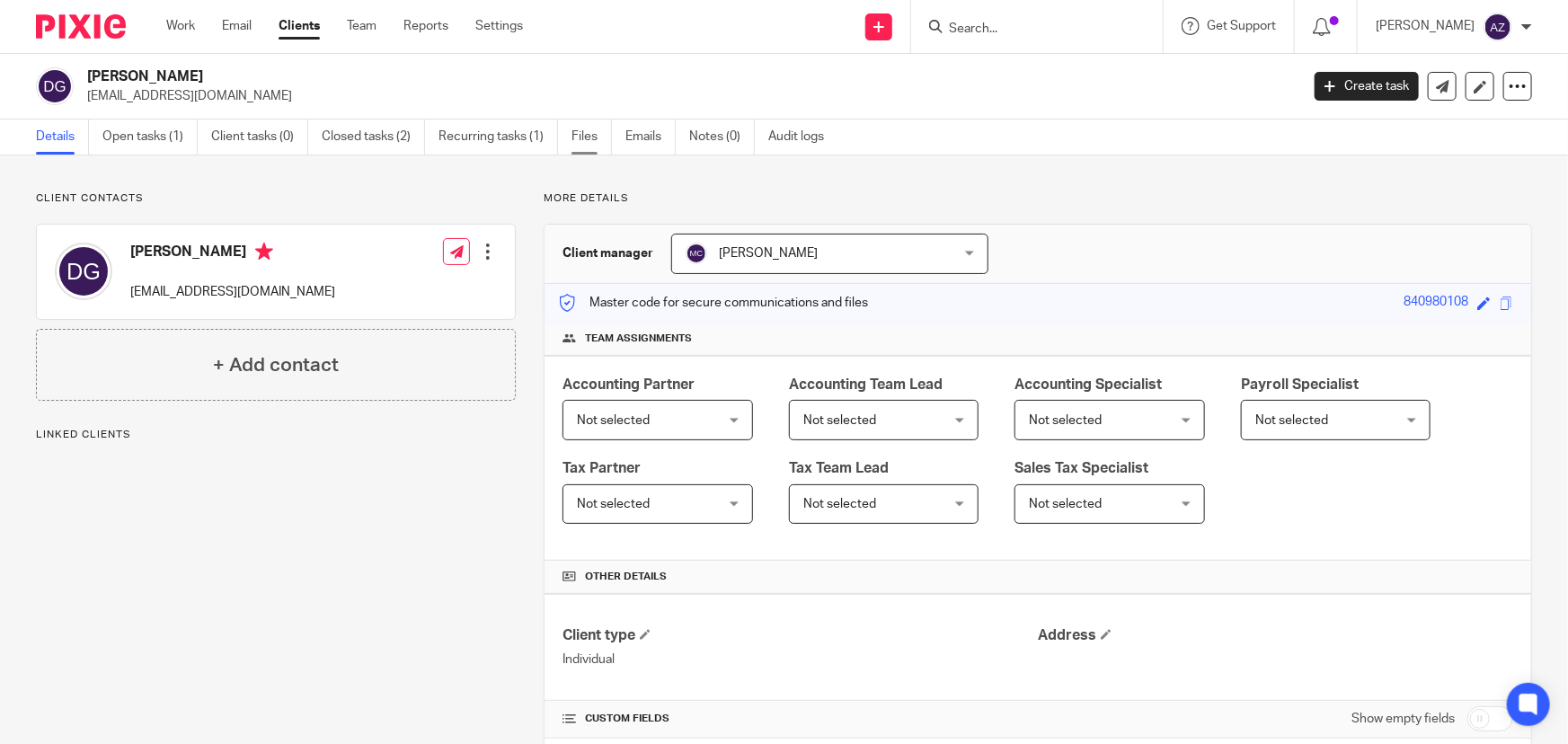
click at [591, 146] on link "Files" at bounding box center [591, 137] width 41 height 35
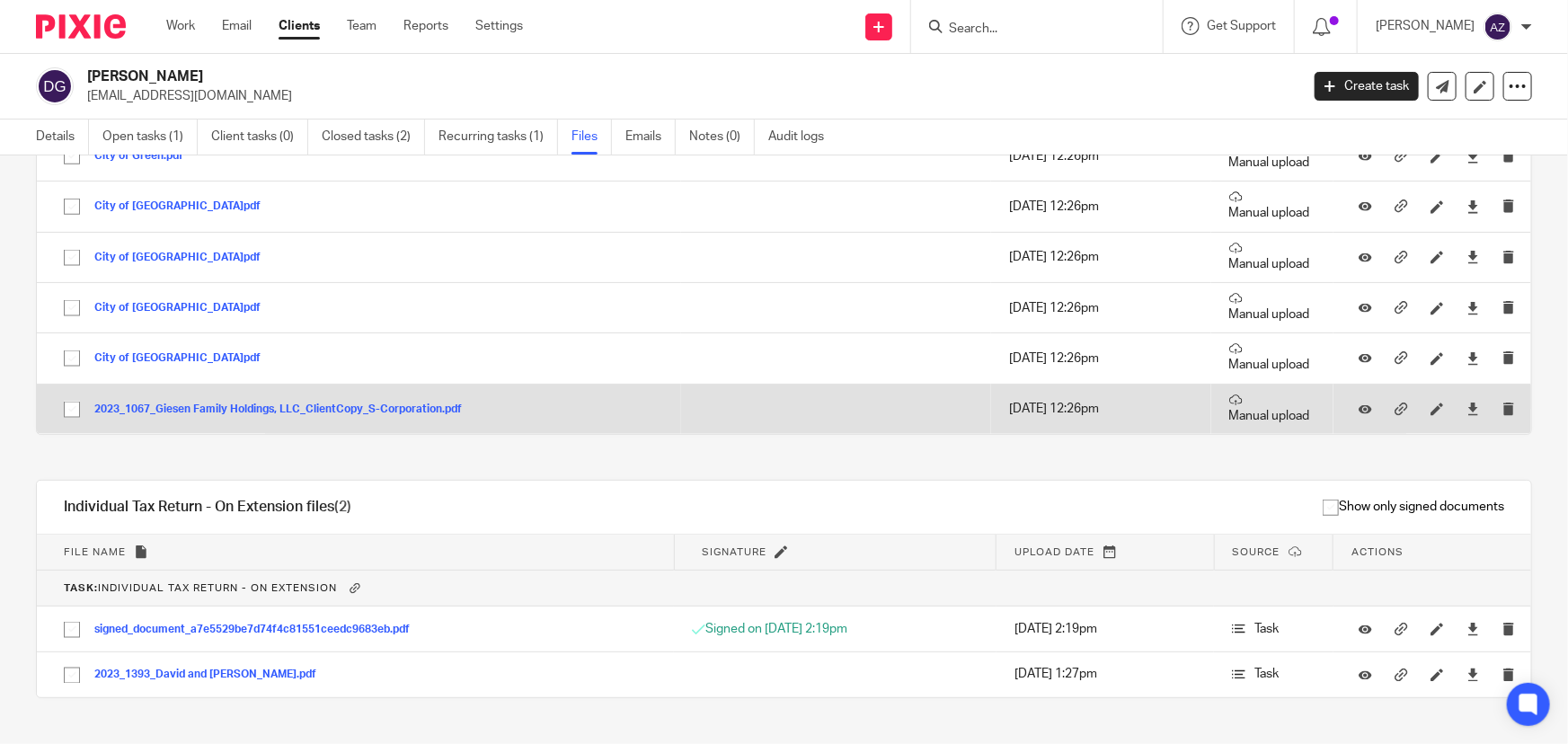
scroll to position [1246, 0]
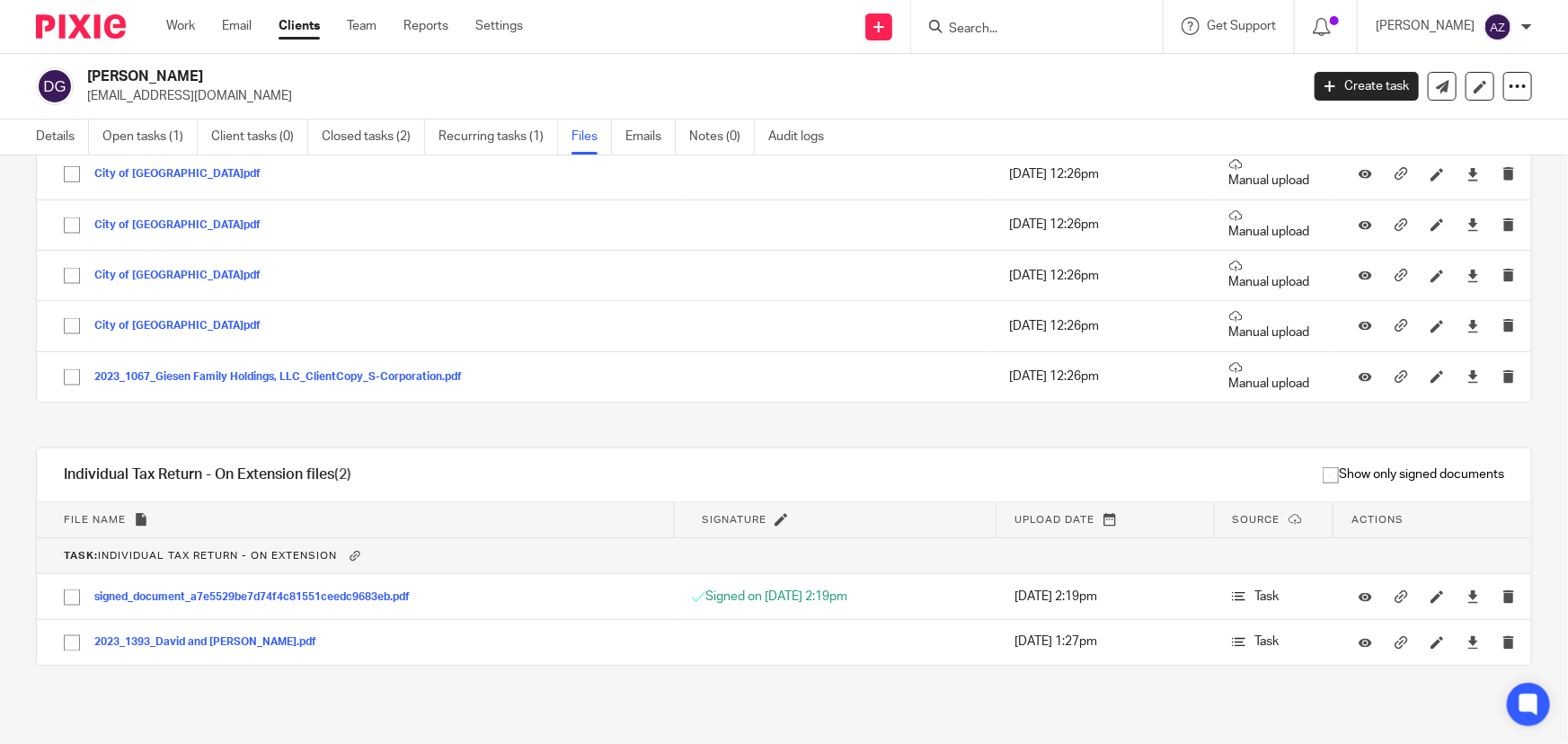
click at [617, 134] on ul "Details Open tasks (1) Client tasks (0) Closed tasks (2) Recurring tasks (1) Fi…" at bounding box center [443, 137] width 815 height 35
click at [649, 144] on link "Emails" at bounding box center [650, 137] width 51 height 35
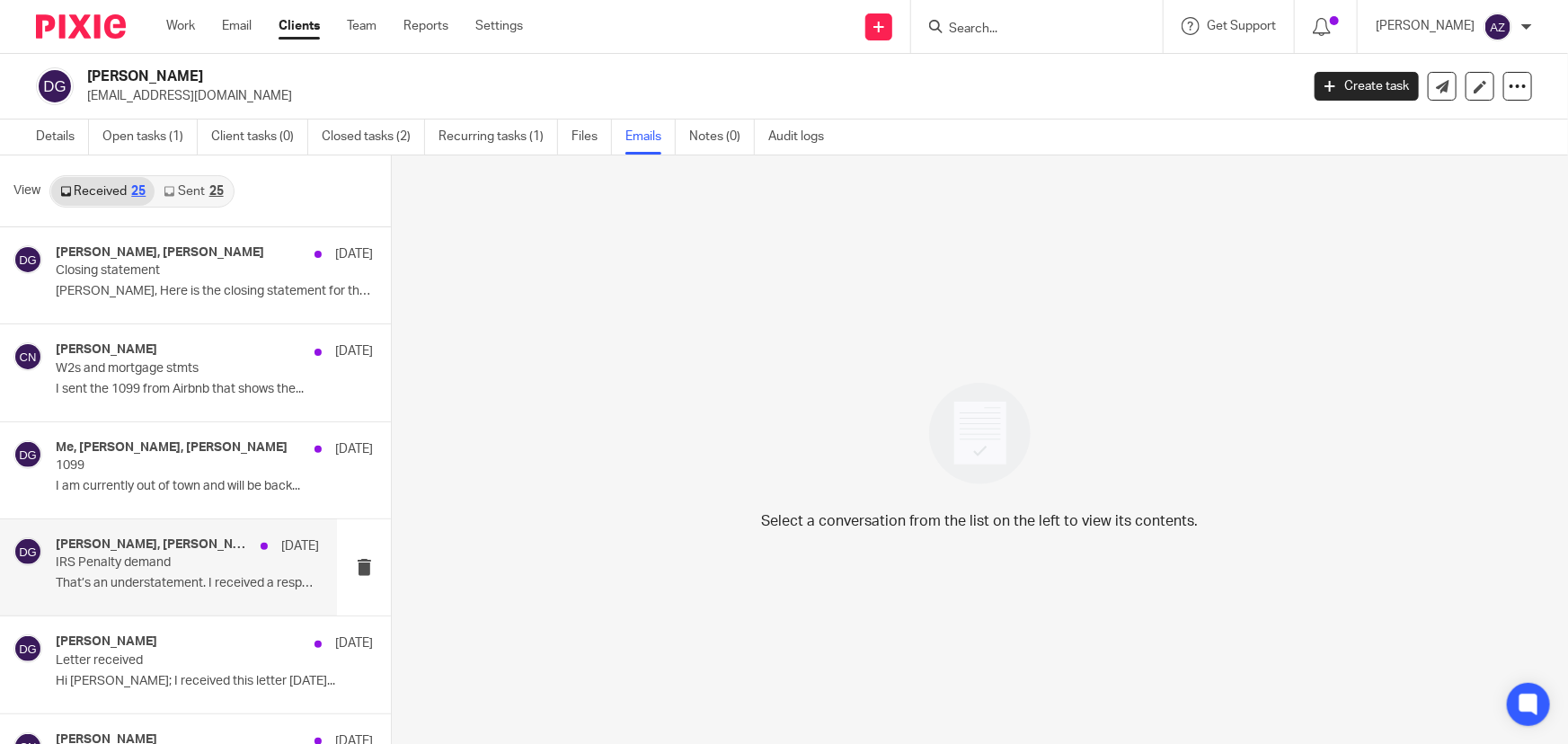
click at [170, 584] on p "That’s an understatement. I received a response..." at bounding box center [187, 583] width 263 height 16
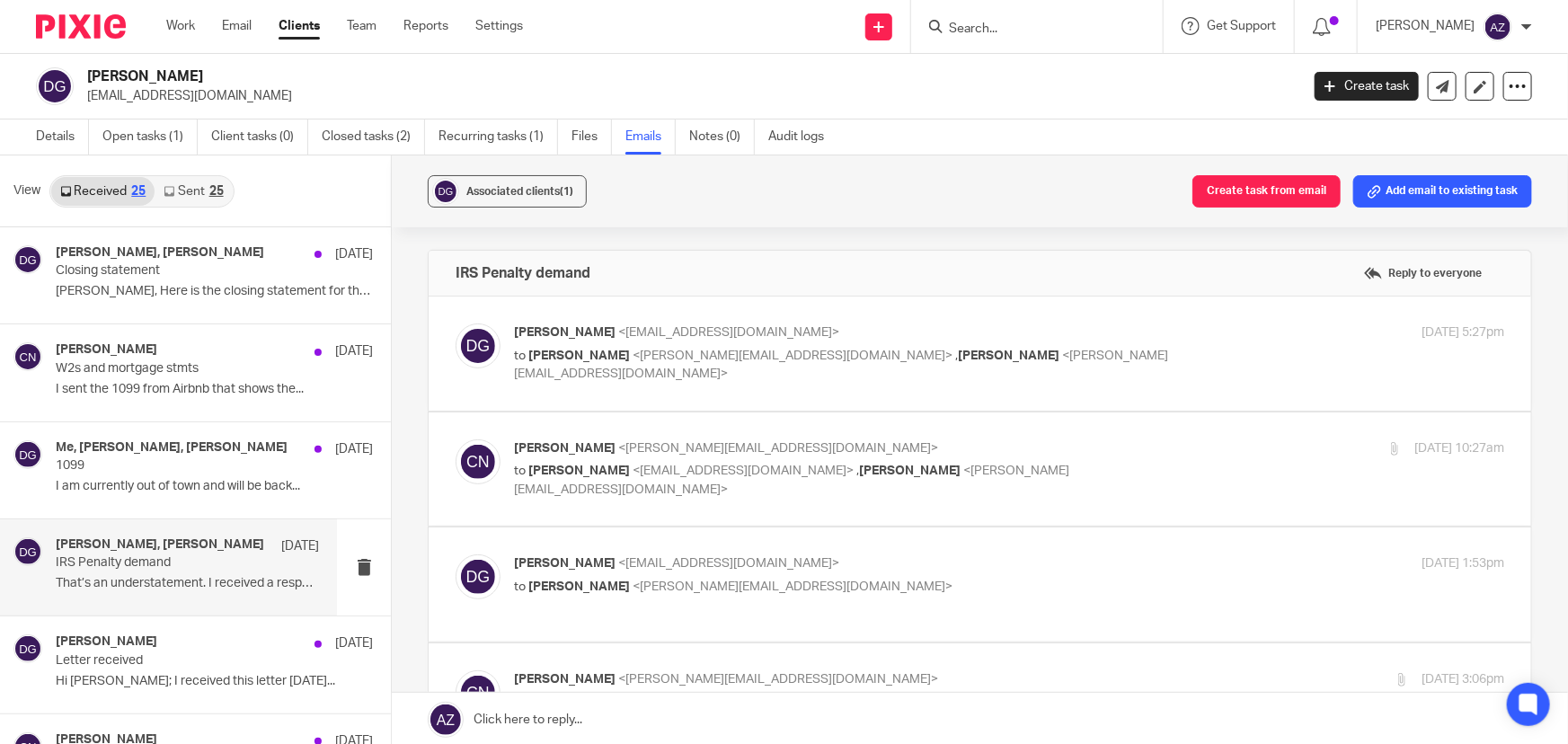
click at [1050, 329] on p "[PERSON_NAME] <[EMAIL_ADDRESS][DOMAIN_NAME]>" at bounding box center [844, 332] width 661 height 18
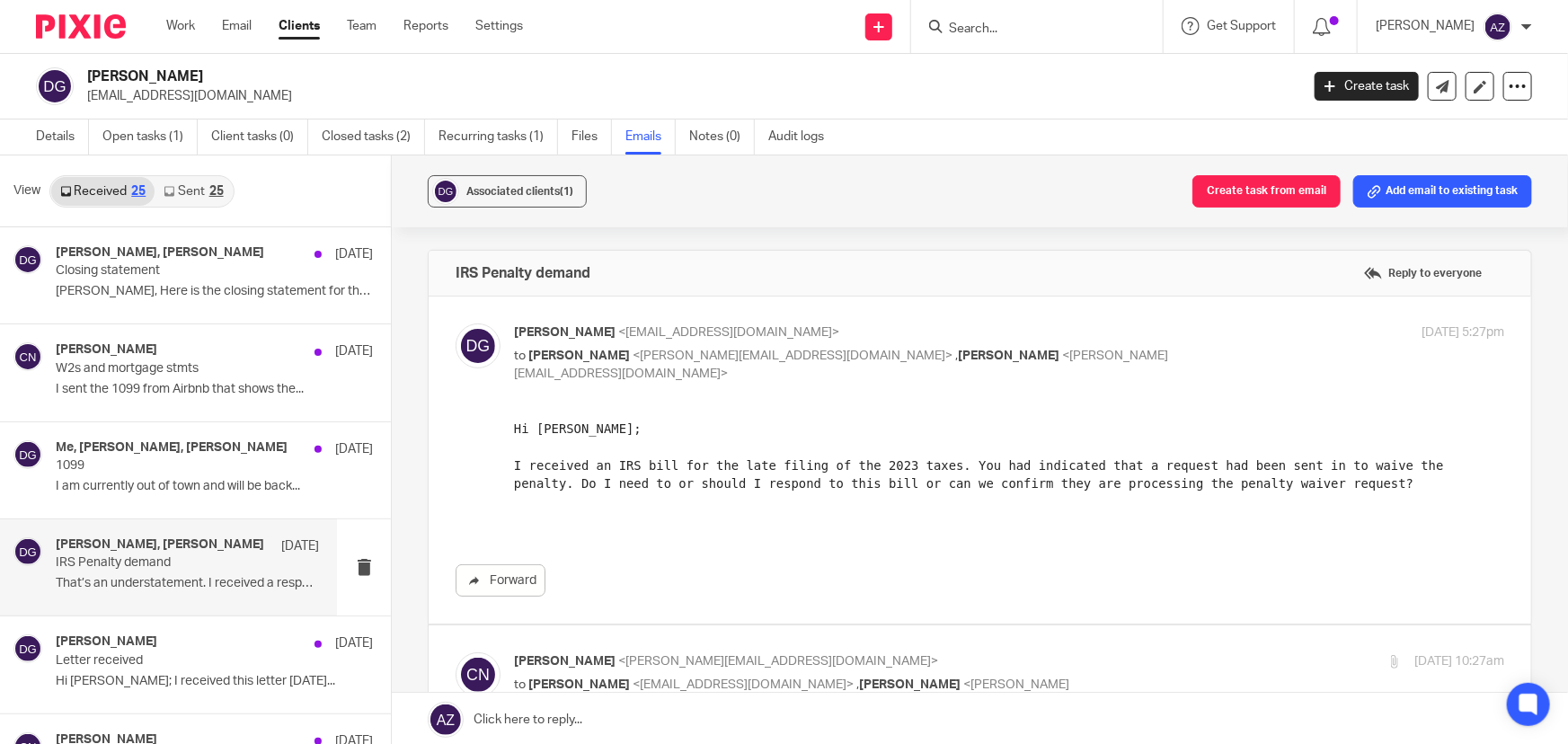
click at [1096, 350] on p "to Chris Nowicki <chris@getexact.com> , Mike Condino <mike@getexact.com>" at bounding box center [844, 366] width 661 height 37
checkbox input "false"
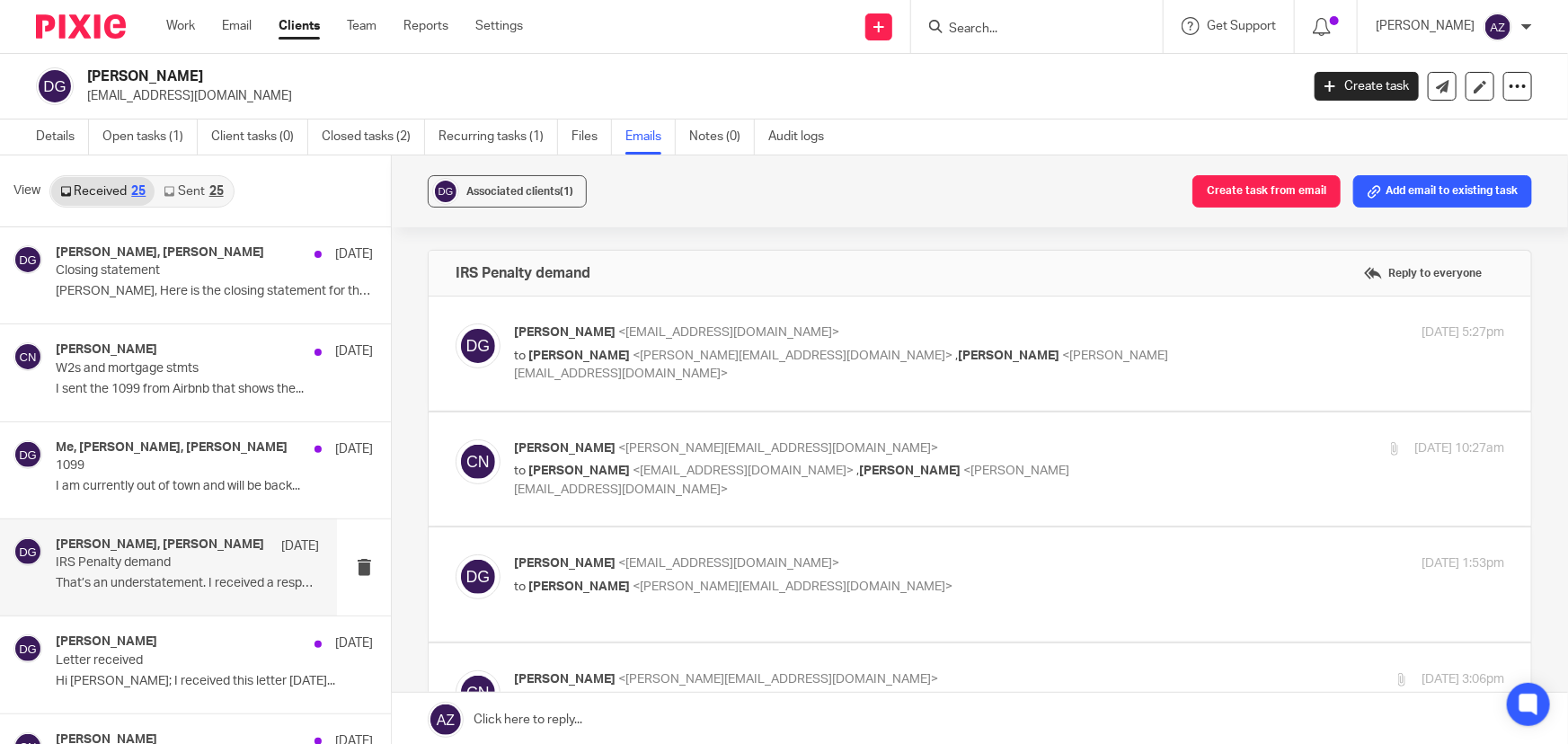
click at [1063, 439] on p "Chris Nowicki <chris@getexact.com>" at bounding box center [844, 448] width 661 height 18
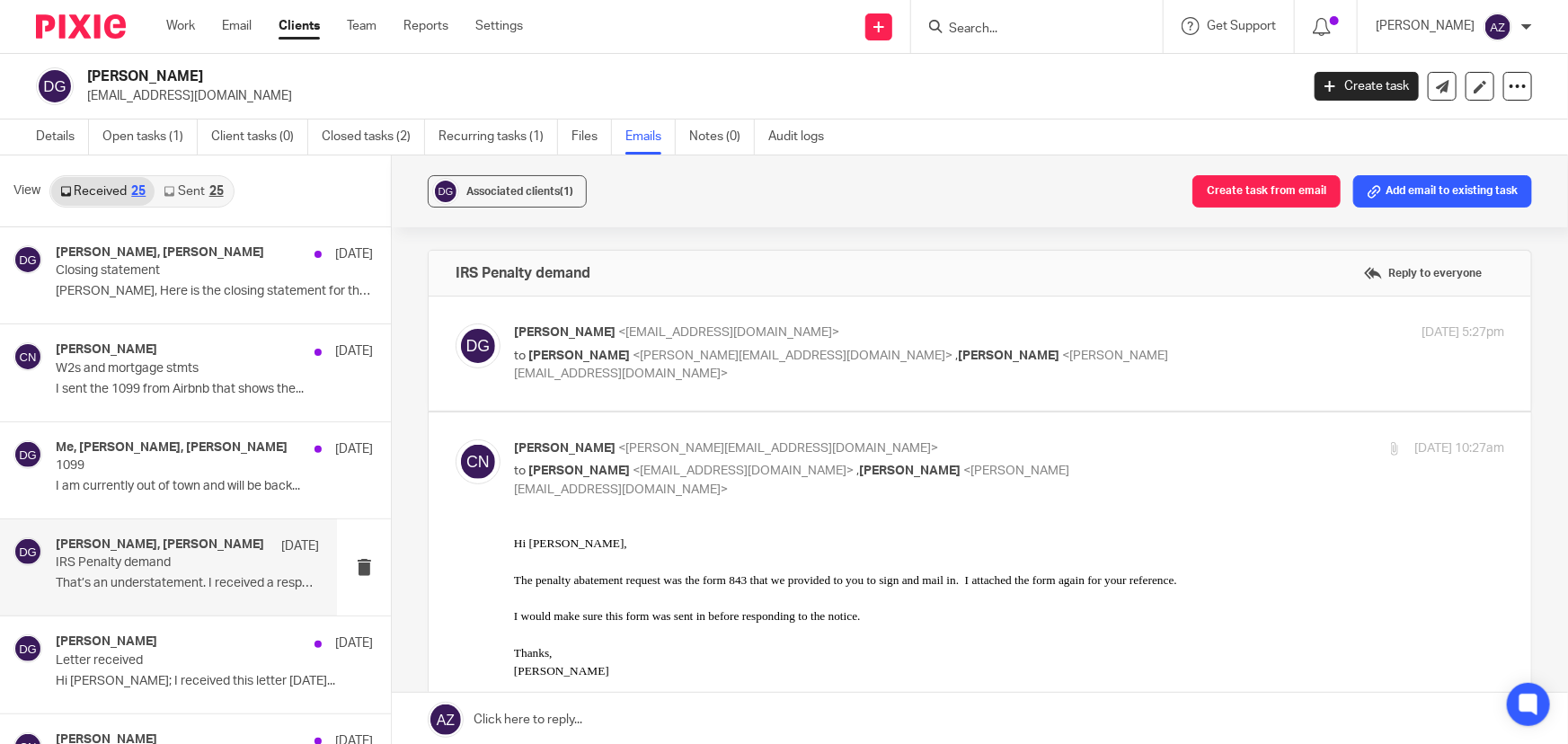
click at [1059, 457] on p "Chris Nowicki <chris@getexact.com>" at bounding box center [844, 448] width 661 height 18
checkbox input "false"
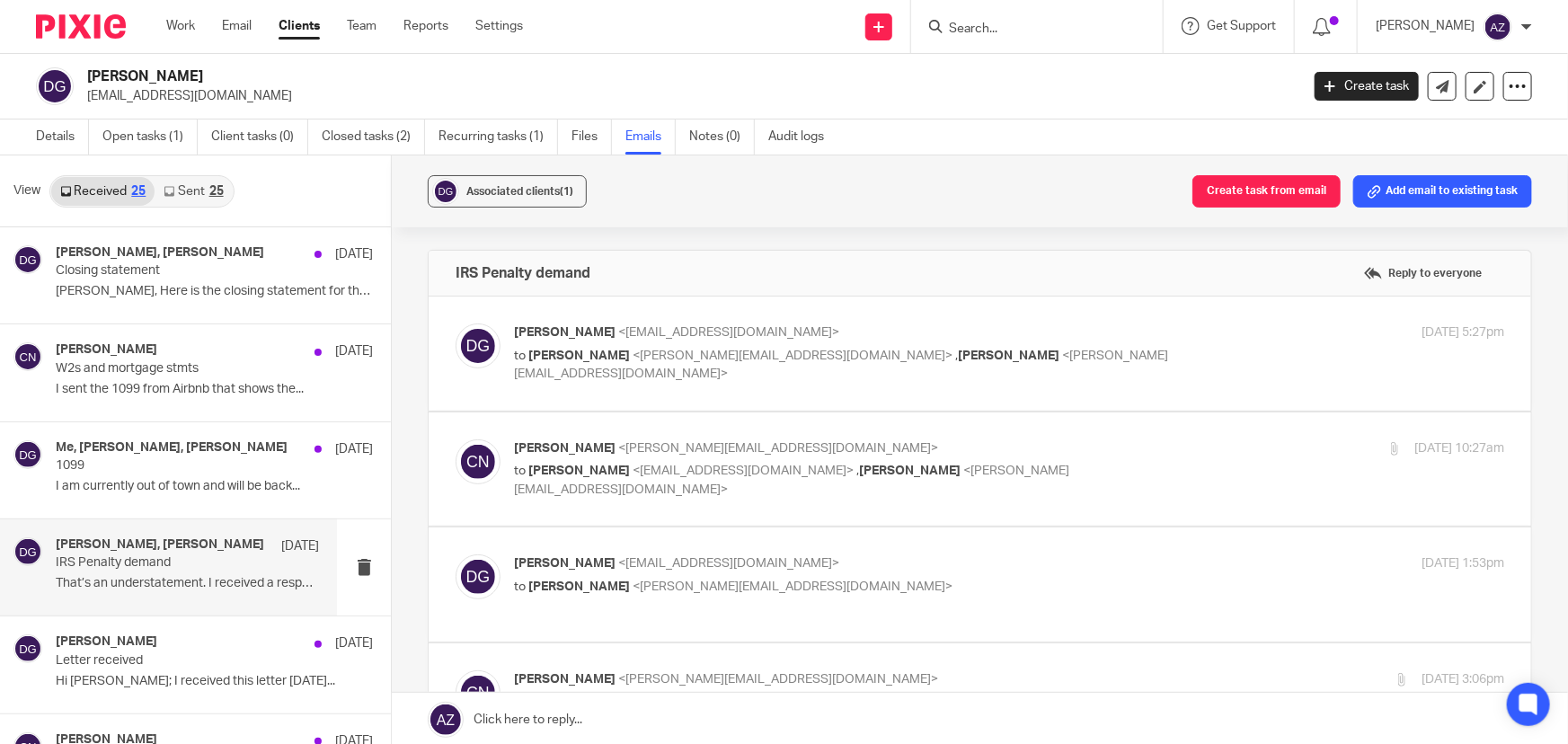
click at [999, 567] on p "David Giesen <dgiesen@me.com>" at bounding box center [844, 564] width 661 height 18
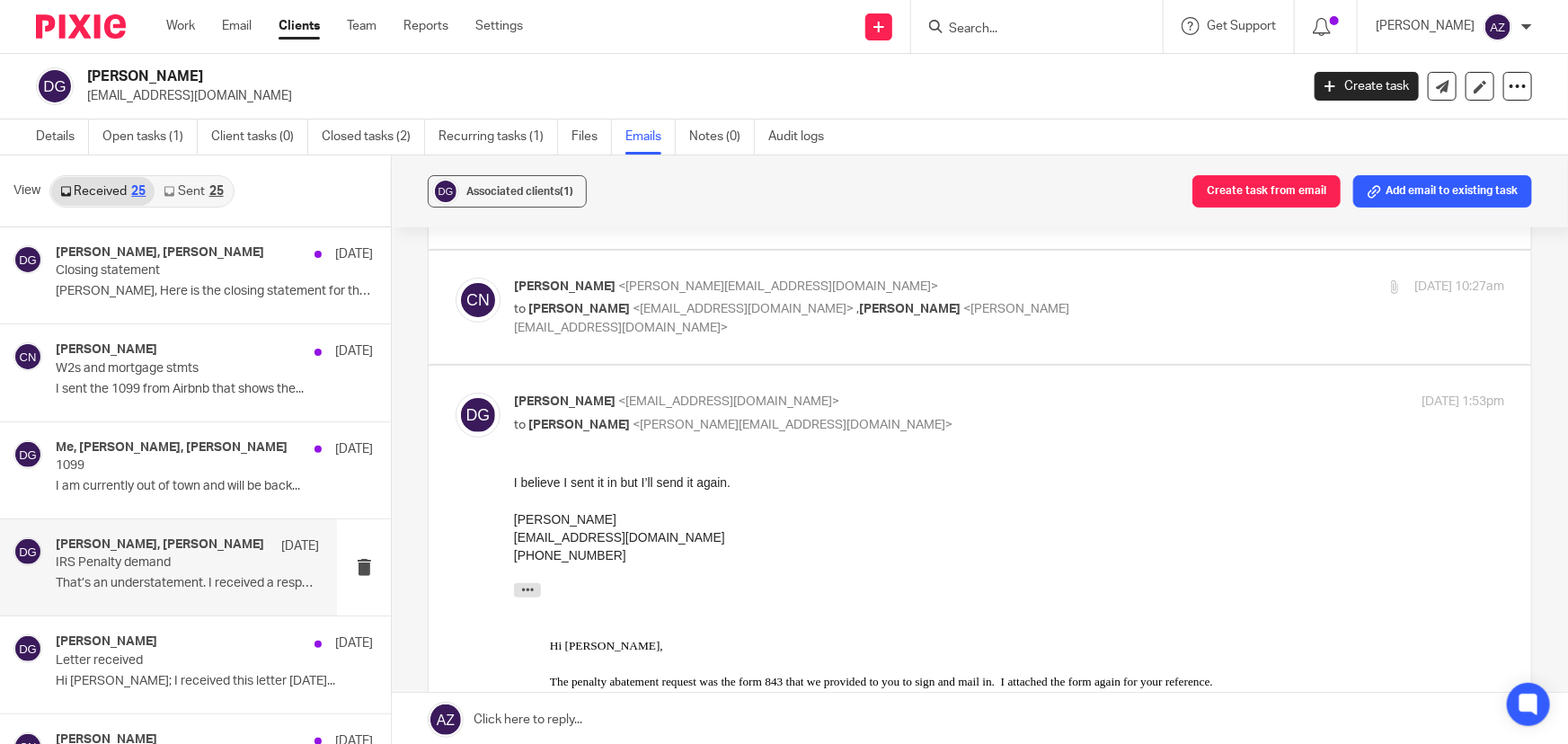
scroll to position [163, 0]
click at [893, 415] on p "to Chris Nowicki <chris@getexact.com>" at bounding box center [844, 424] width 661 height 18
checkbox input "false"
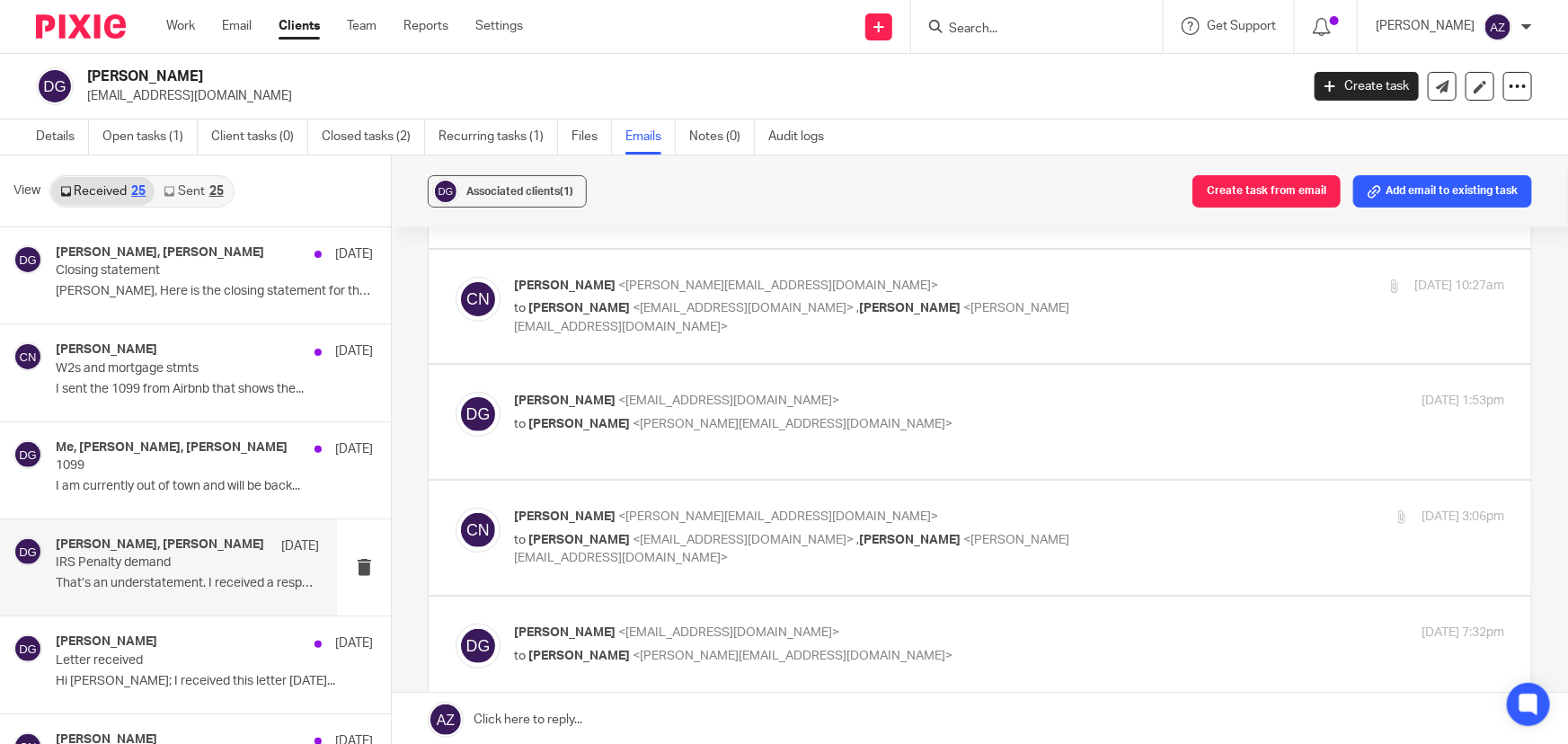
click at [1060, 485] on label at bounding box center [979, 538] width 1103 height 114
click at [456, 506] on input "checkbox" at bounding box center [455, 506] width 1 height 1
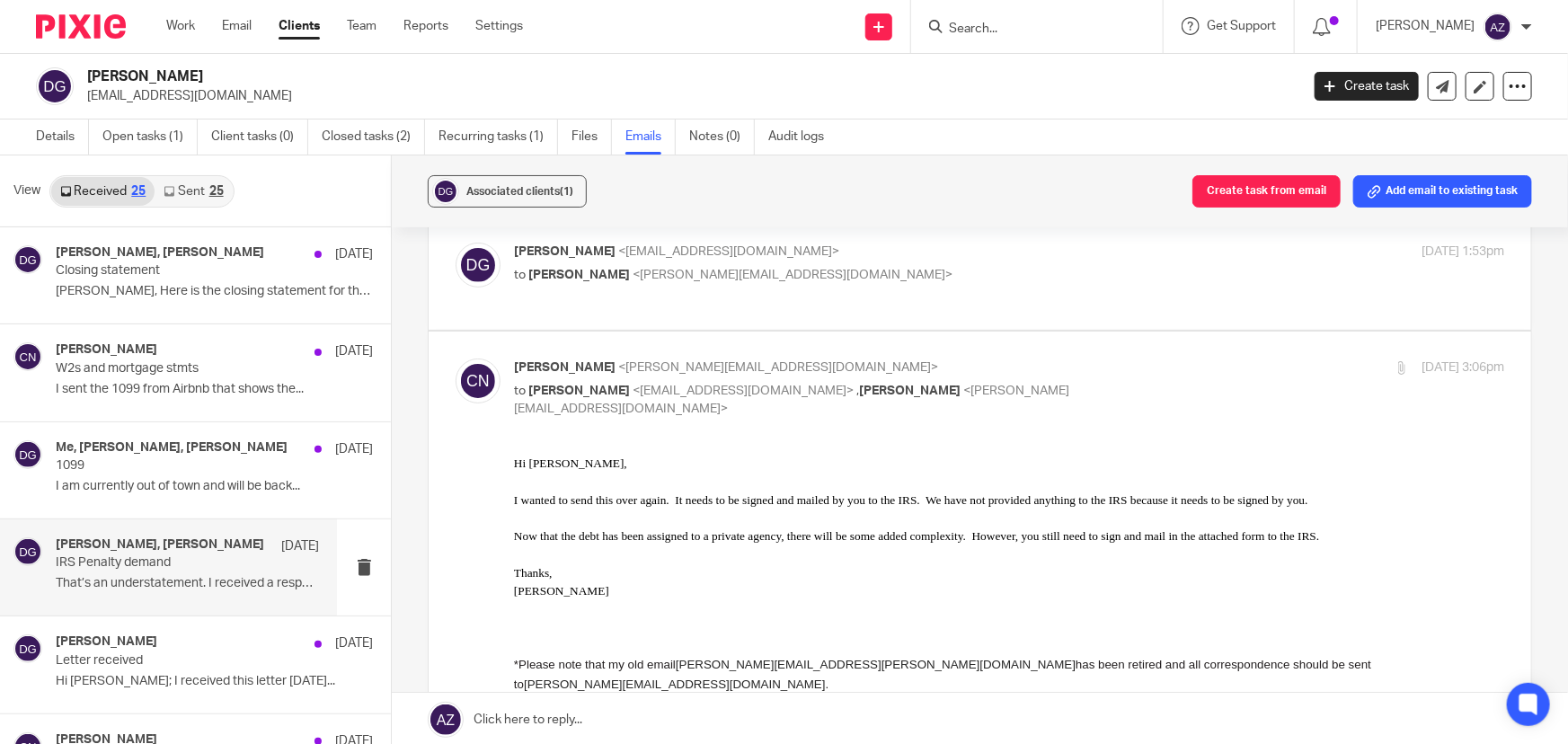
scroll to position [326, 0]
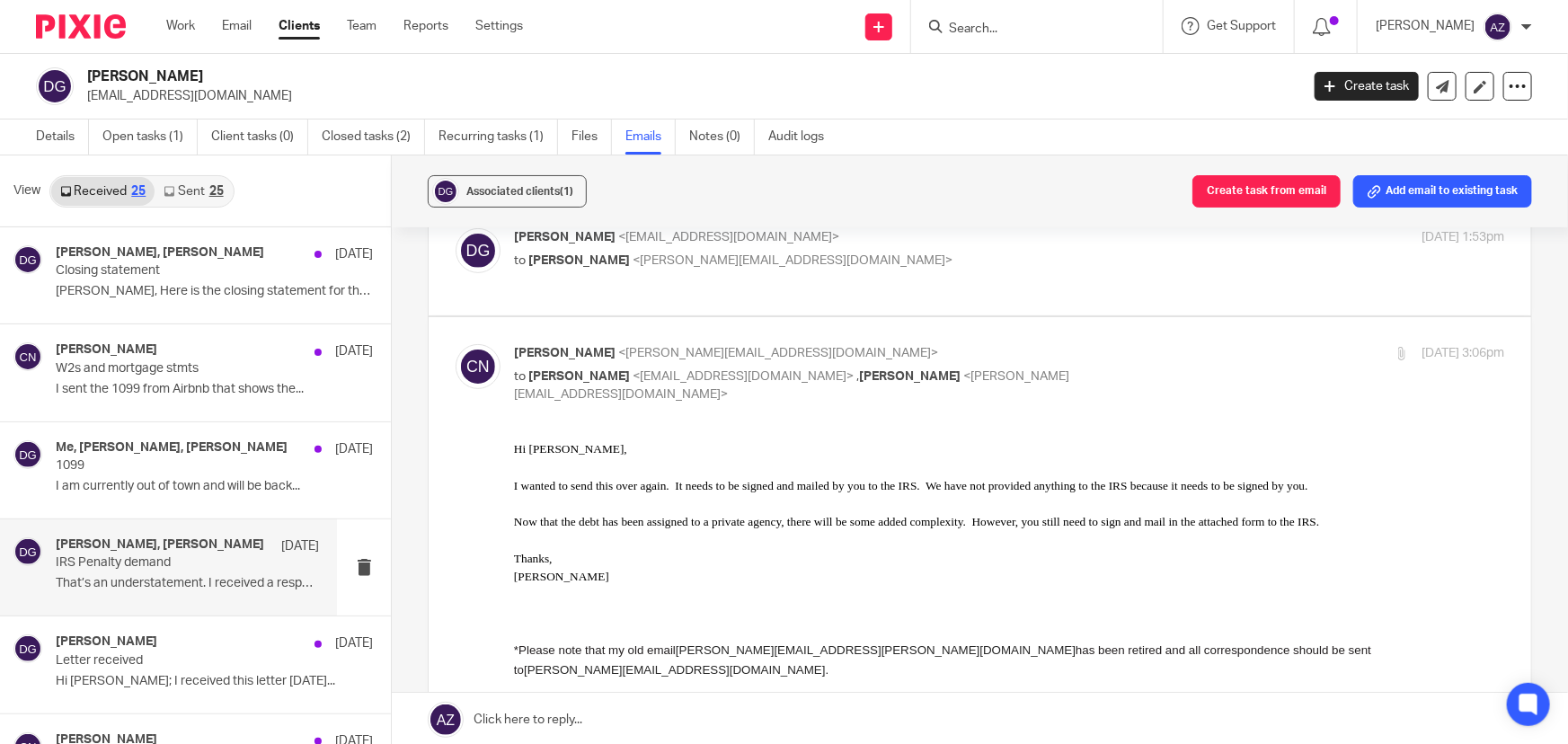
click at [1038, 344] on p "Chris Nowicki <chris@getexact.com>" at bounding box center [844, 354] width 661 height 18
checkbox input "false"
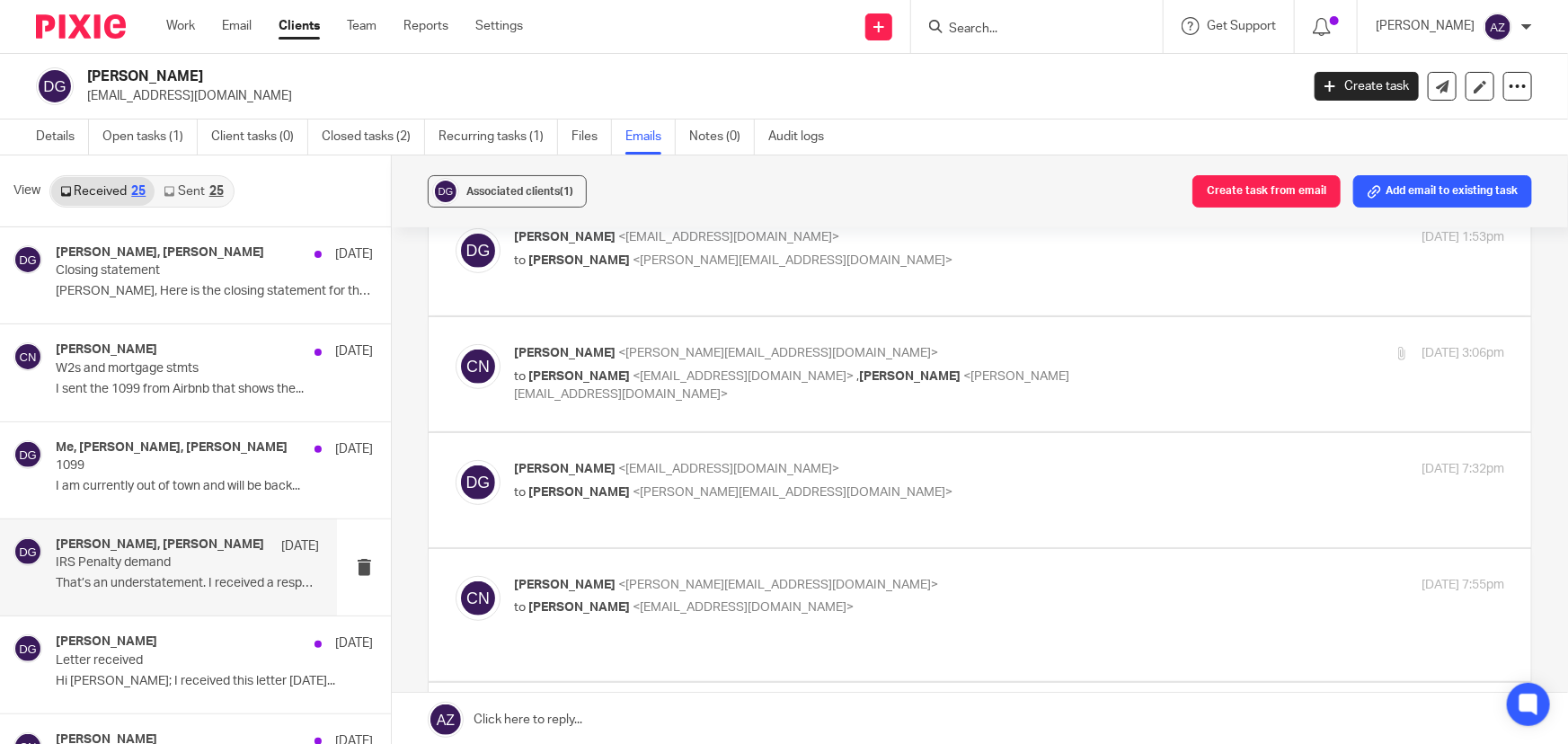
click at [1026, 462] on div "David Giesen <dgiesen@me.com> to Chris Nowicki <chris@getexact.com>" at bounding box center [844, 481] width 661 height 41
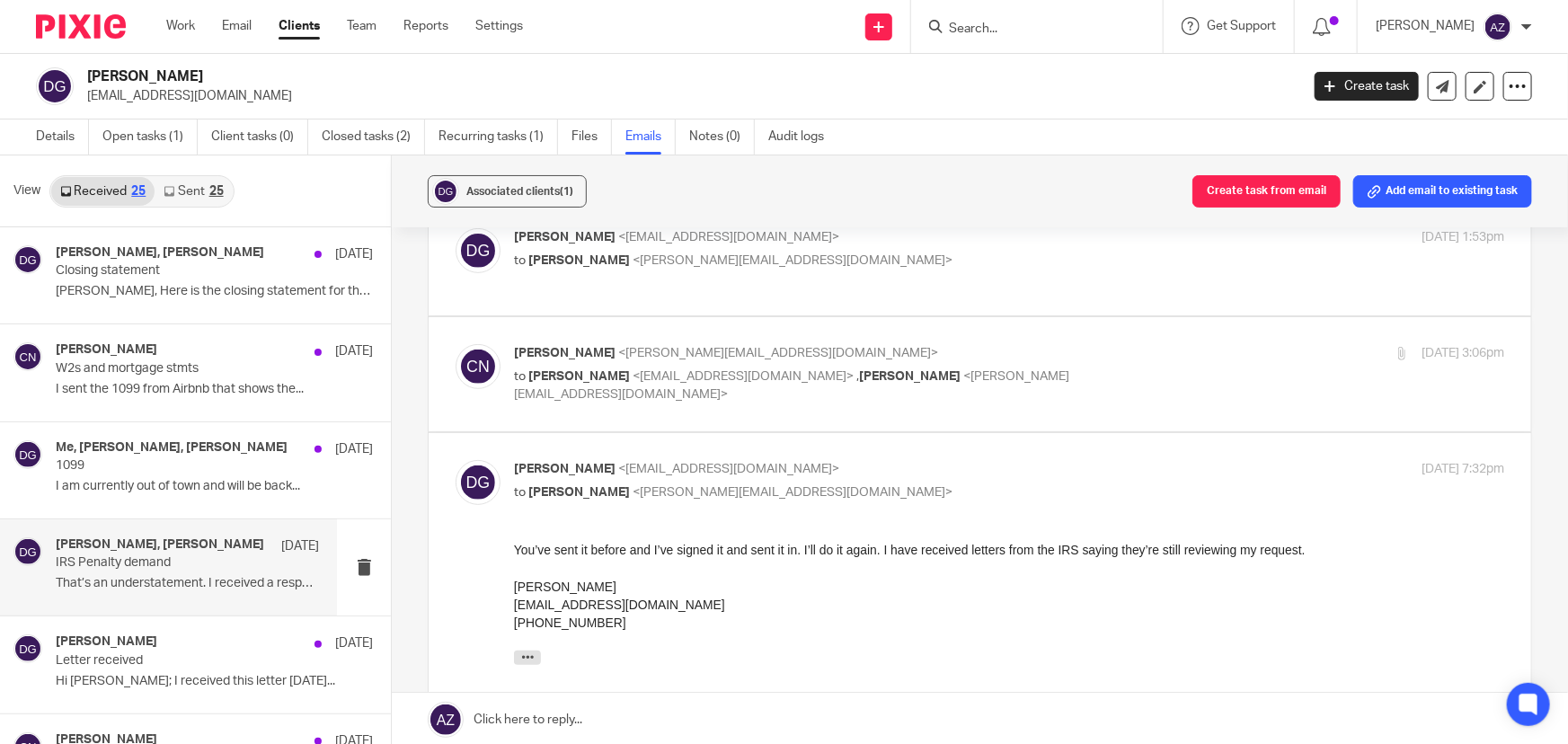
scroll to position [0, 0]
click at [1026, 460] on p "David Giesen <dgiesen@me.com>" at bounding box center [844, 470] width 661 height 18
checkbox input "false"
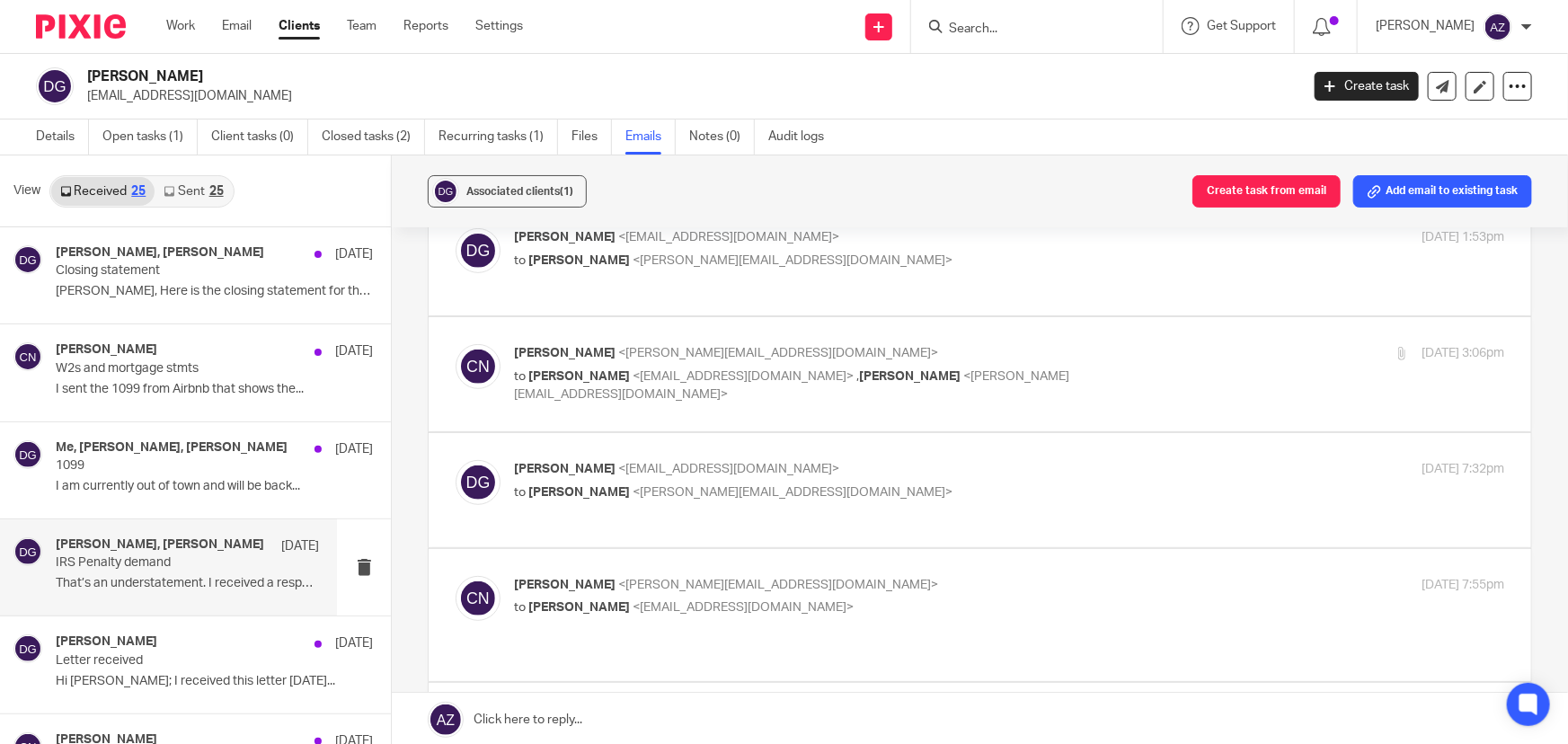
click at [1006, 549] on label at bounding box center [979, 614] width 1103 height 132
click at [456, 575] on input "checkbox" at bounding box center [455, 575] width 1 height 1
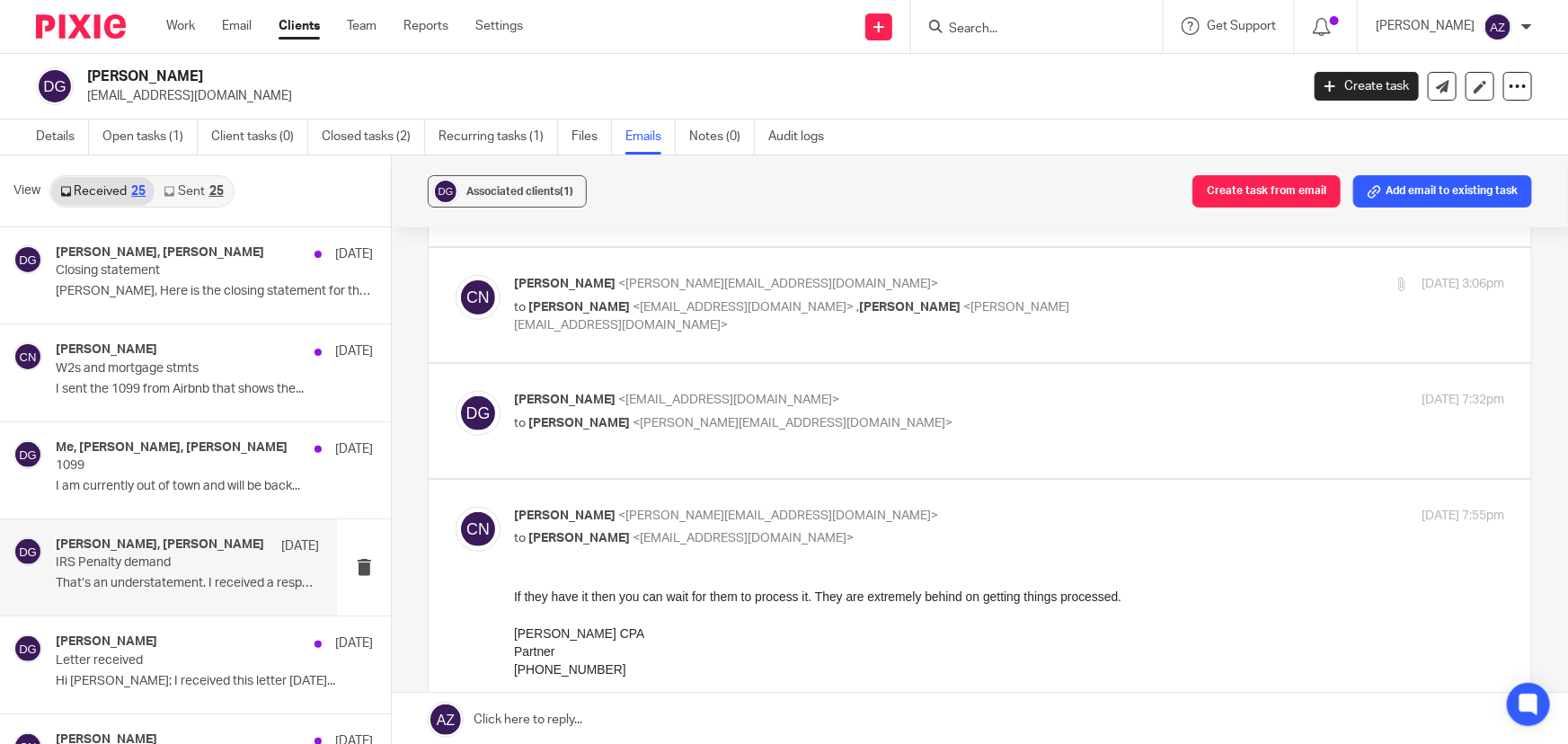
scroll to position [490, 0]
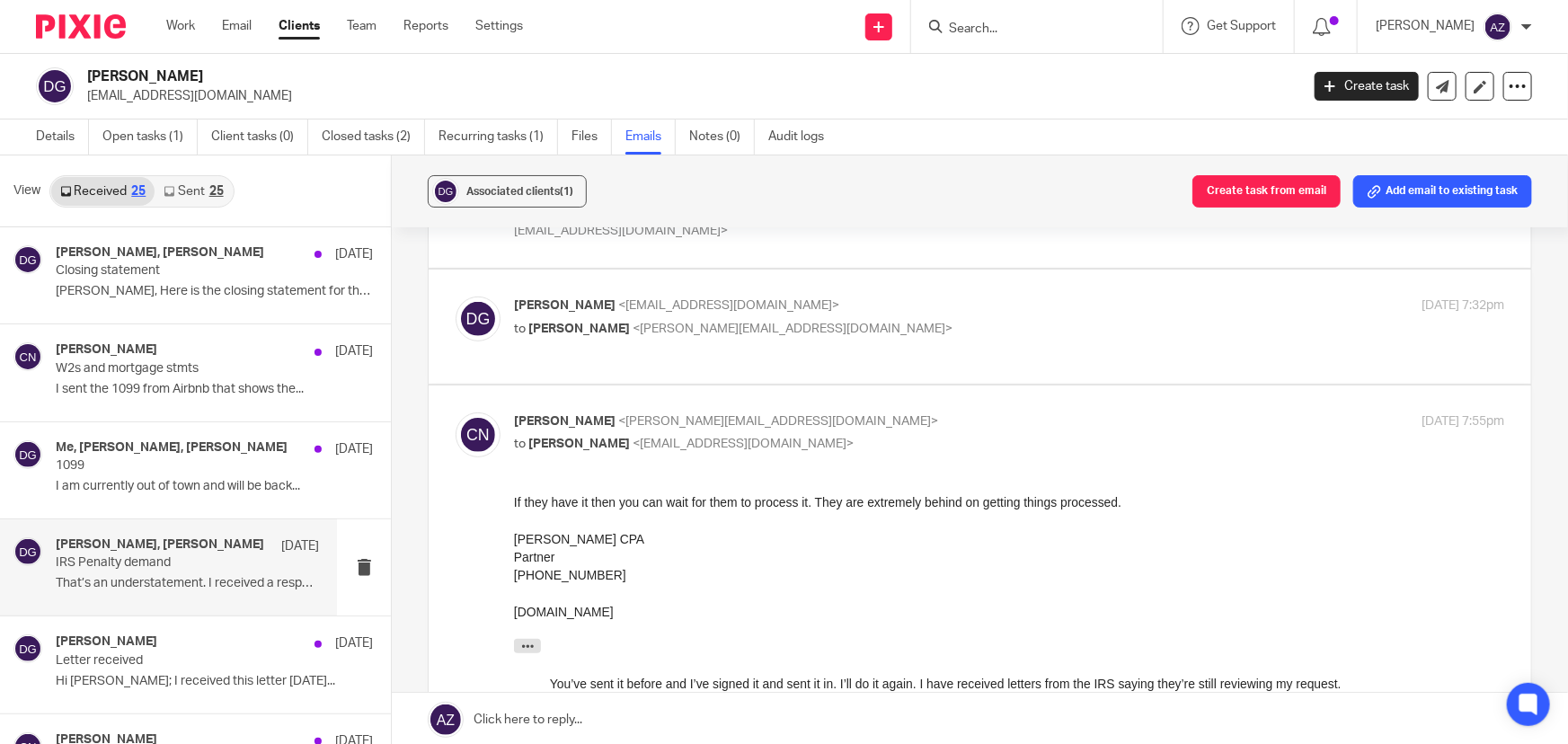
click at [899, 413] on p "Chris Nowicki <chris@getexact.com>" at bounding box center [844, 422] width 661 height 18
checkbox input "false"
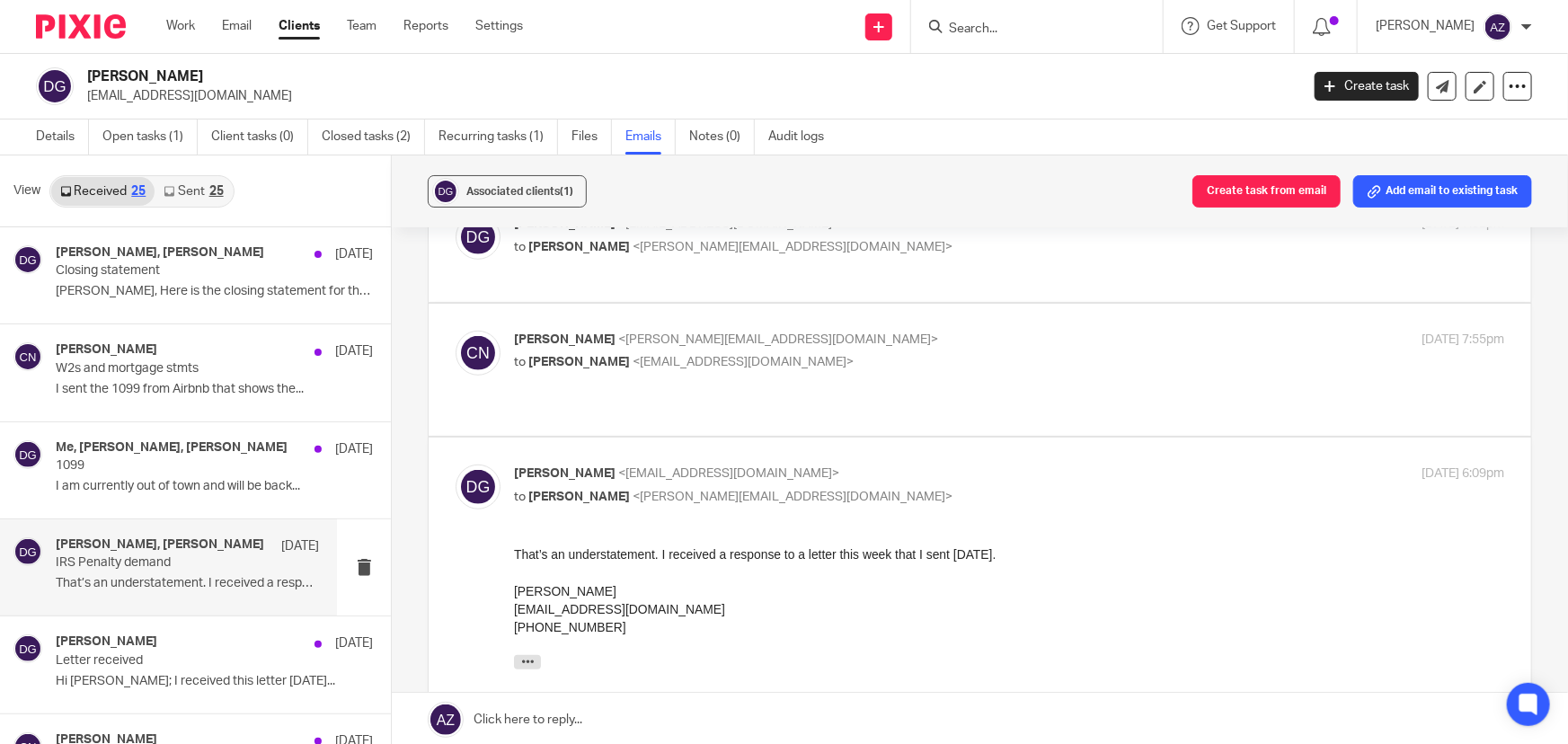
scroll to position [653, 0]
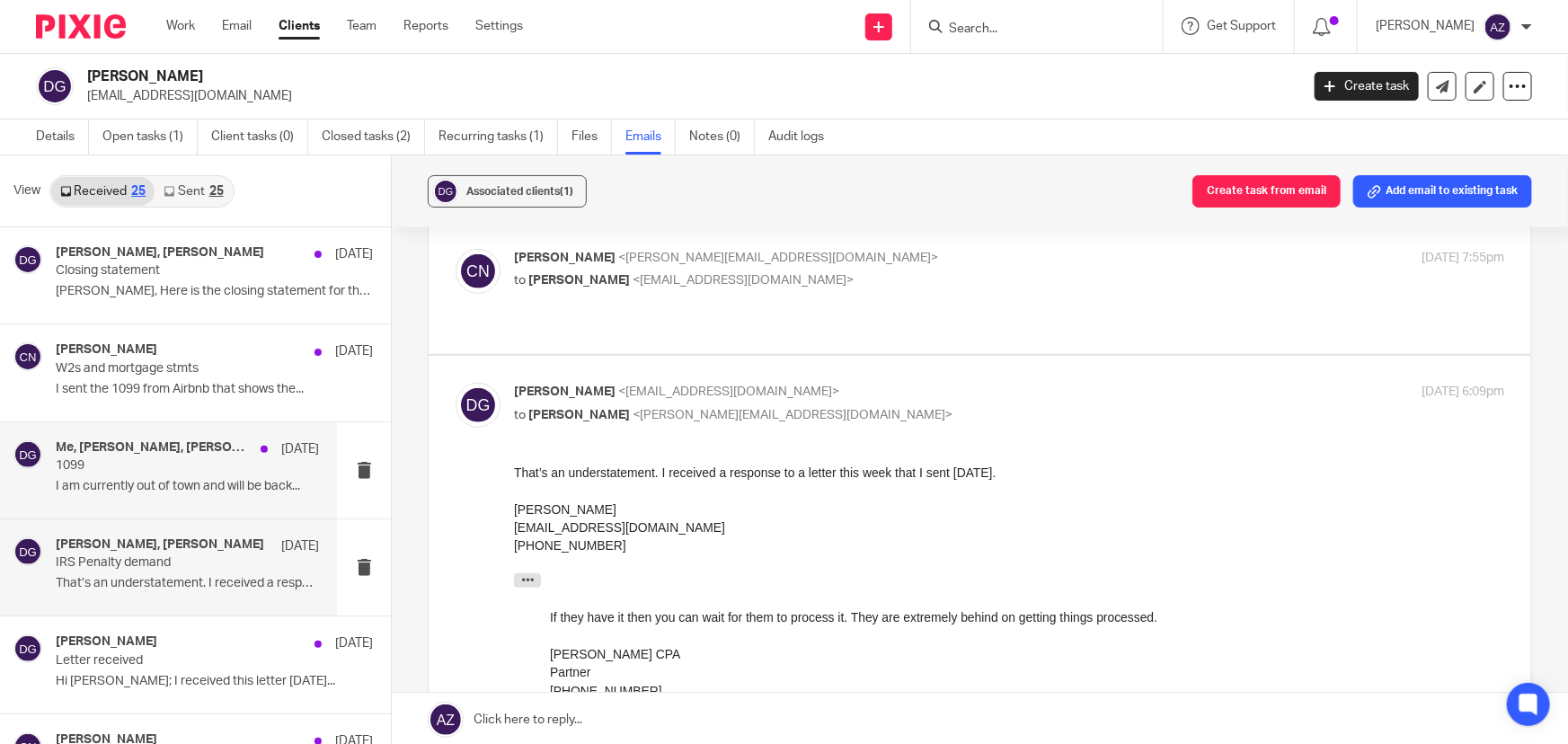
click at [123, 479] on p "I am currently out of town and will be back..." at bounding box center [187, 486] width 263 height 16
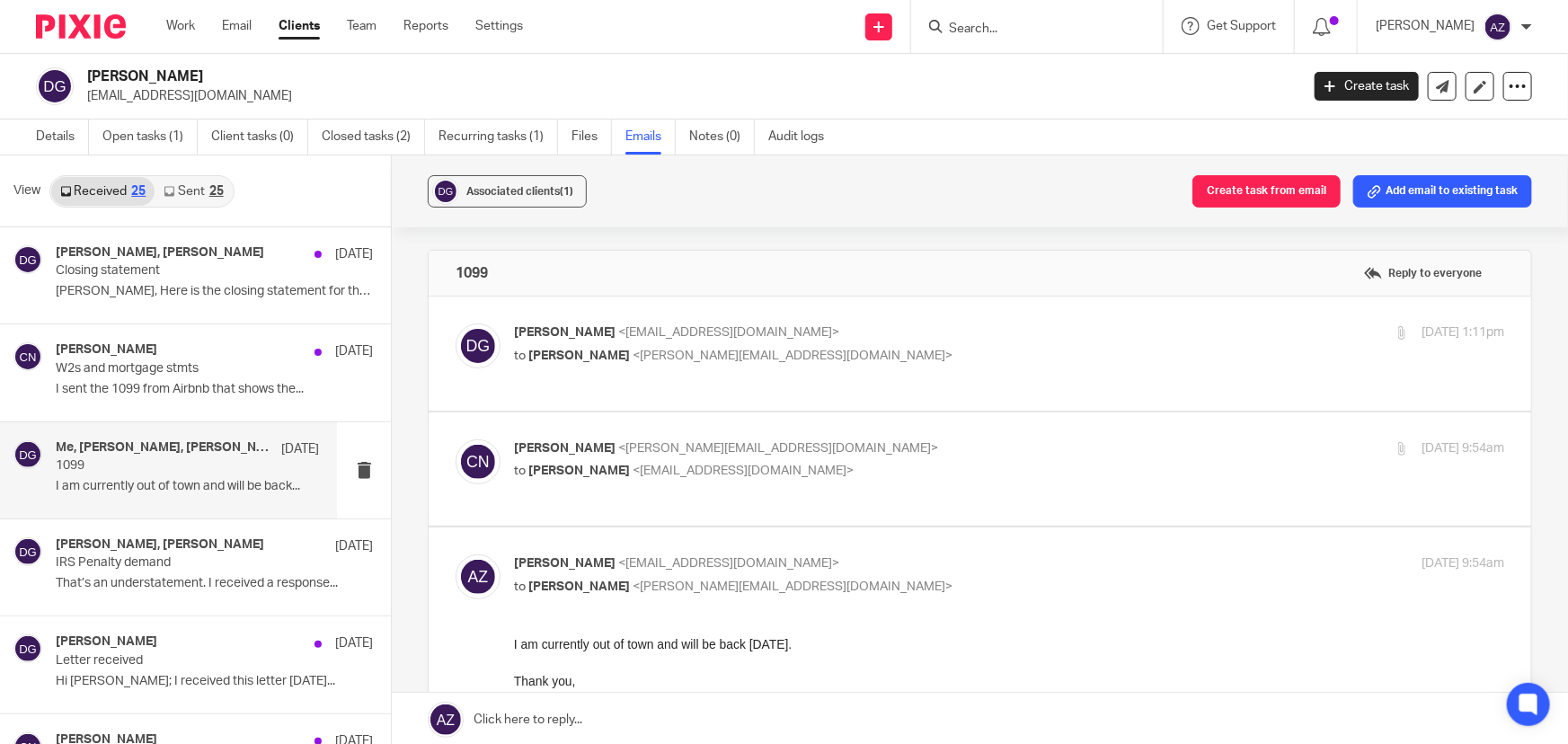
scroll to position [0, 0]
click at [968, 320] on label at bounding box center [979, 354] width 1103 height 114
click at [456, 322] on input "checkbox" at bounding box center [455, 322] width 1 height 1
checkbox input "true"
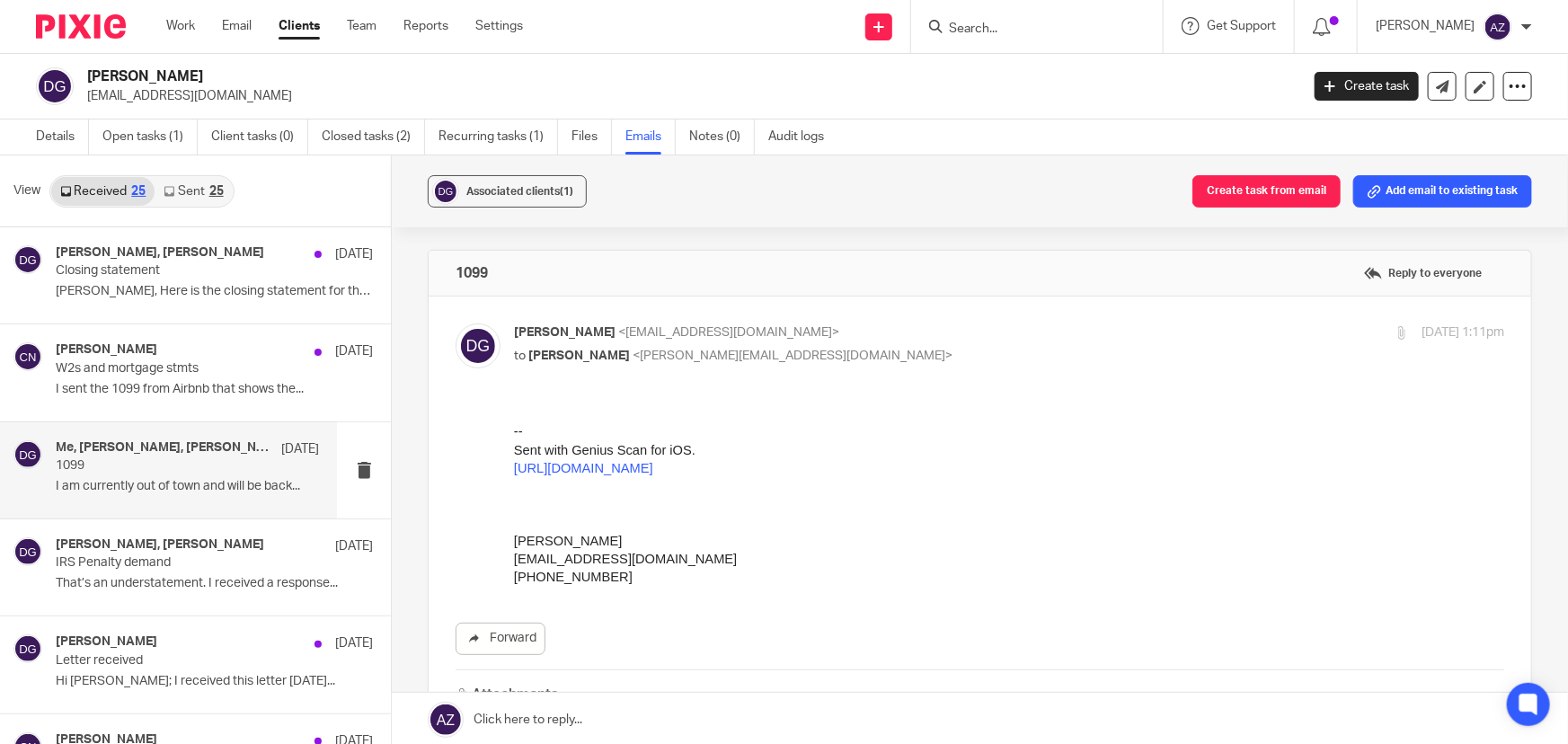
scroll to position [81, 0]
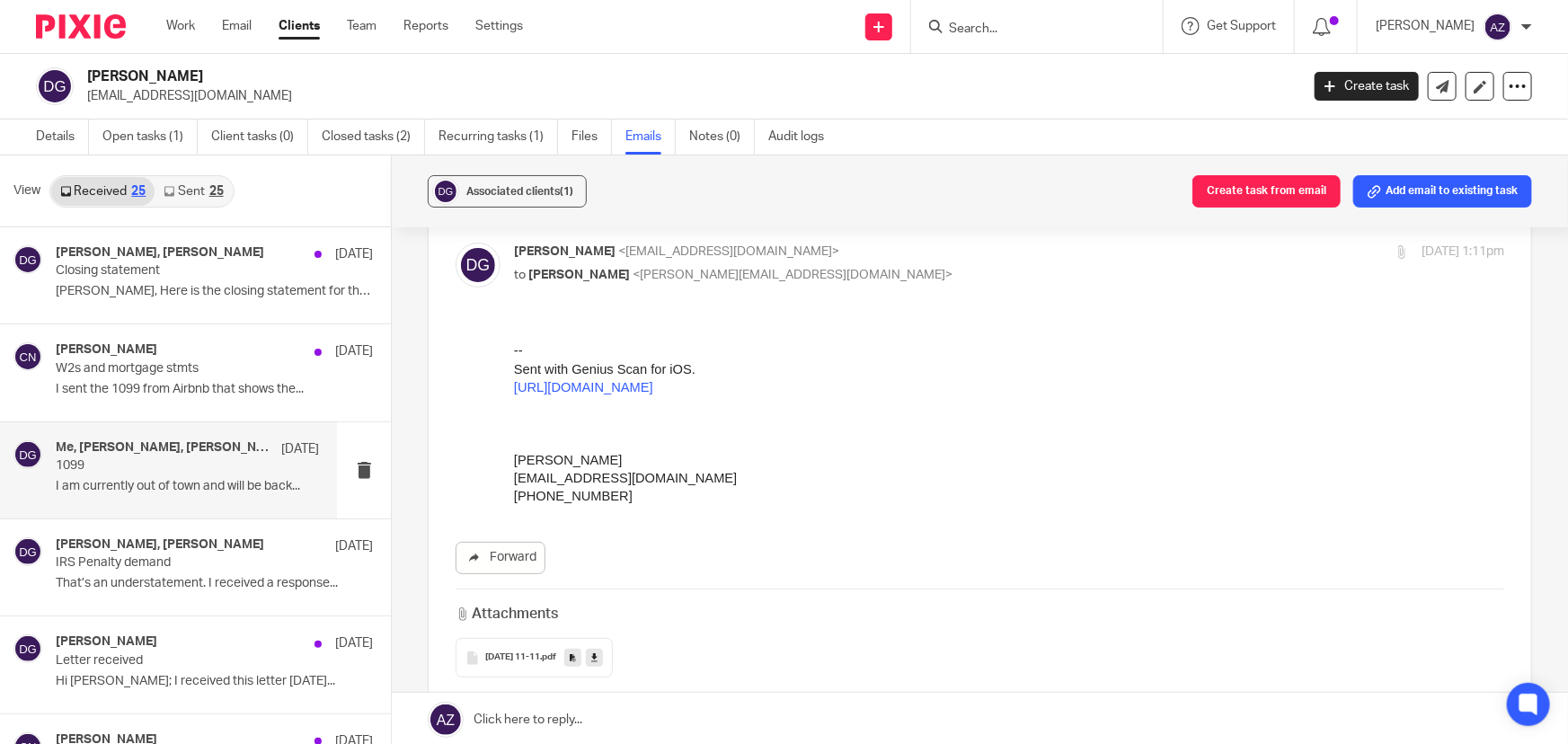
click at [531, 656] on span "2025-07-31 11-11" at bounding box center [513, 657] width 55 height 11
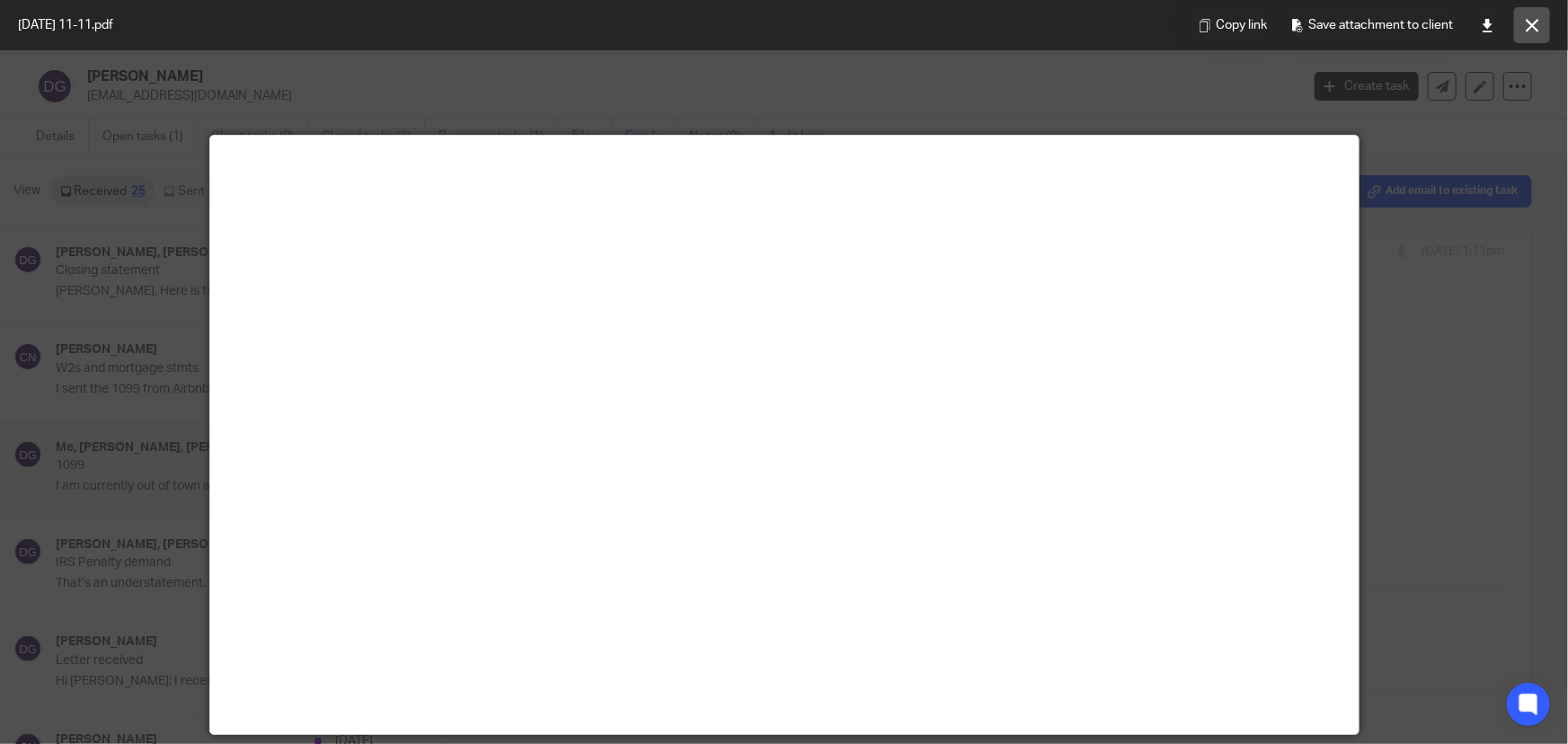
click at [1522, 19] on button at bounding box center [1532, 25] width 36 height 36
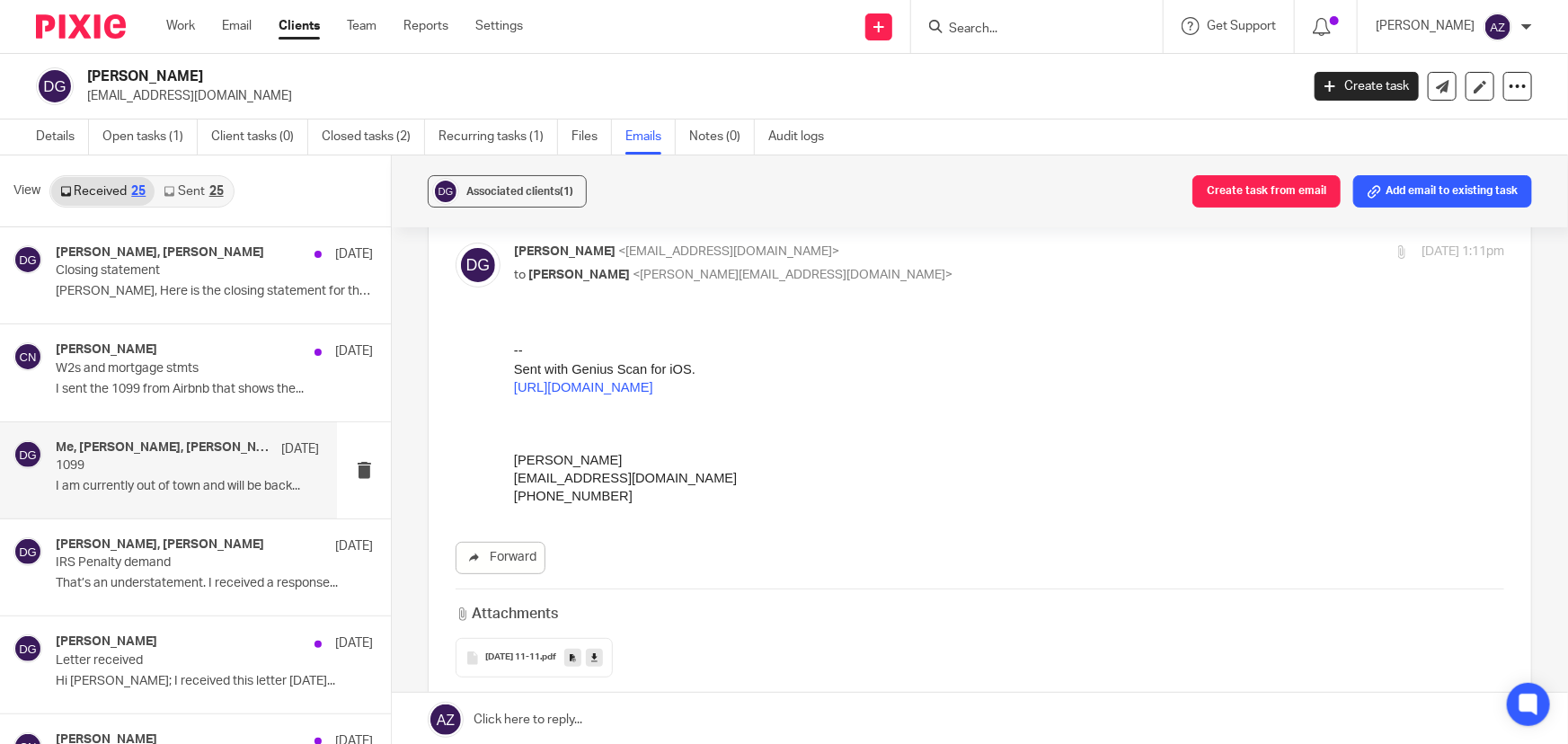
click at [598, 654] on icon at bounding box center [594, 657] width 6 height 14
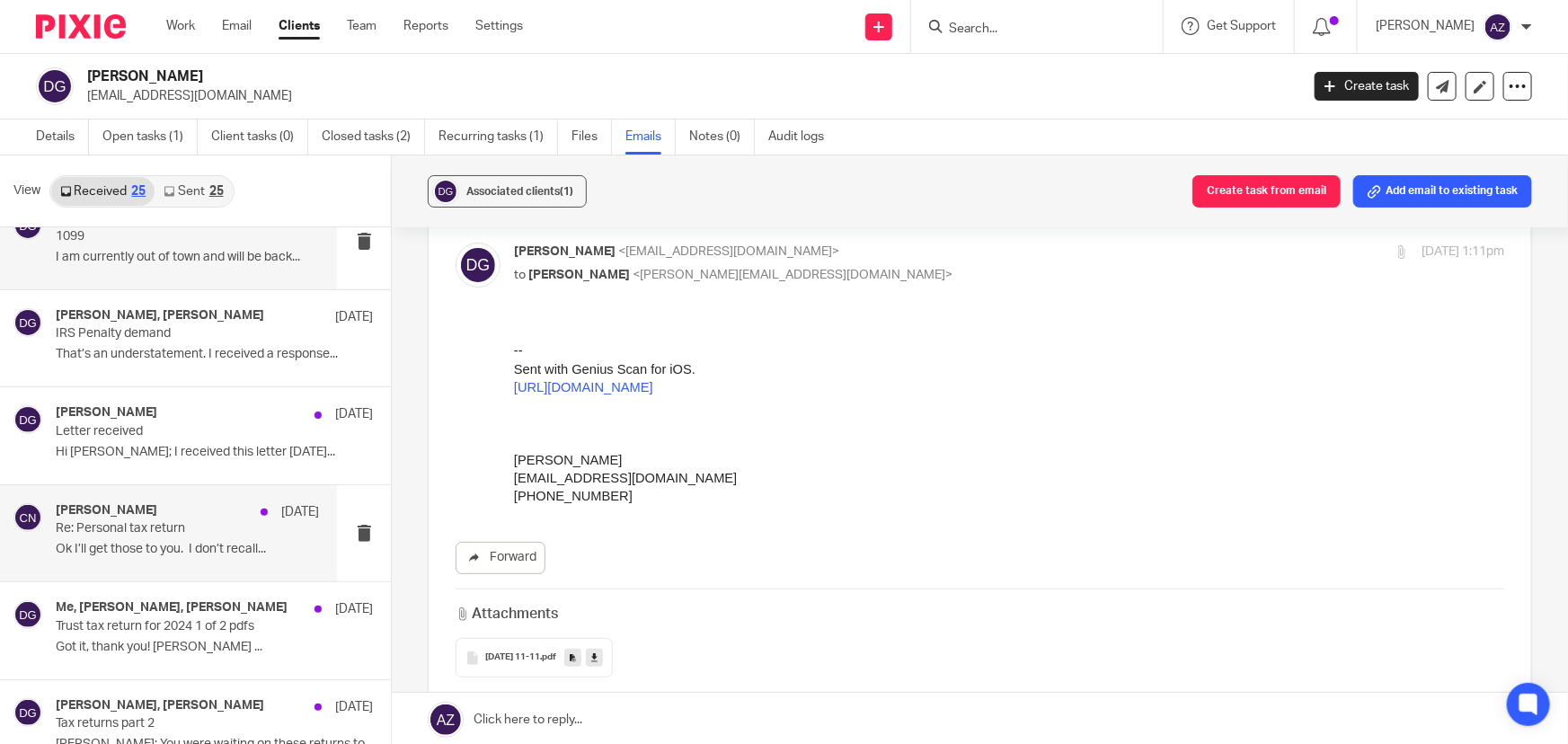
scroll to position [244, 0]
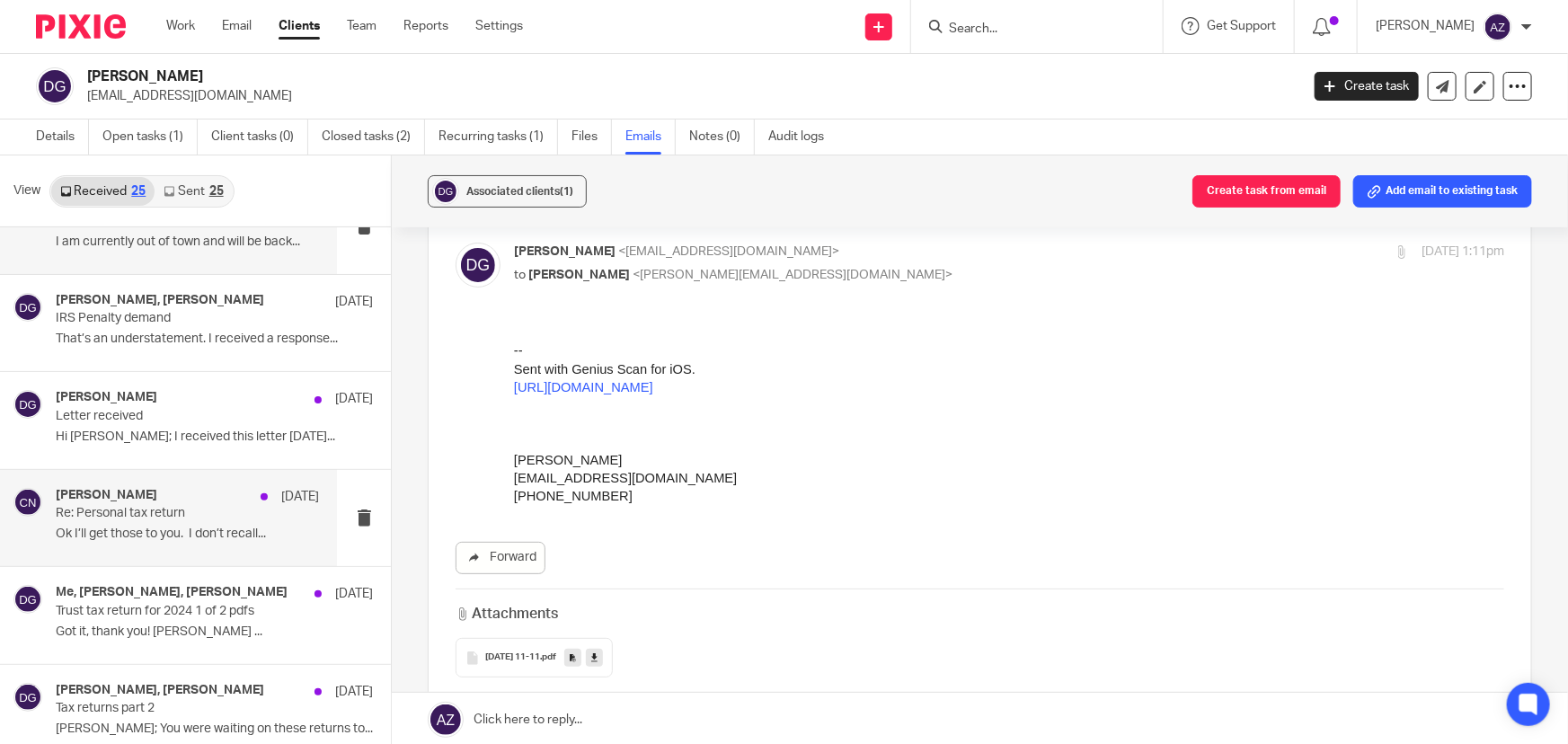
click at [158, 532] on p "Ok I’ll get those to you. I don’t recall..." at bounding box center [187, 534] width 263 height 16
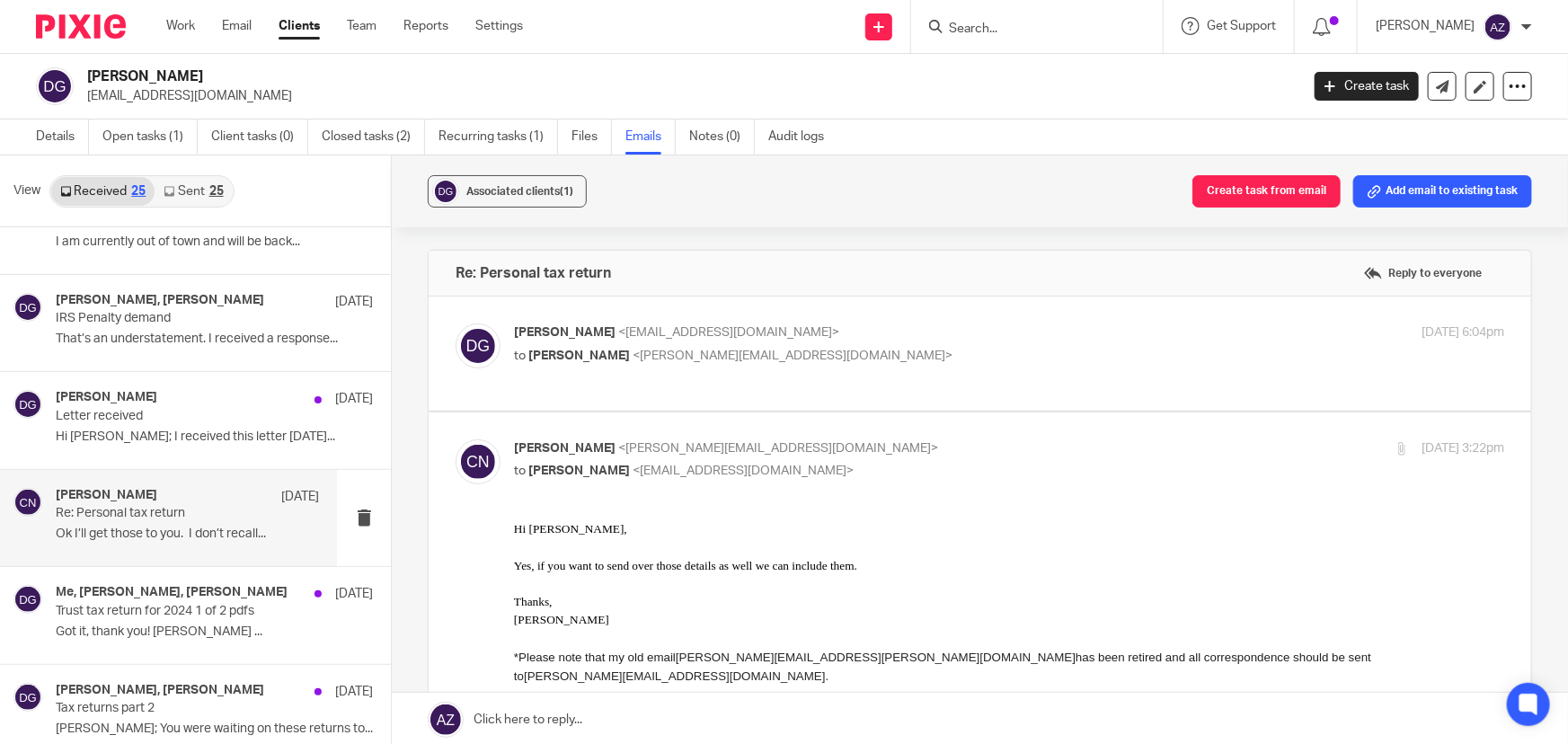
scroll to position [0, 0]
click at [784, 347] on p "to Chris Nowicki <chris@getexact.com>" at bounding box center [844, 356] width 661 height 18
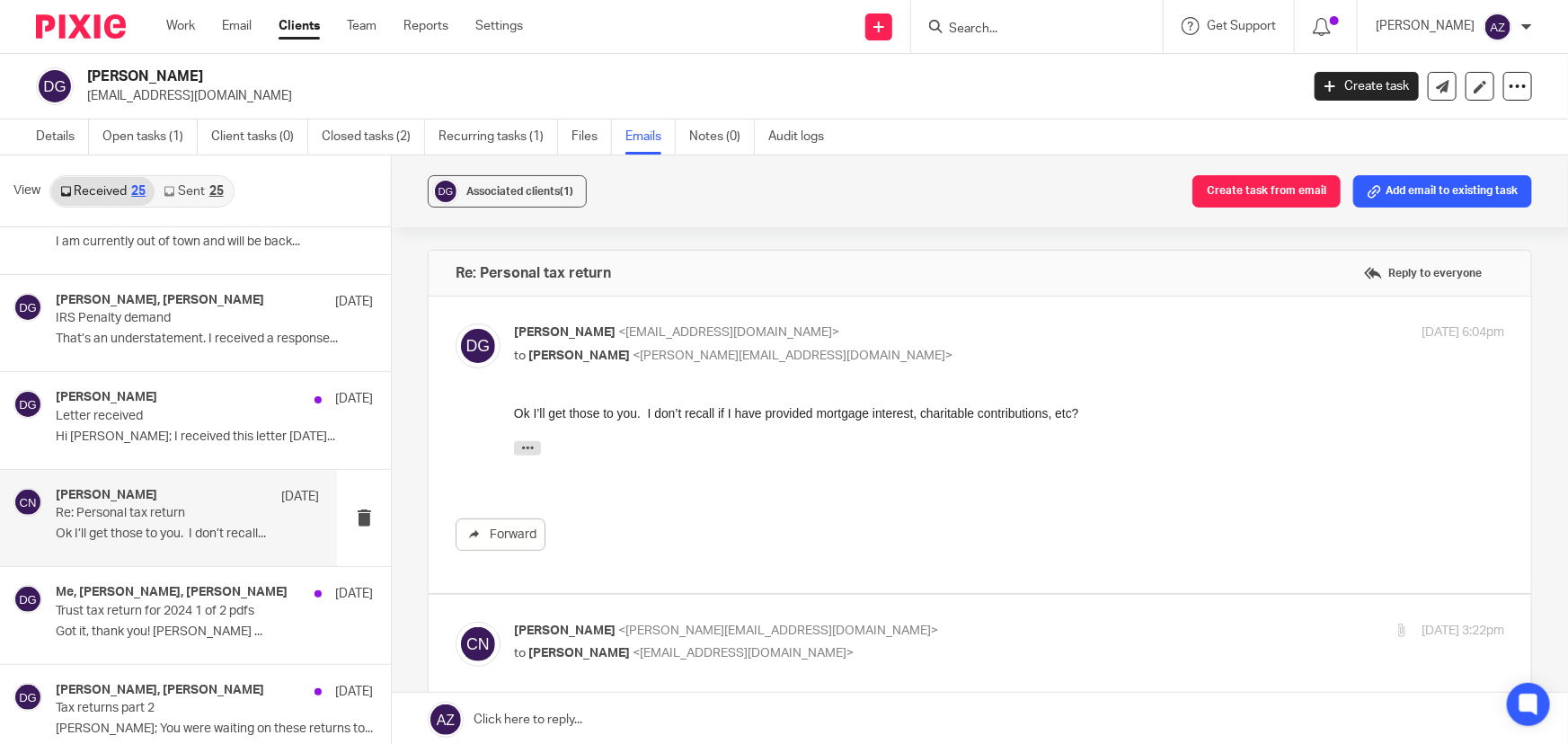
click at [784, 347] on p "to Chris Nowicki <chris@getexact.com>" at bounding box center [844, 356] width 661 height 18
checkbox input "false"
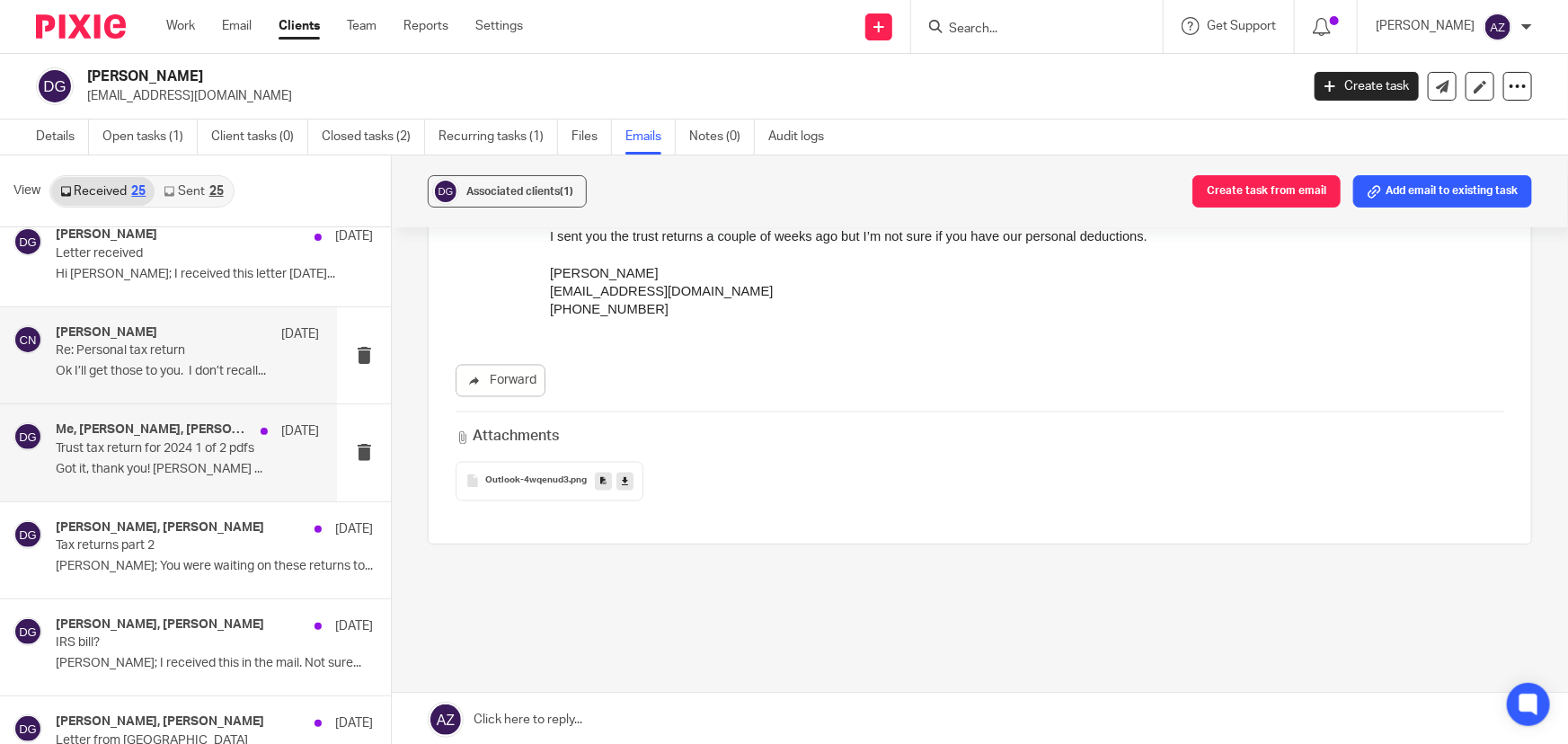
scroll to position [408, 0]
click at [169, 477] on div "Me, Chris Nowicki, David Giesen Jul 2 Trust tax return for 2024 1 of 2 pdfs Got…" at bounding box center [187, 451] width 263 height 60
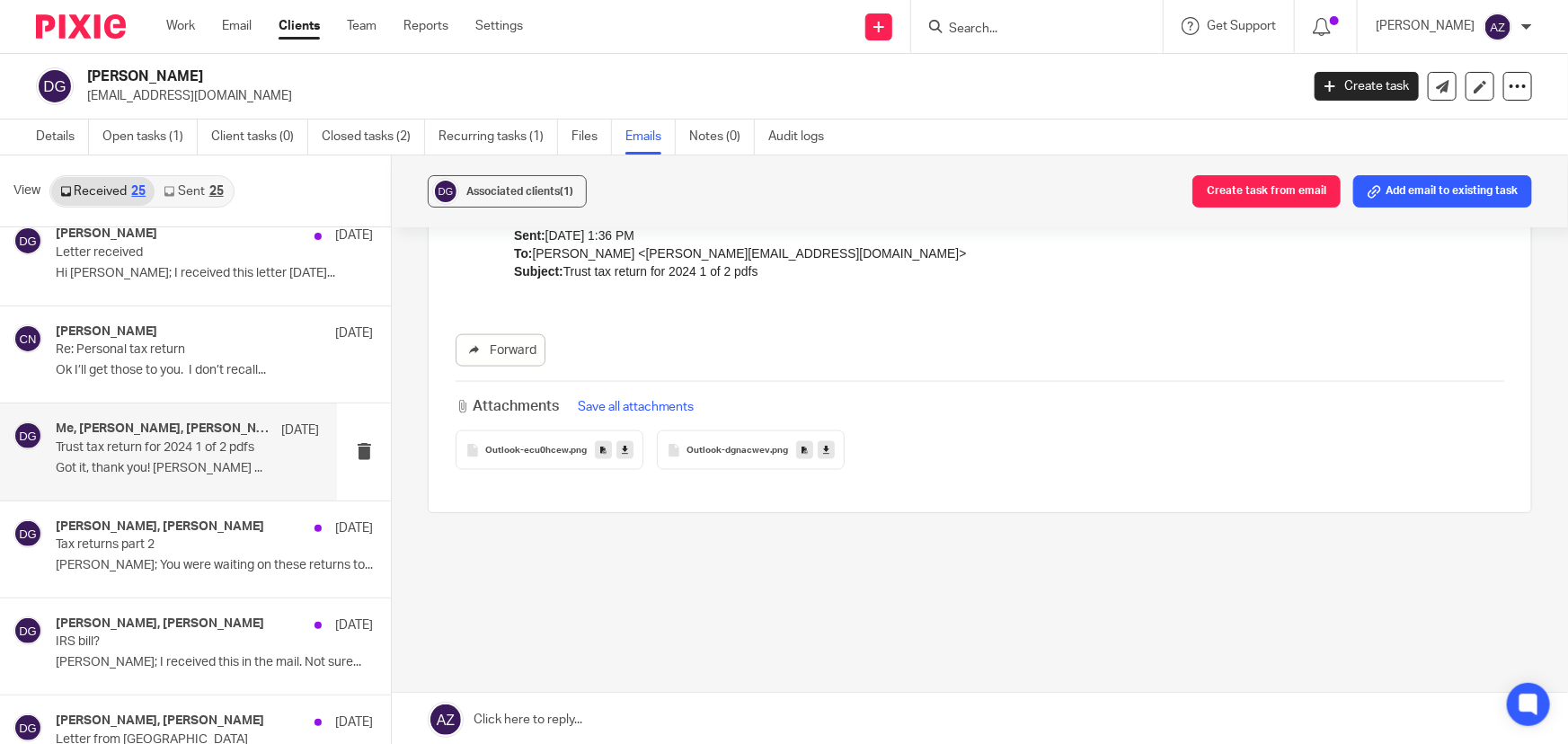
scroll to position [0, 0]
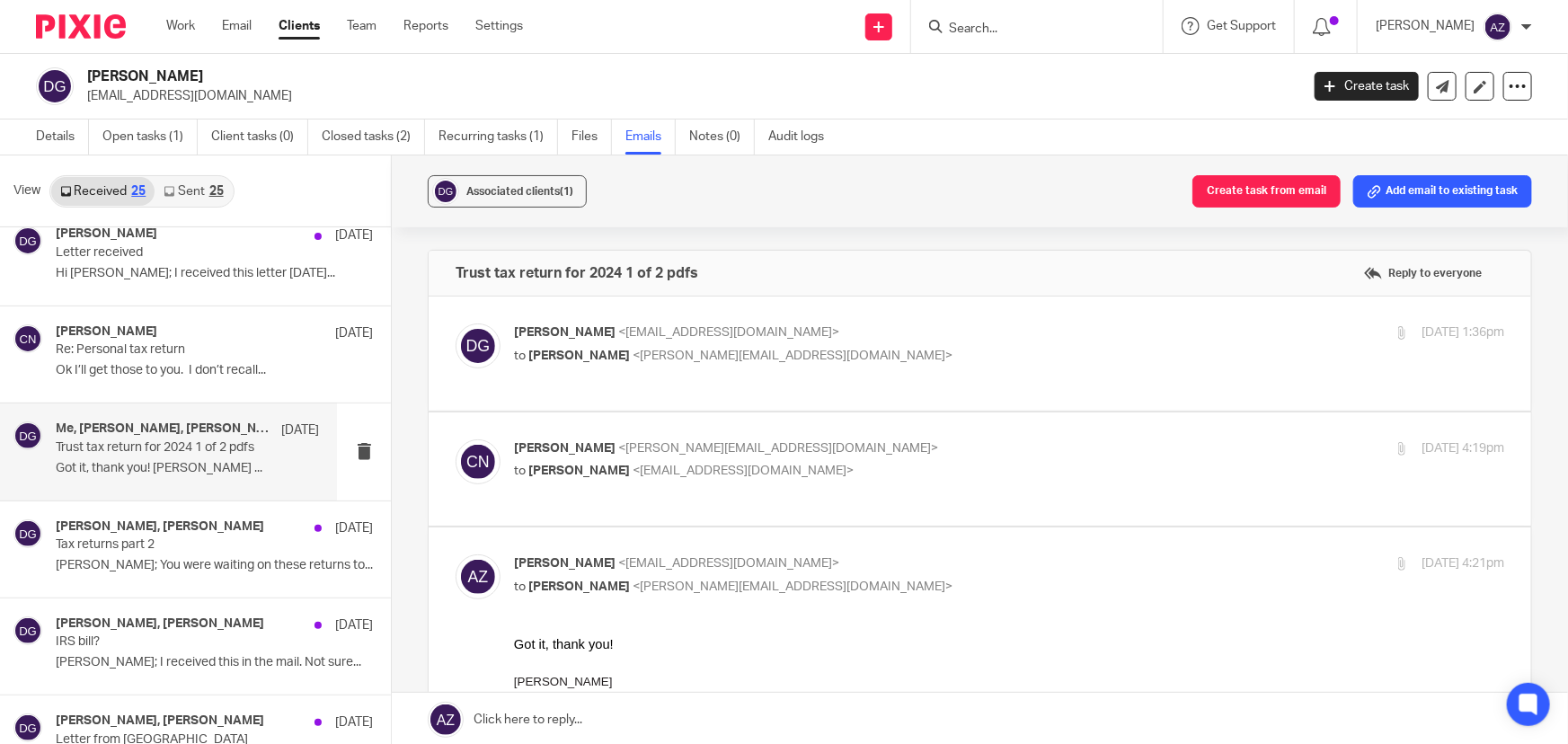
click at [829, 441] on p "Chris Nowicki <chris@getexact.com>" at bounding box center [844, 448] width 661 height 18
checkbox input "true"
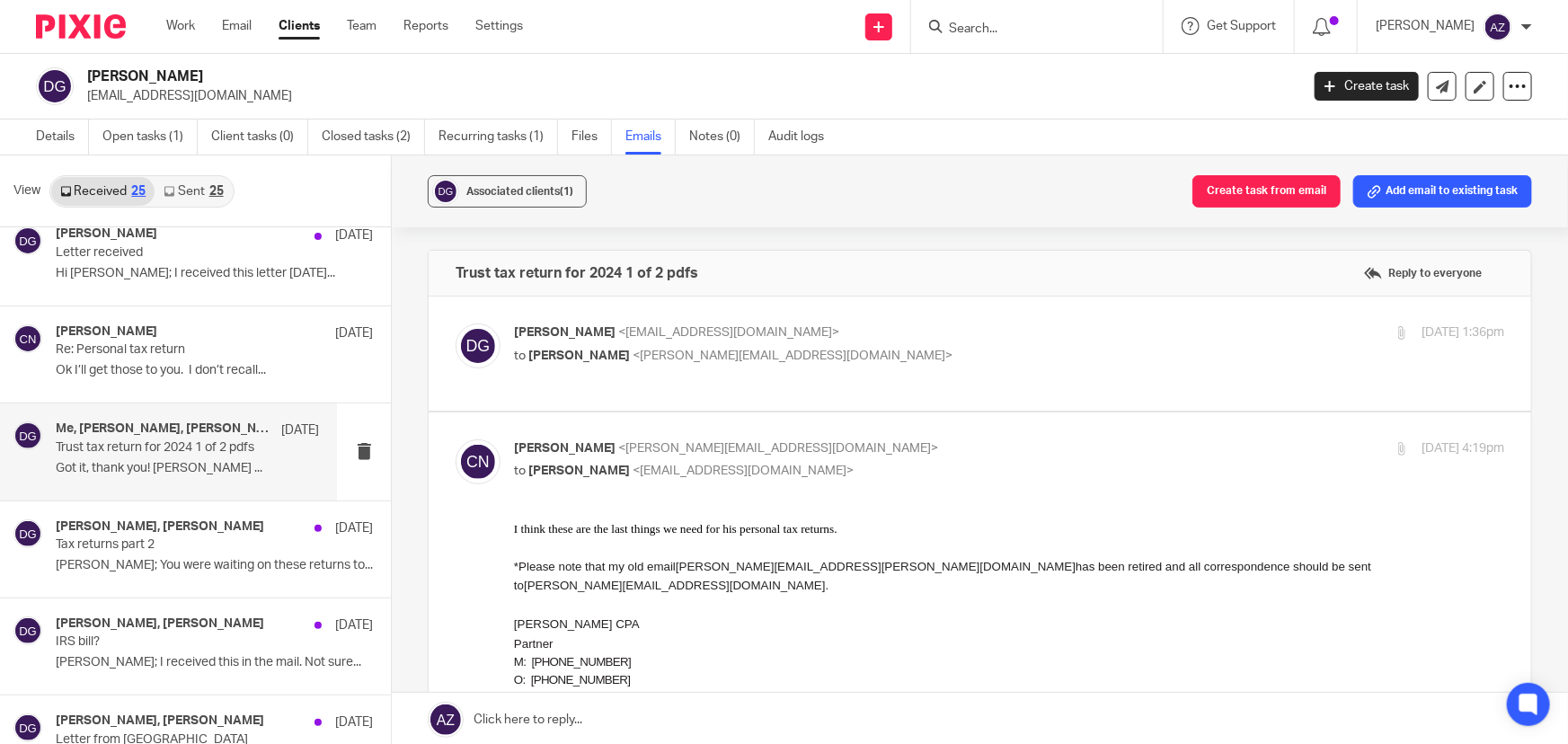
click at [853, 366] on div "David Giesen <dgiesen@me.com> to Chris Nowicki <chris@getexact.com> Jul 2, 2025…" at bounding box center [1009, 345] width 990 height 45
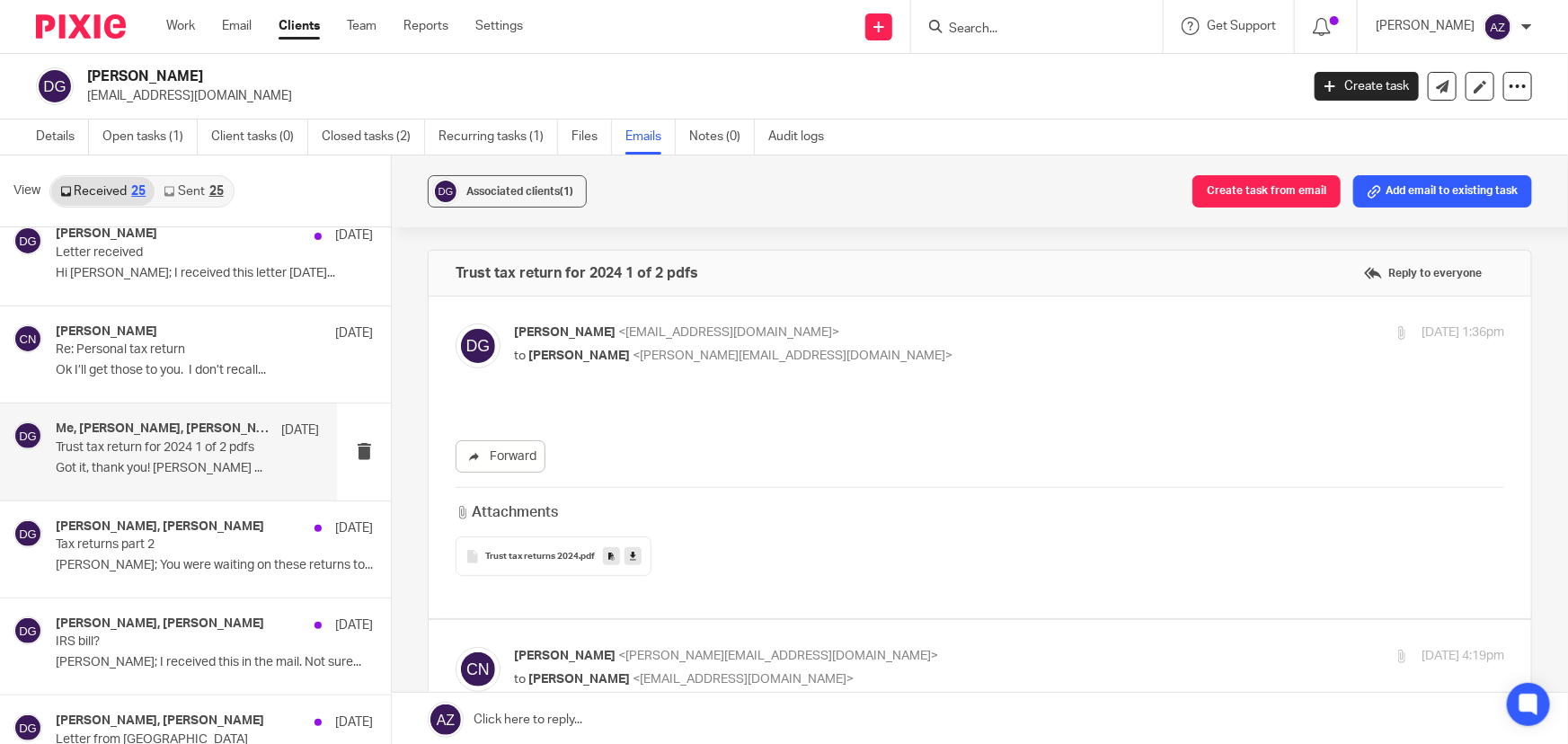
click at [843, 350] on p "to Chris Nowicki <chris@getexact.com>" at bounding box center [844, 356] width 661 height 18
checkbox input "false"
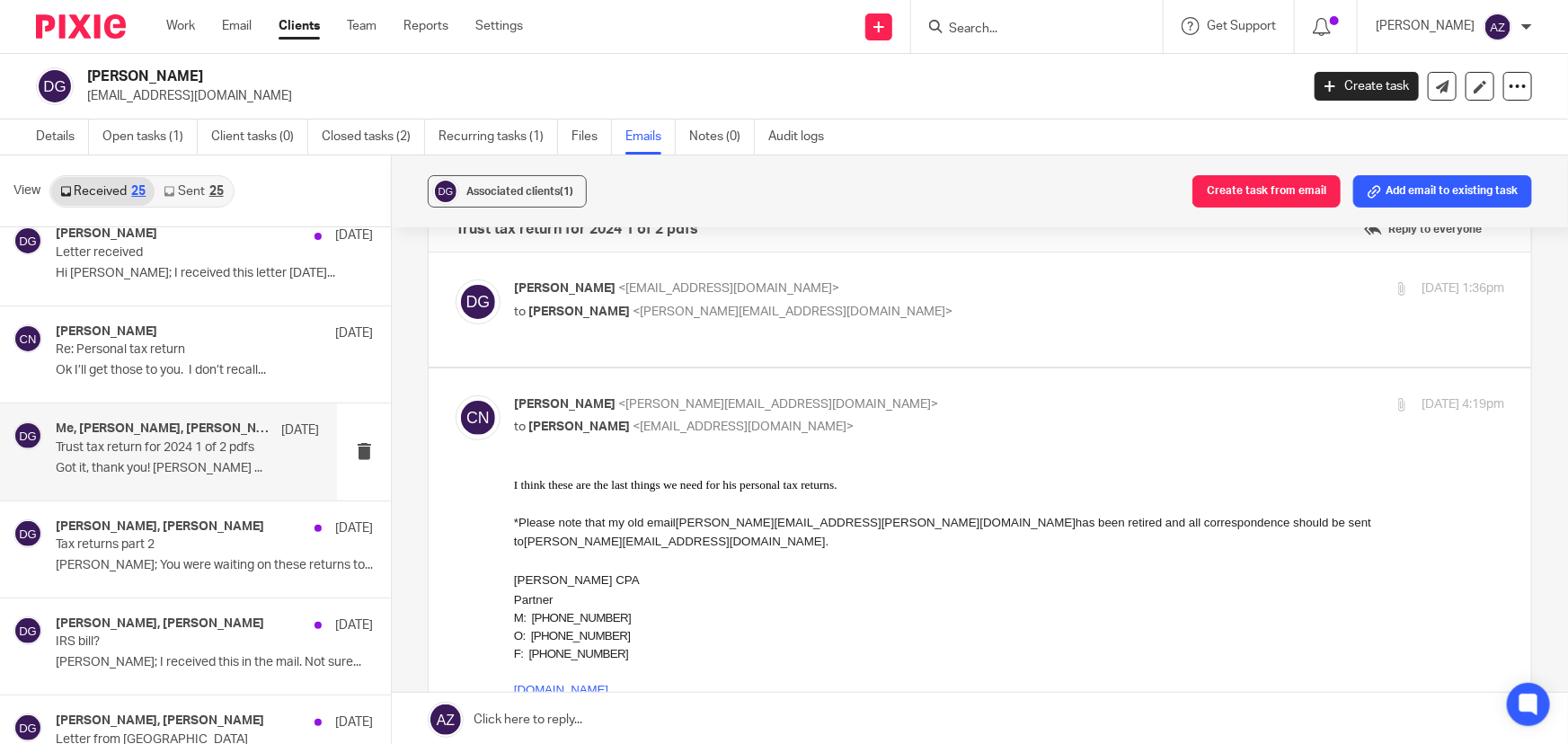
scroll to position [163, 0]
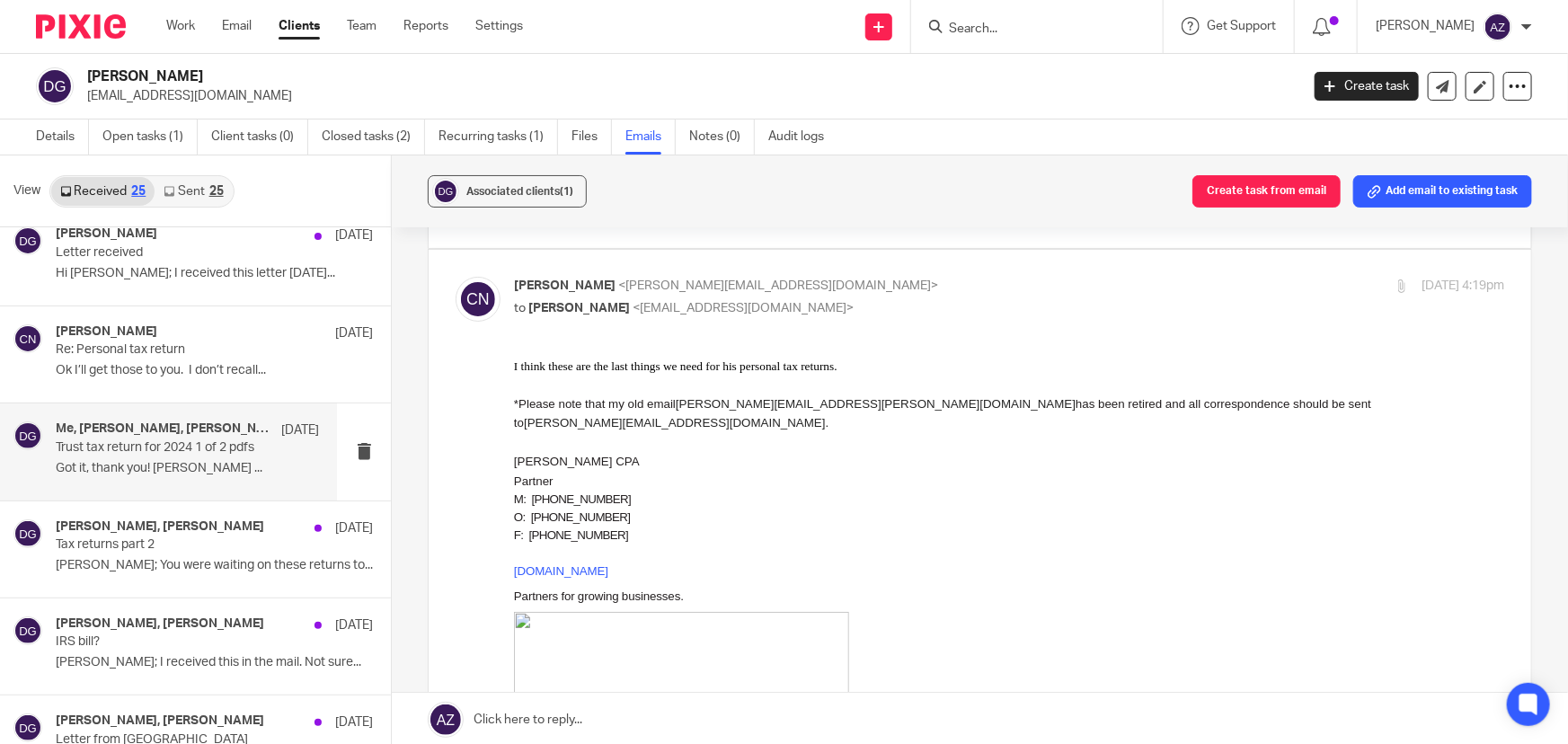
click at [849, 302] on div "Chris Nowicki <chris@getexact.com> to Alex Zdrowak <azdrowak@getexact.com> Jul …" at bounding box center [1009, 298] width 990 height 45
checkbox input "false"
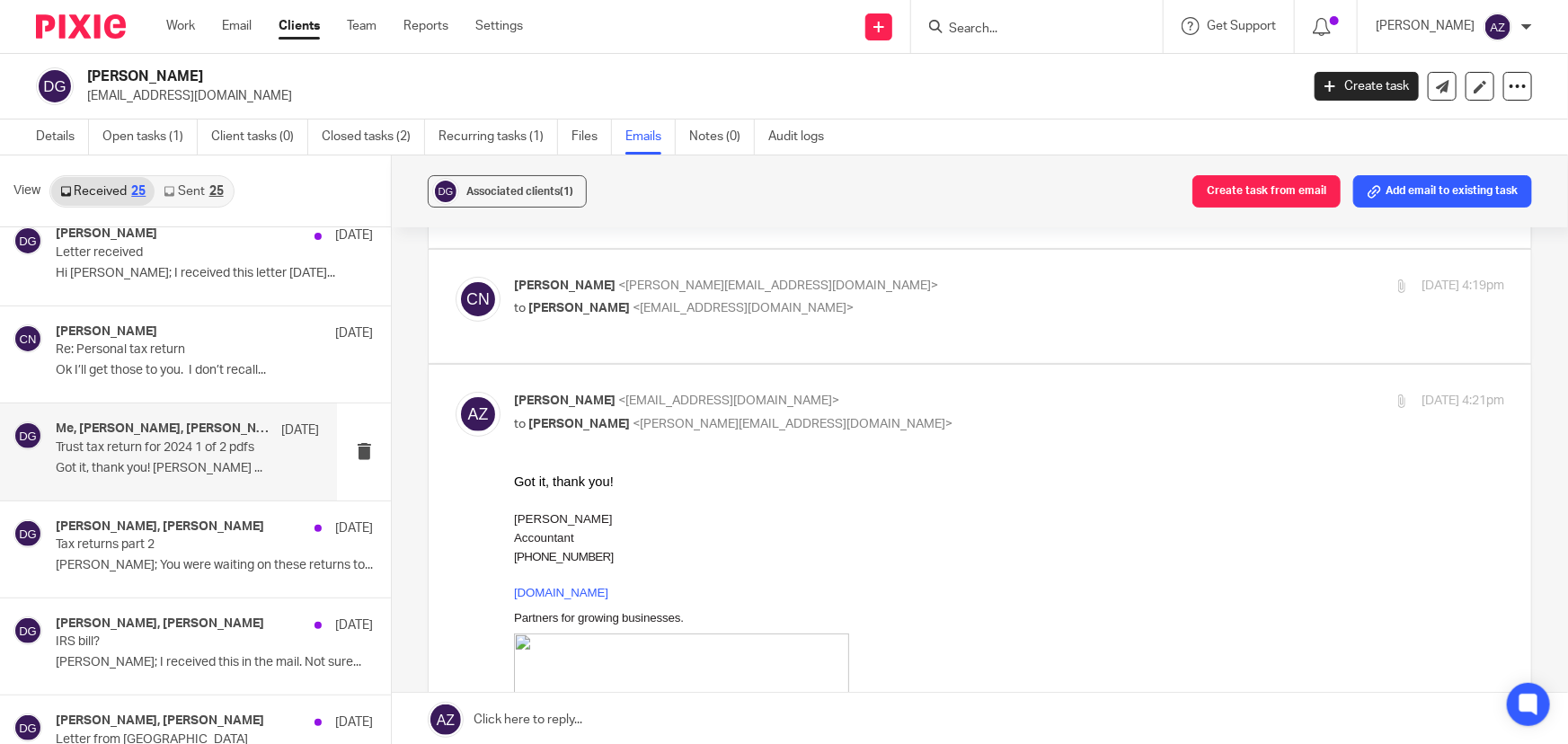
click at [833, 391] on p "Alex Zdrowak <azdrowak@getexact.com>" at bounding box center [844, 401] width 661 height 18
checkbox input "false"
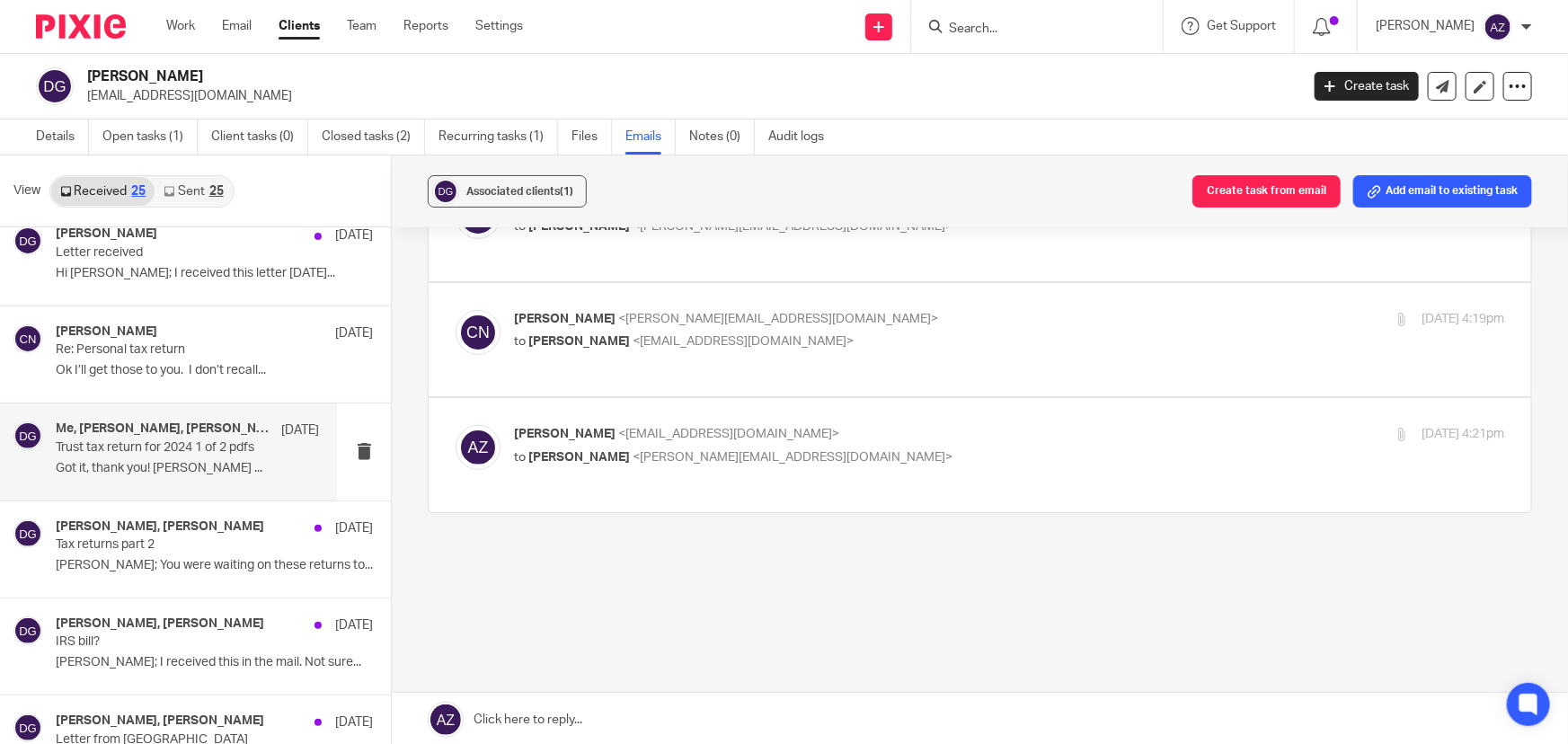
scroll to position [84, 0]
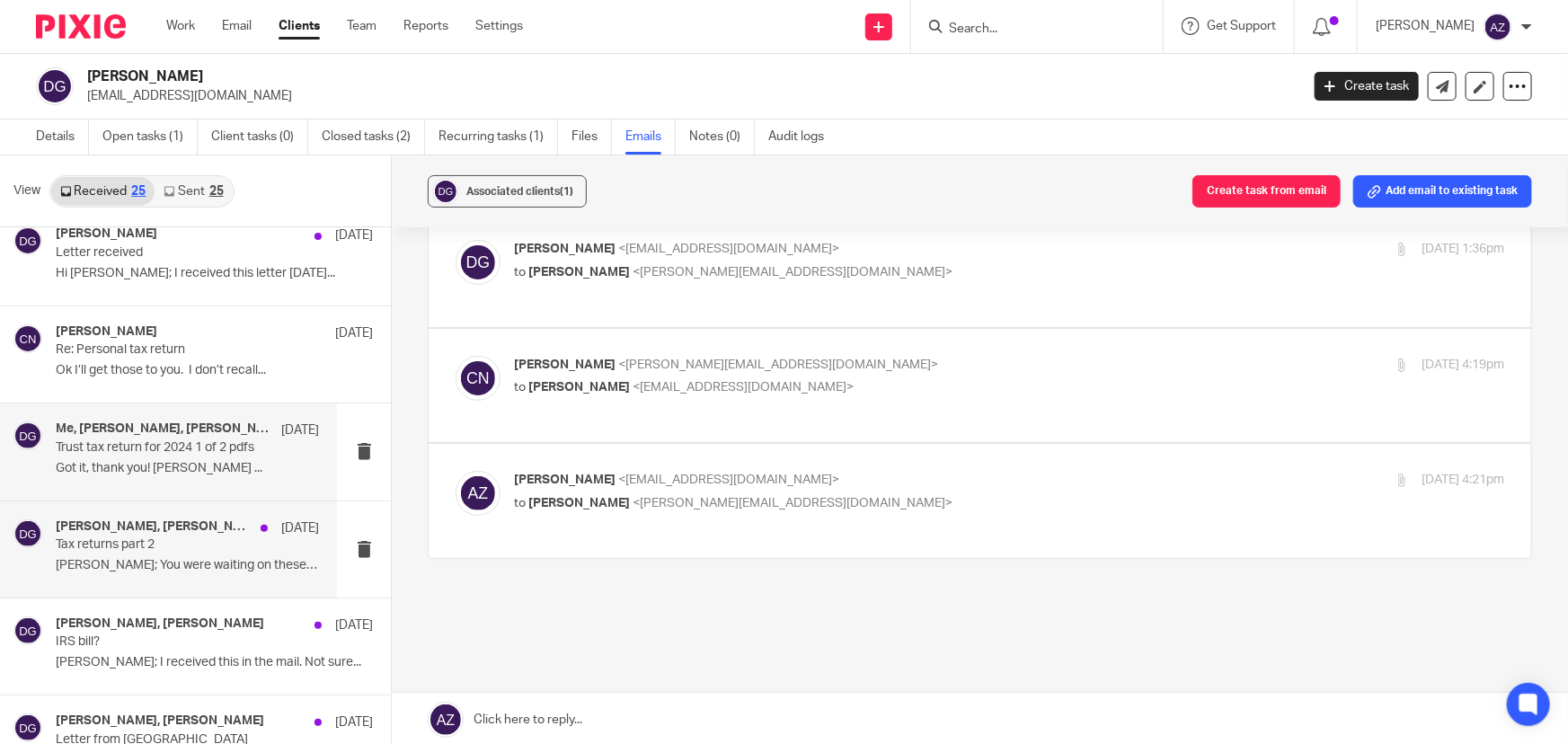
click at [147, 562] on p "Chris; You were waiting on these returns to..." at bounding box center [187, 565] width 263 height 16
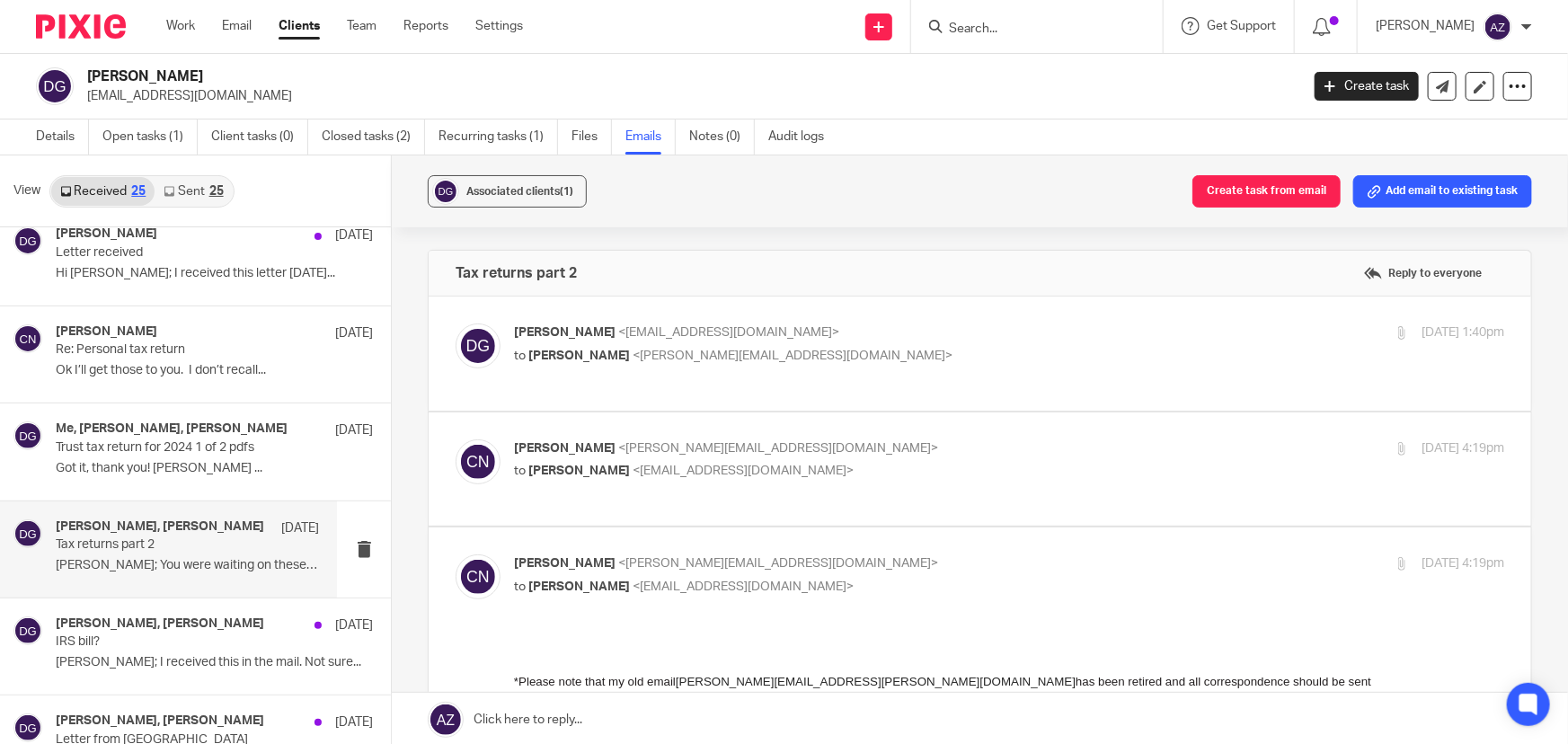
scroll to position [0, 0]
click at [829, 347] on p "to Chris Nowicki <chris@getexact.com>" at bounding box center [844, 356] width 661 height 18
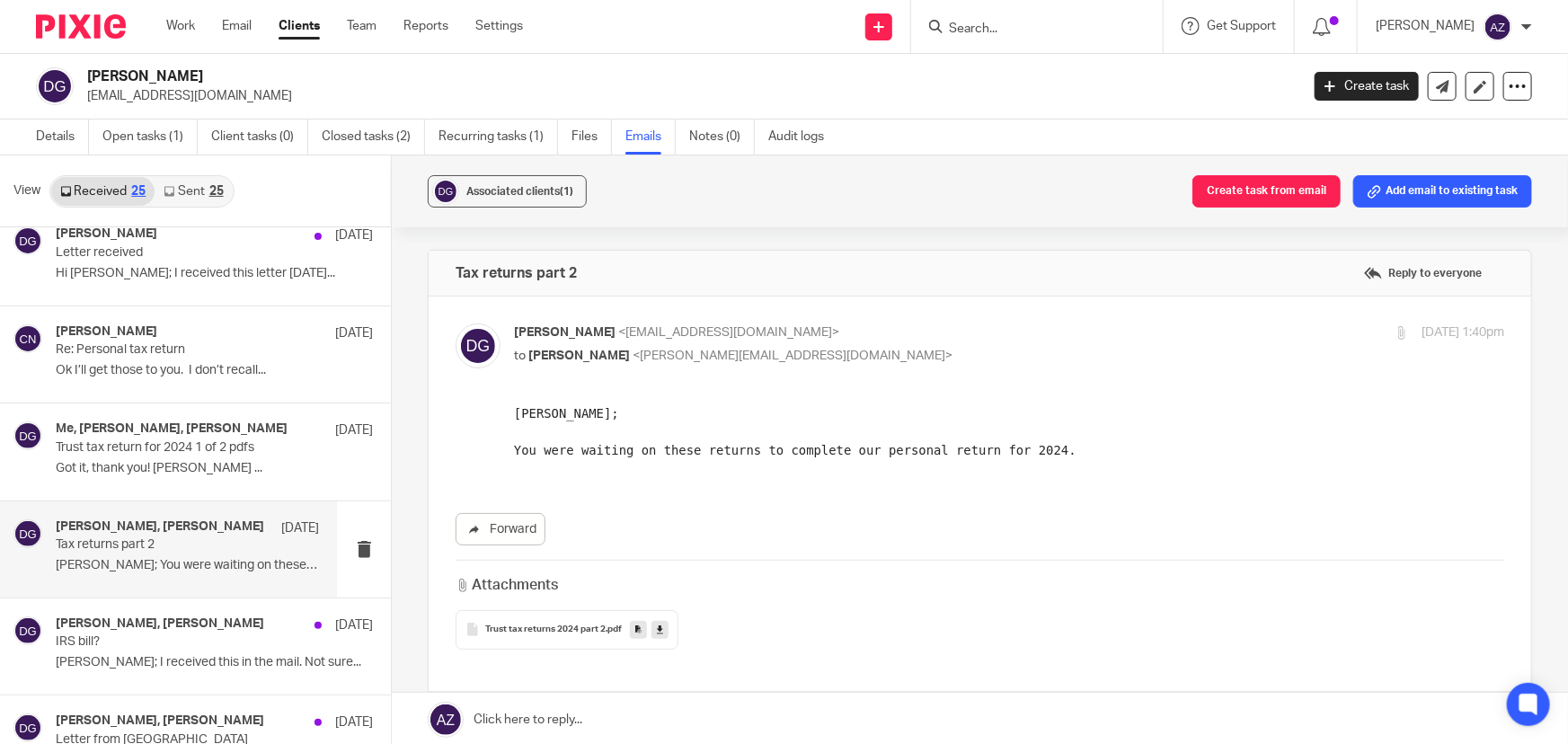
click at [828, 352] on p "to Chris Nowicki <chris@getexact.com>" at bounding box center [844, 356] width 661 height 18
checkbox input "false"
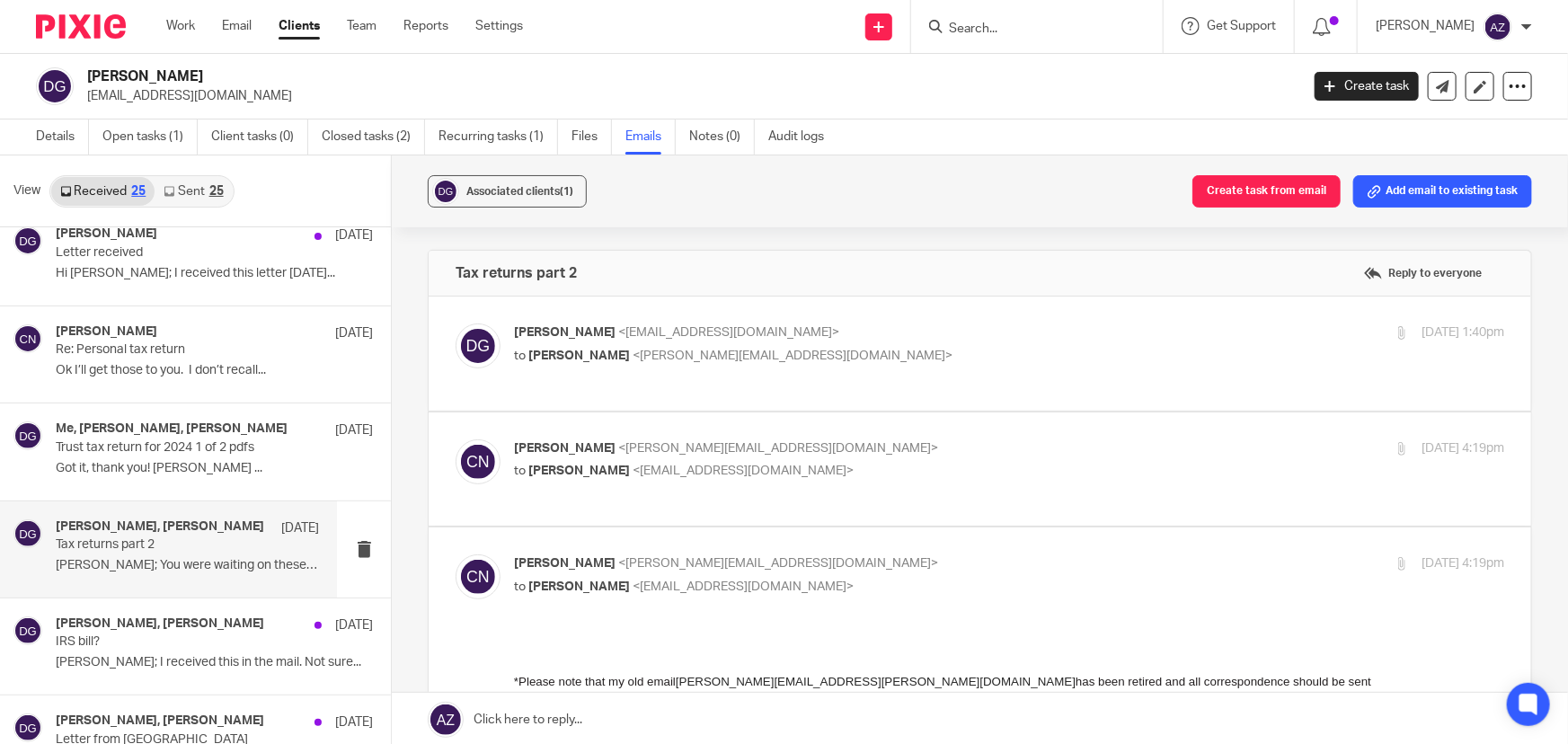
click at [806, 445] on div "Chris Nowicki <chris@getexact.com> to David Giesen <dgiesen@me.com>" at bounding box center [844, 459] width 661 height 41
checkbox input "true"
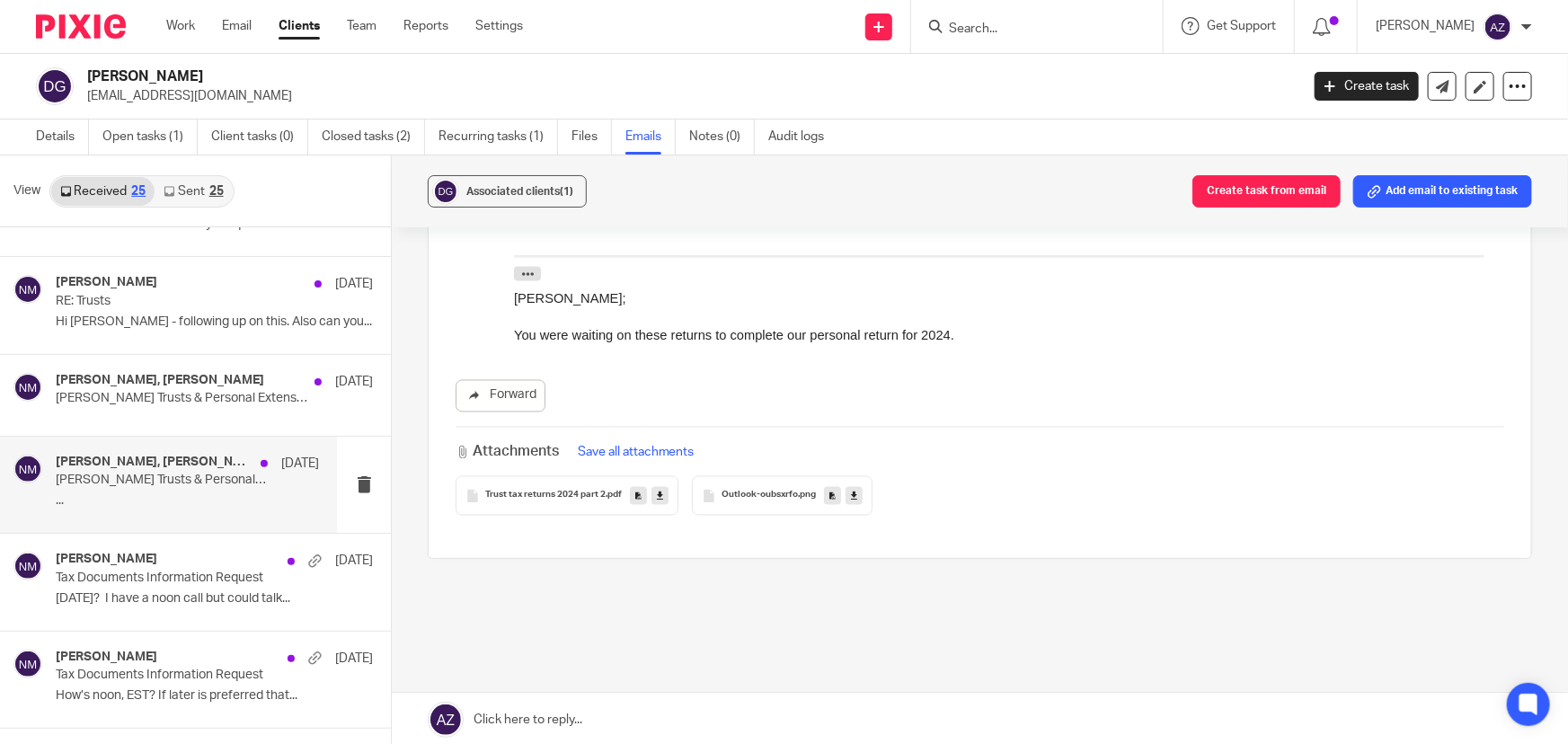
scroll to position [1143, 0]
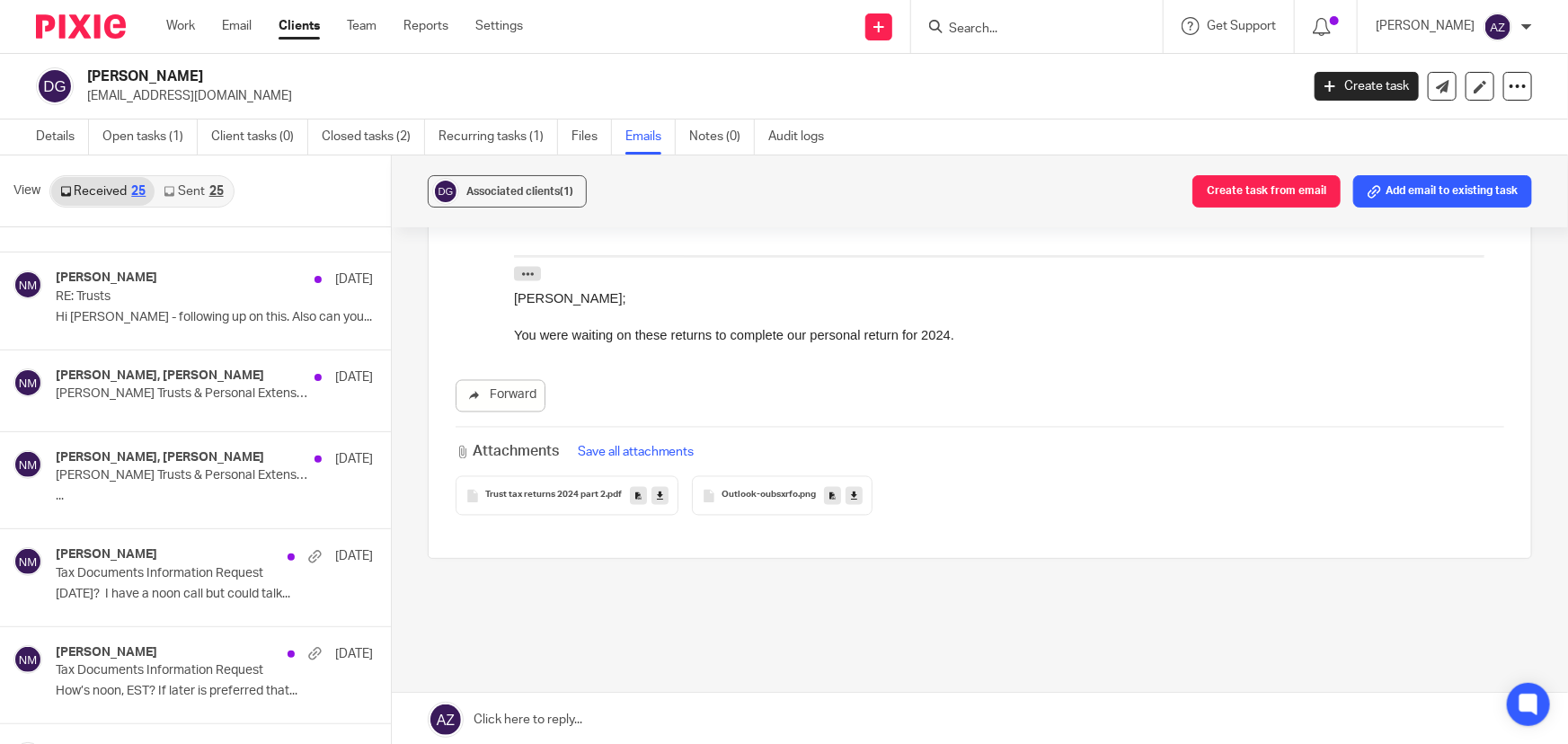
click at [180, 22] on link "Work" at bounding box center [180, 27] width 29 height 18
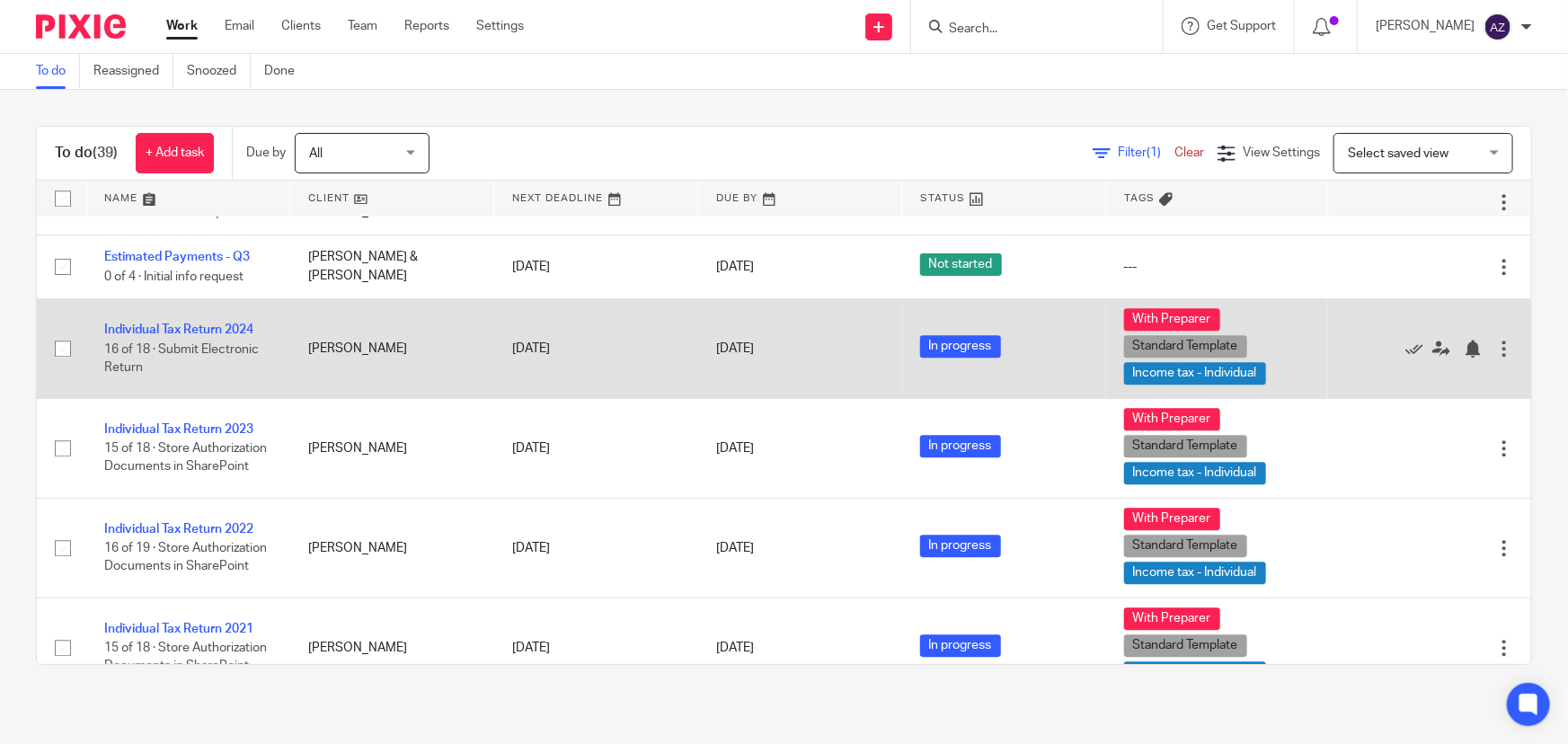
scroll to position [2442, 0]
